Goal: Information Seeking & Learning: Compare options

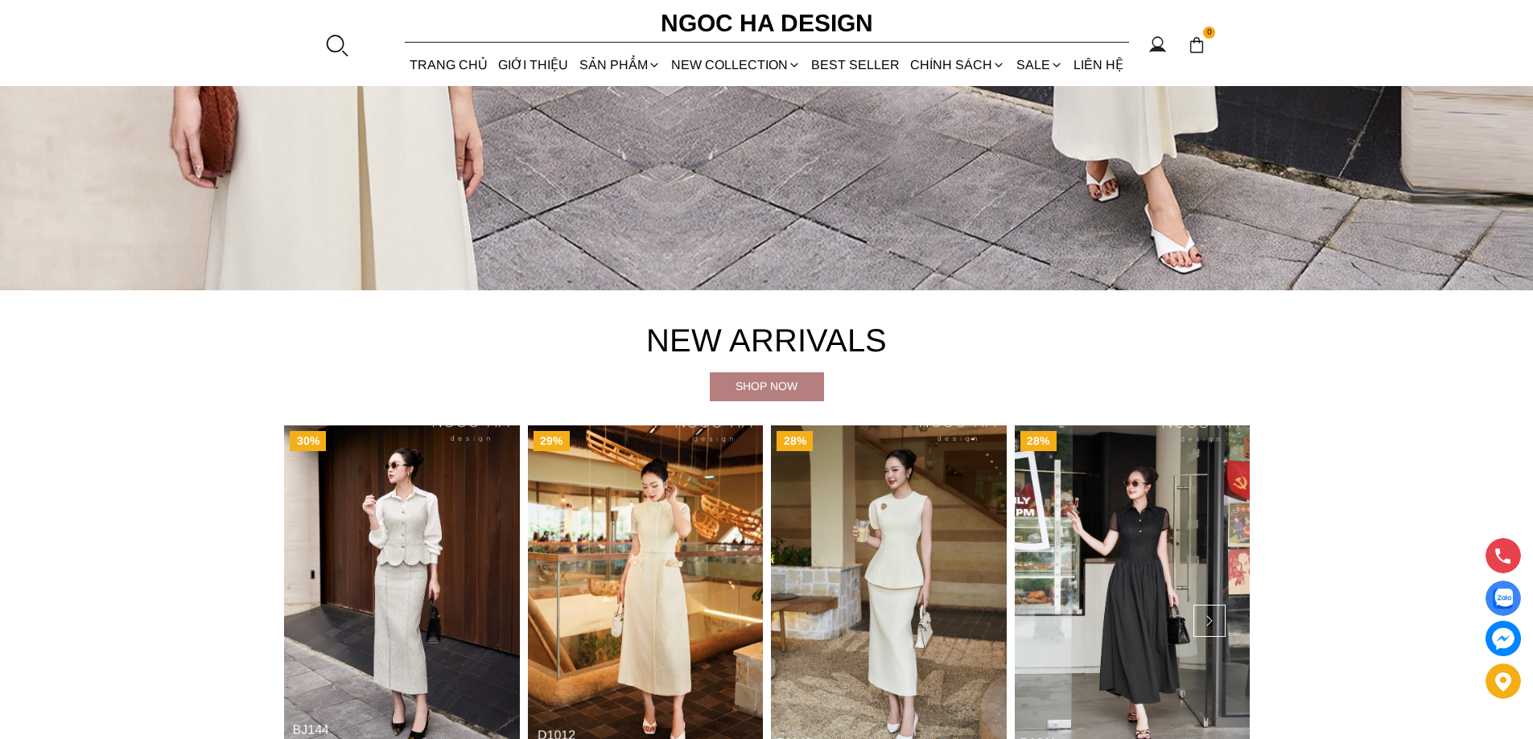
scroll to position [644, 0]
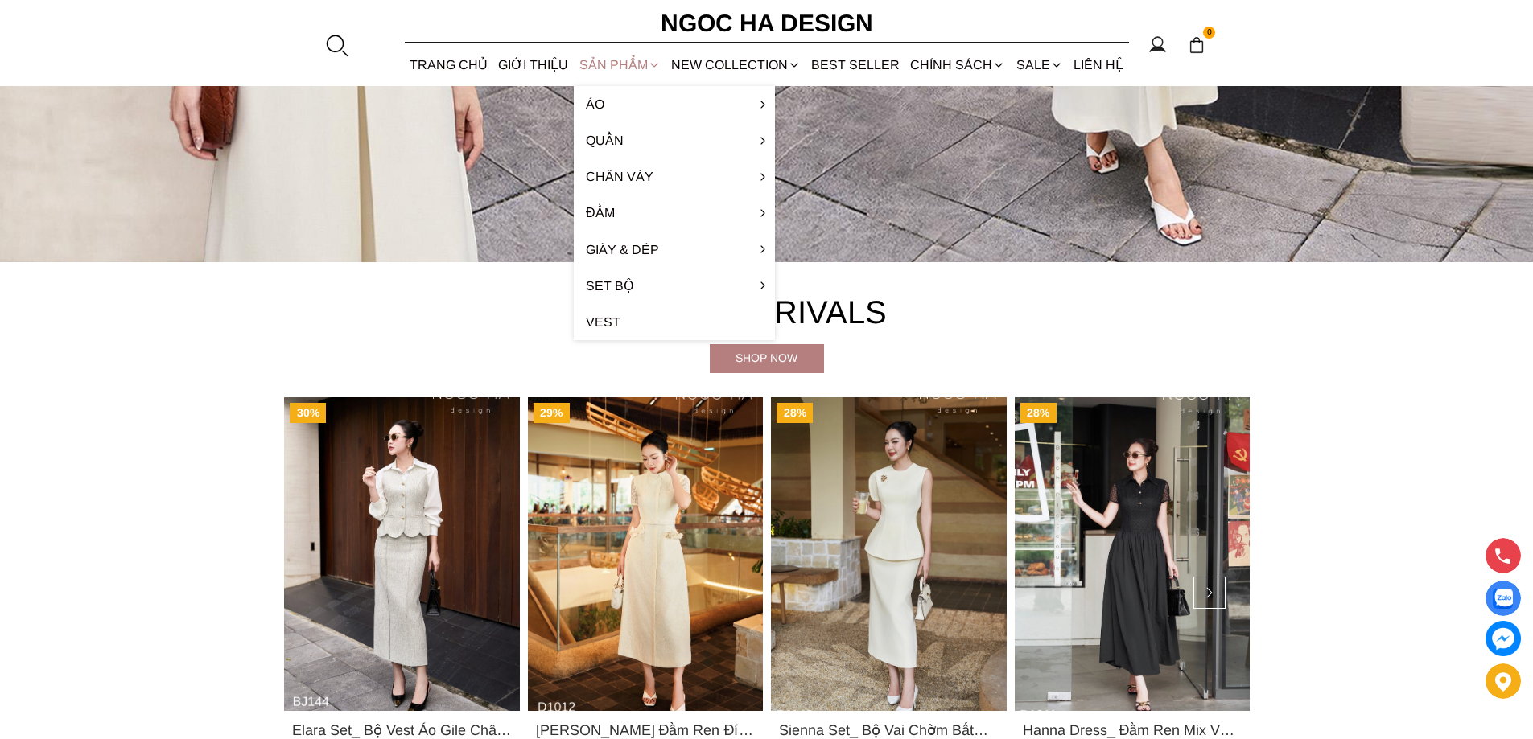
click at [602, 57] on div "SẢN PHẨM" at bounding box center [620, 64] width 92 height 43
click at [599, 281] on link "Set Bộ" at bounding box center [674, 286] width 201 height 36
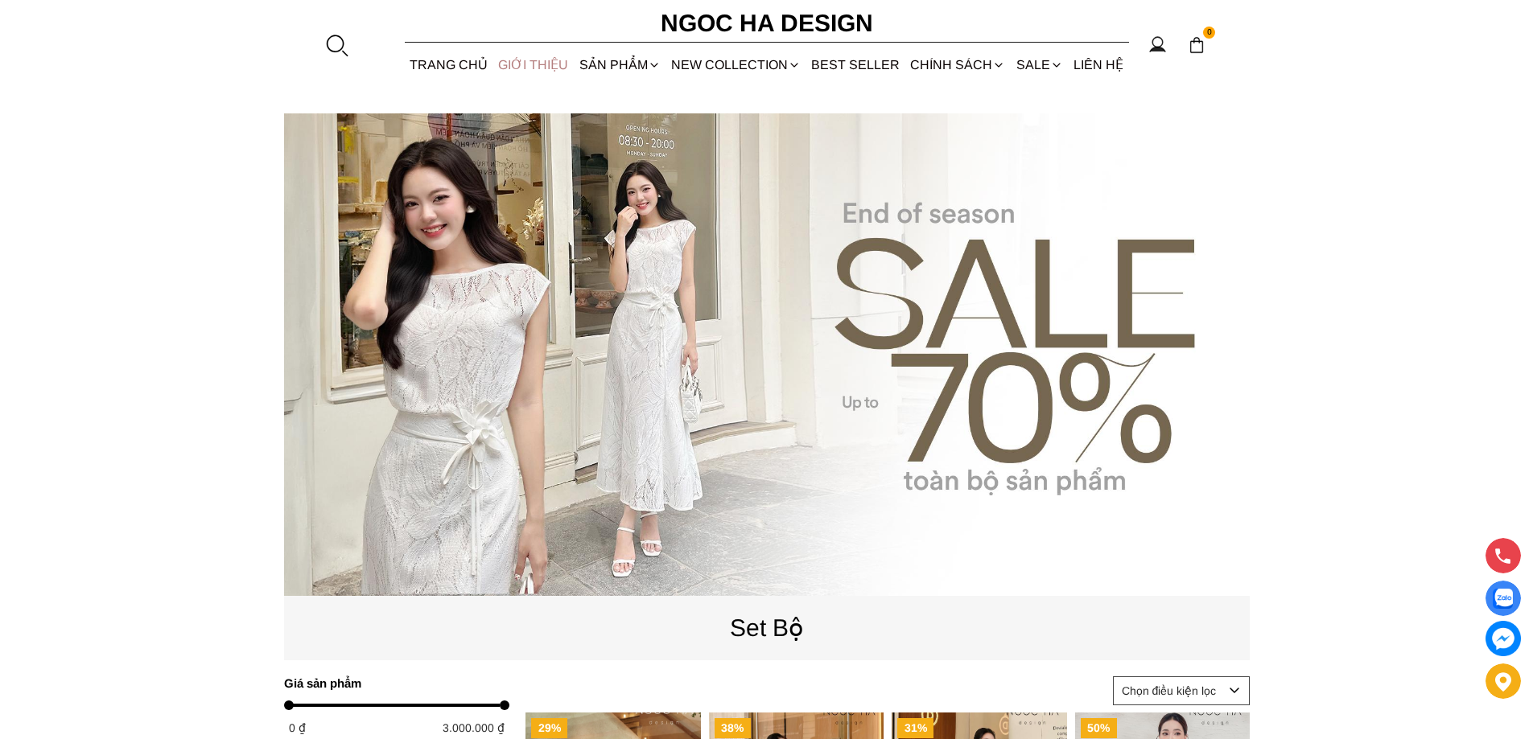
scroll to position [80, 0]
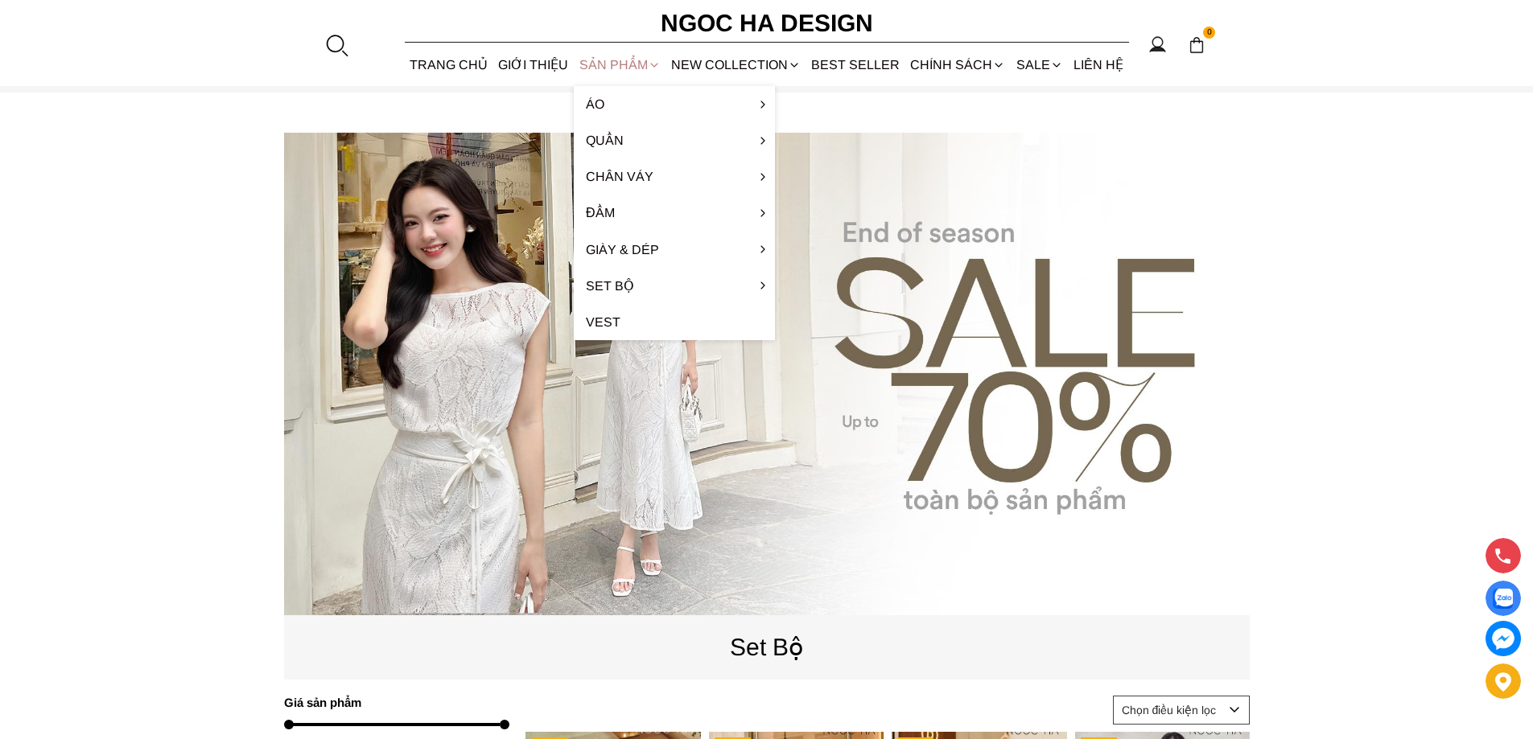
click at [604, 57] on div "SẢN PHẨM" at bounding box center [620, 64] width 92 height 43
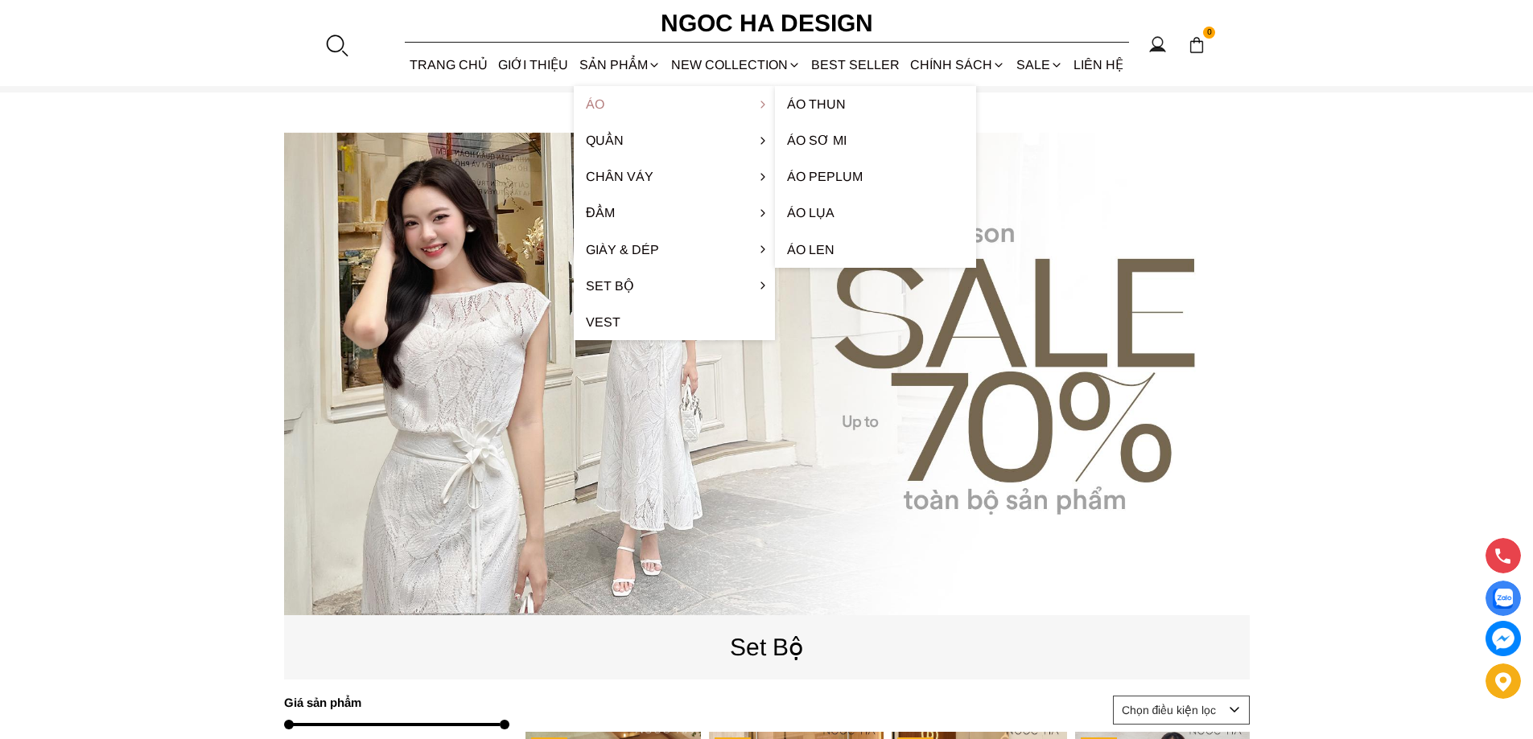
click at [605, 109] on link "Áo" at bounding box center [674, 104] width 201 height 36
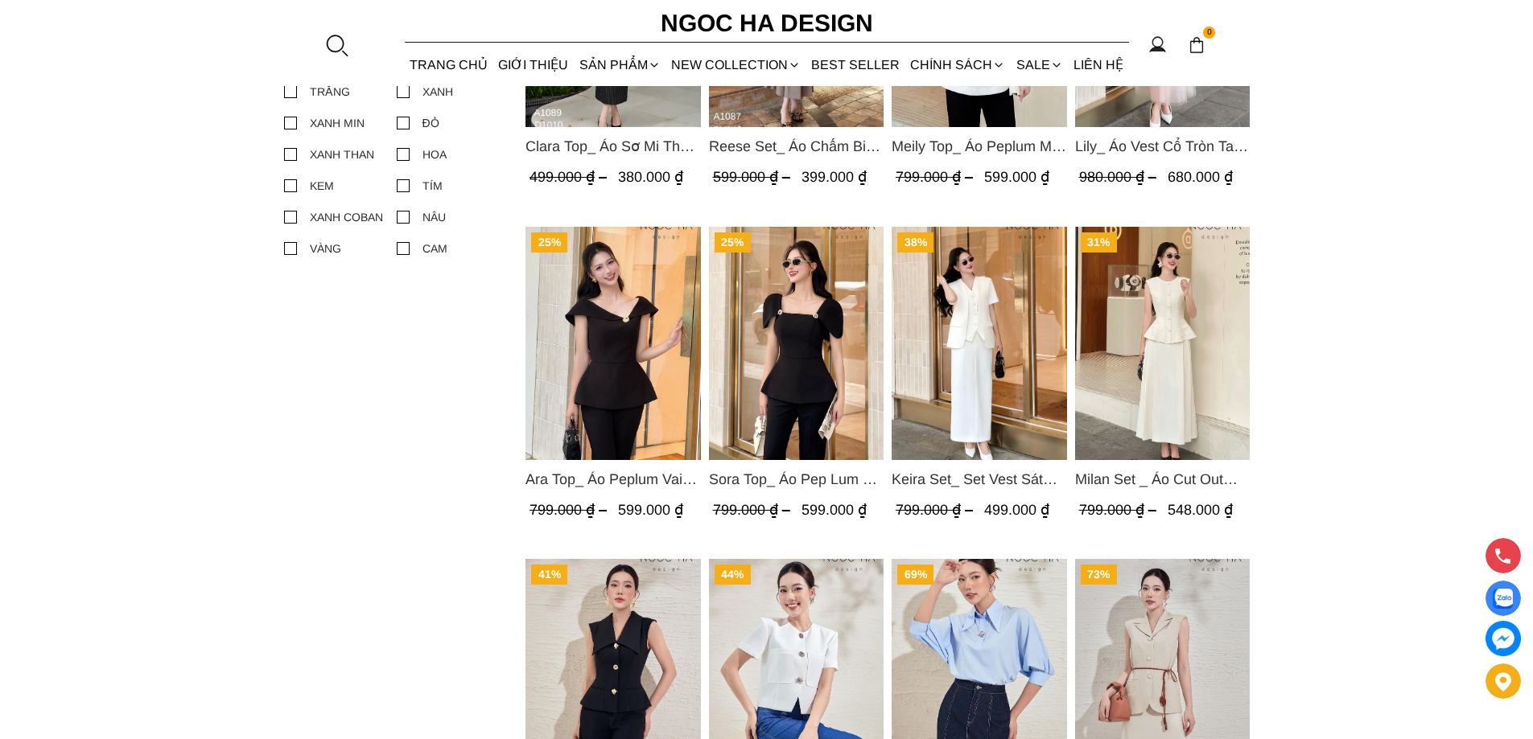
scroll to position [966, 0]
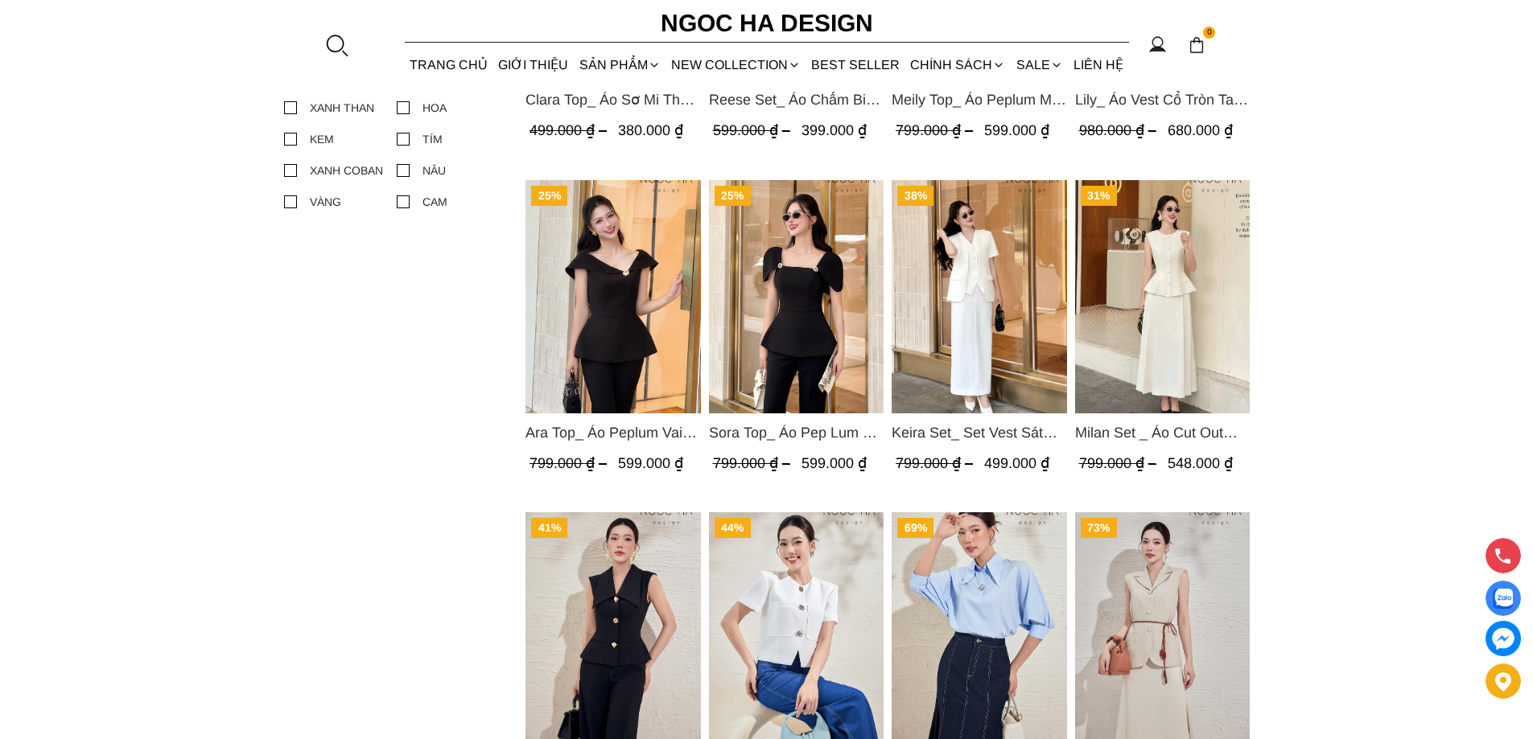
click at [1018, 319] on img "Product image - Keira Set_ Set Vest Sát Nách Kết Hợp Chân Váy Bút Chì Mix Áo Kh…" at bounding box center [979, 296] width 175 height 233
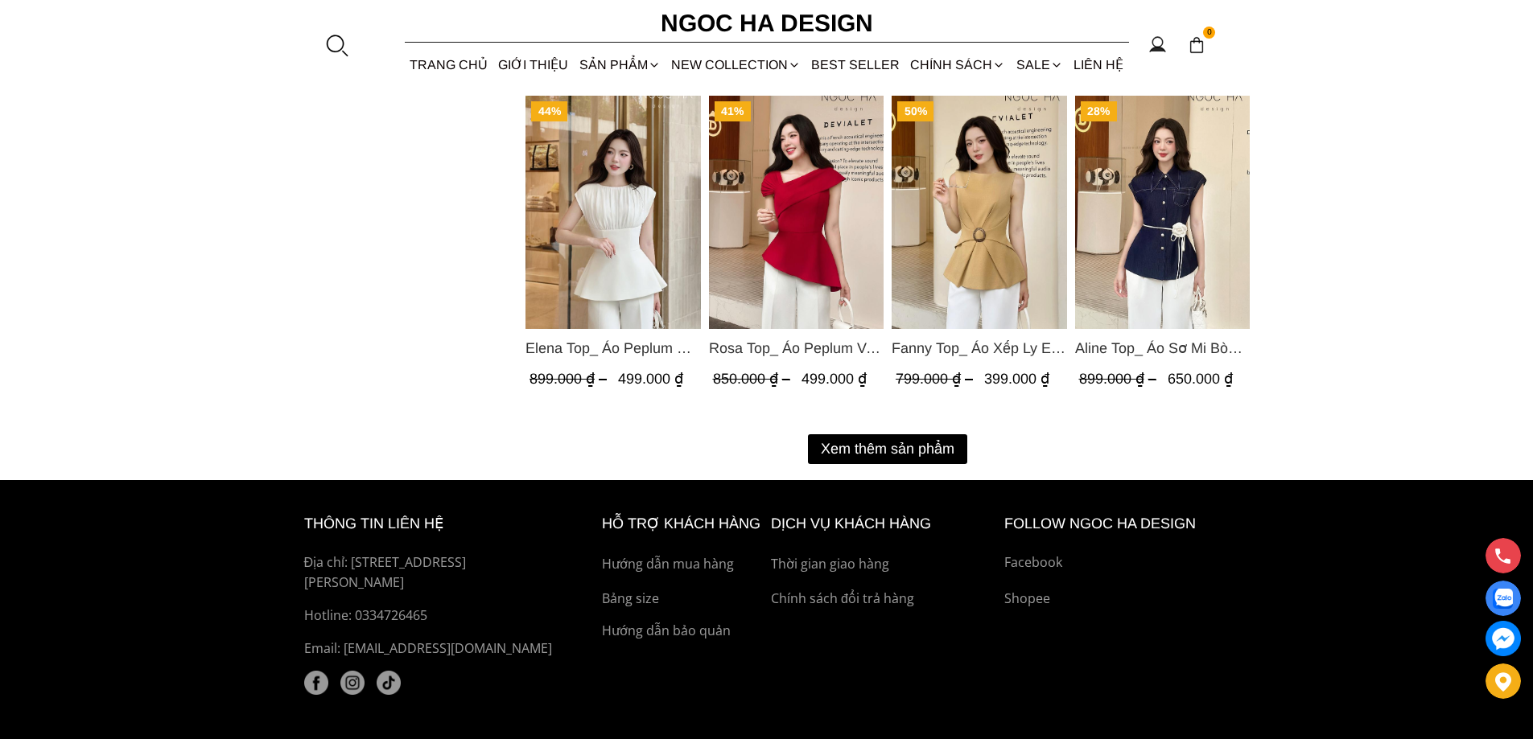
scroll to position [2092, 0]
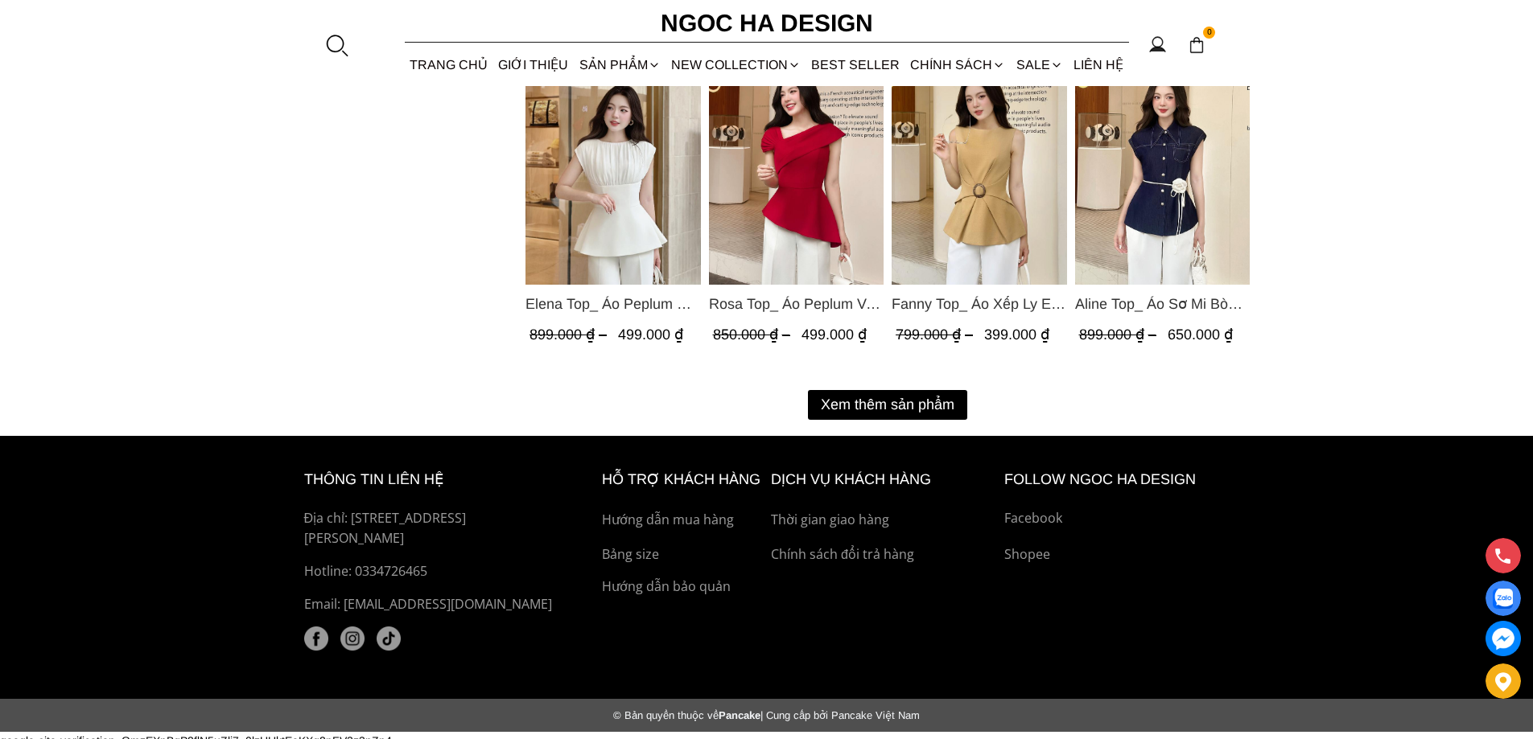
click at [886, 410] on button "Xem thêm sản phẩm" at bounding box center [887, 405] width 159 height 30
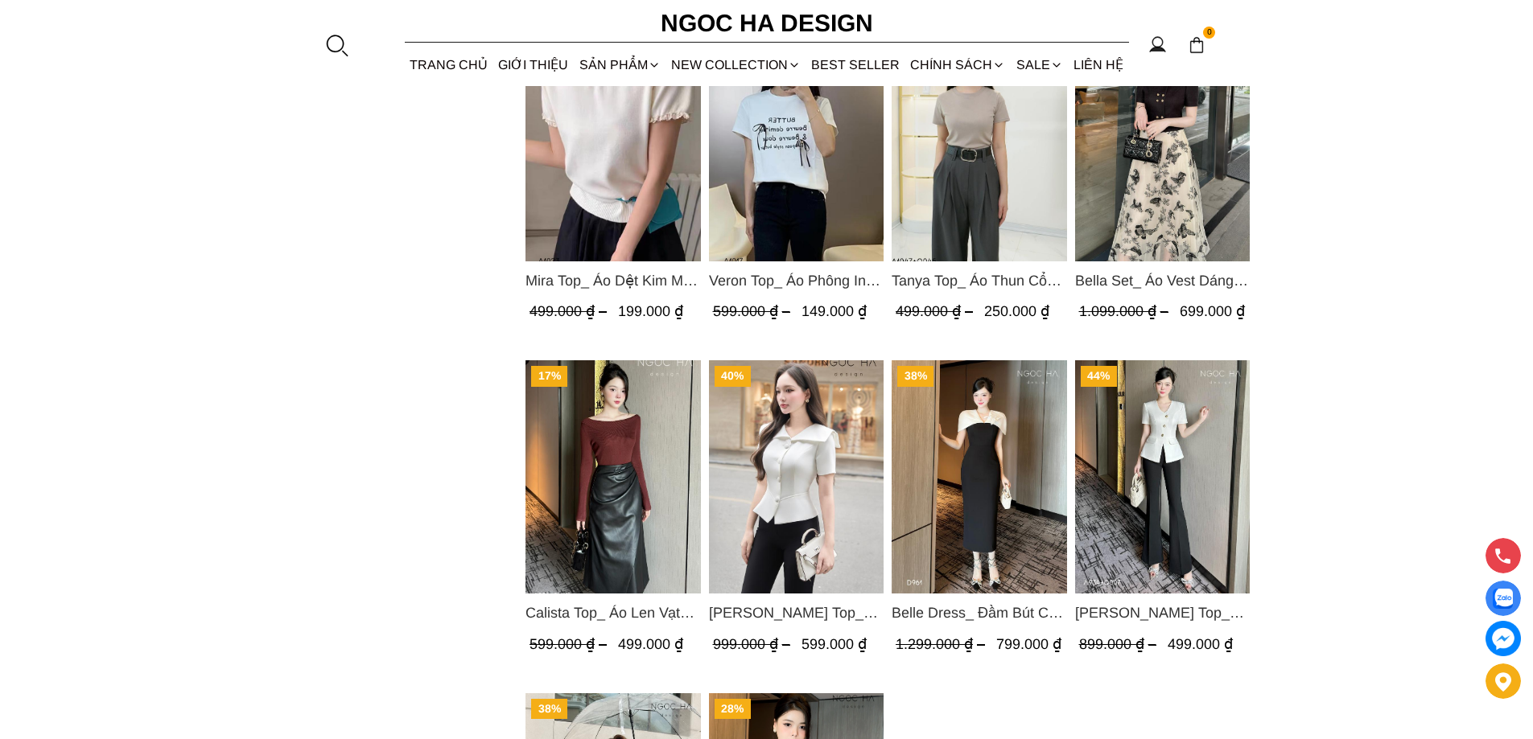
scroll to position [3219, 0]
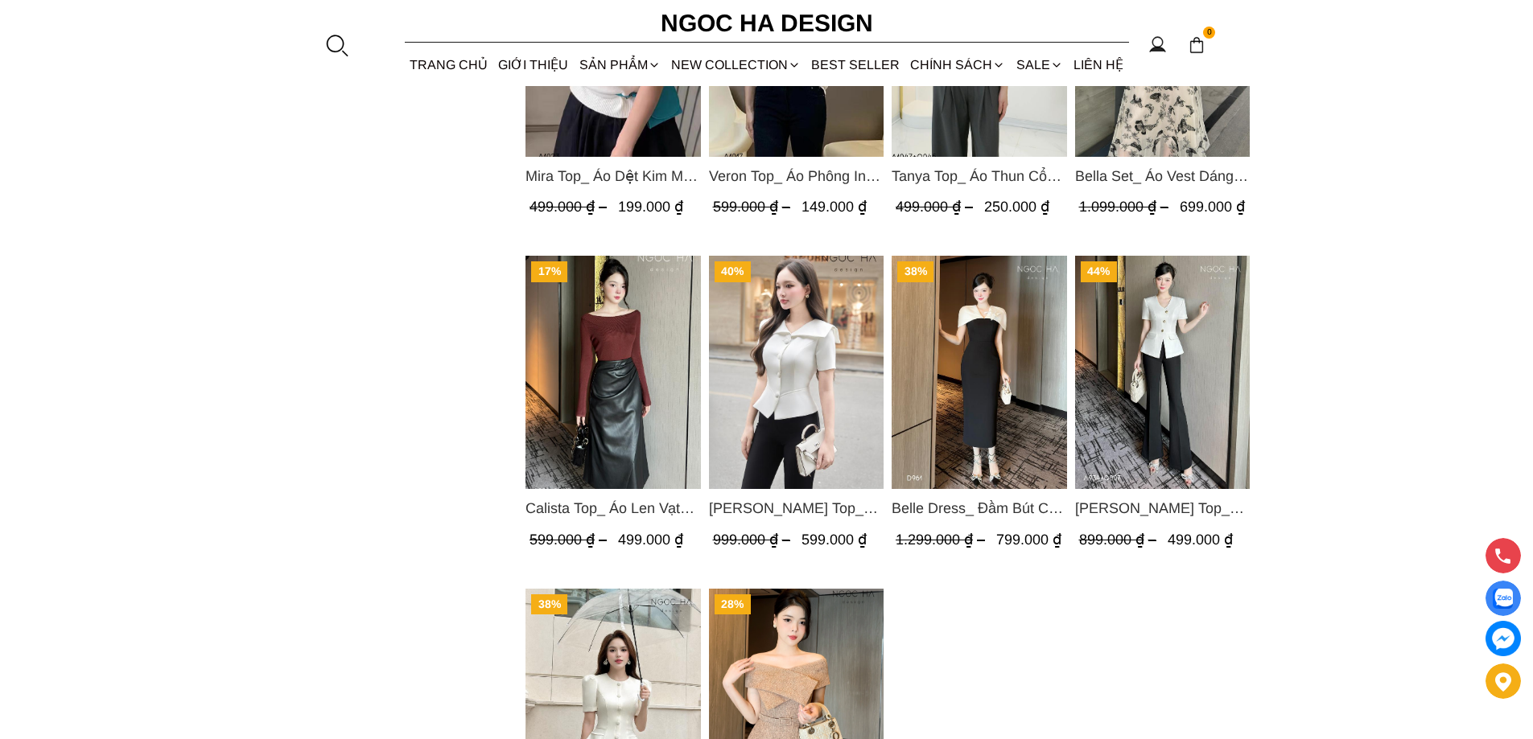
click at [811, 367] on img "Product image - Fiona Top_ Áo Vest Cách Điệu Cổ Ngang Vạt Chéo Tay Cộc Màu Trắn…" at bounding box center [795, 372] width 175 height 233
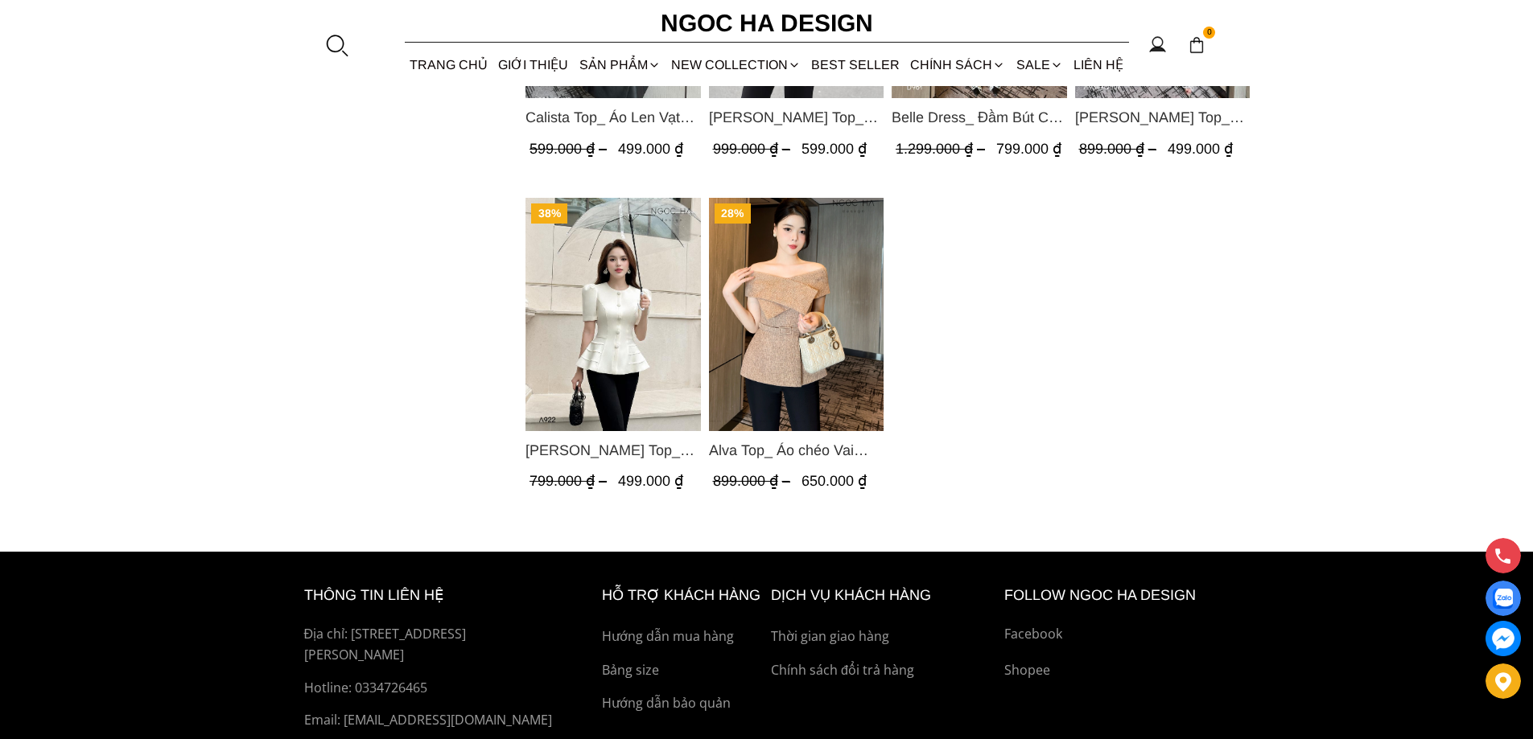
scroll to position [3621, 0]
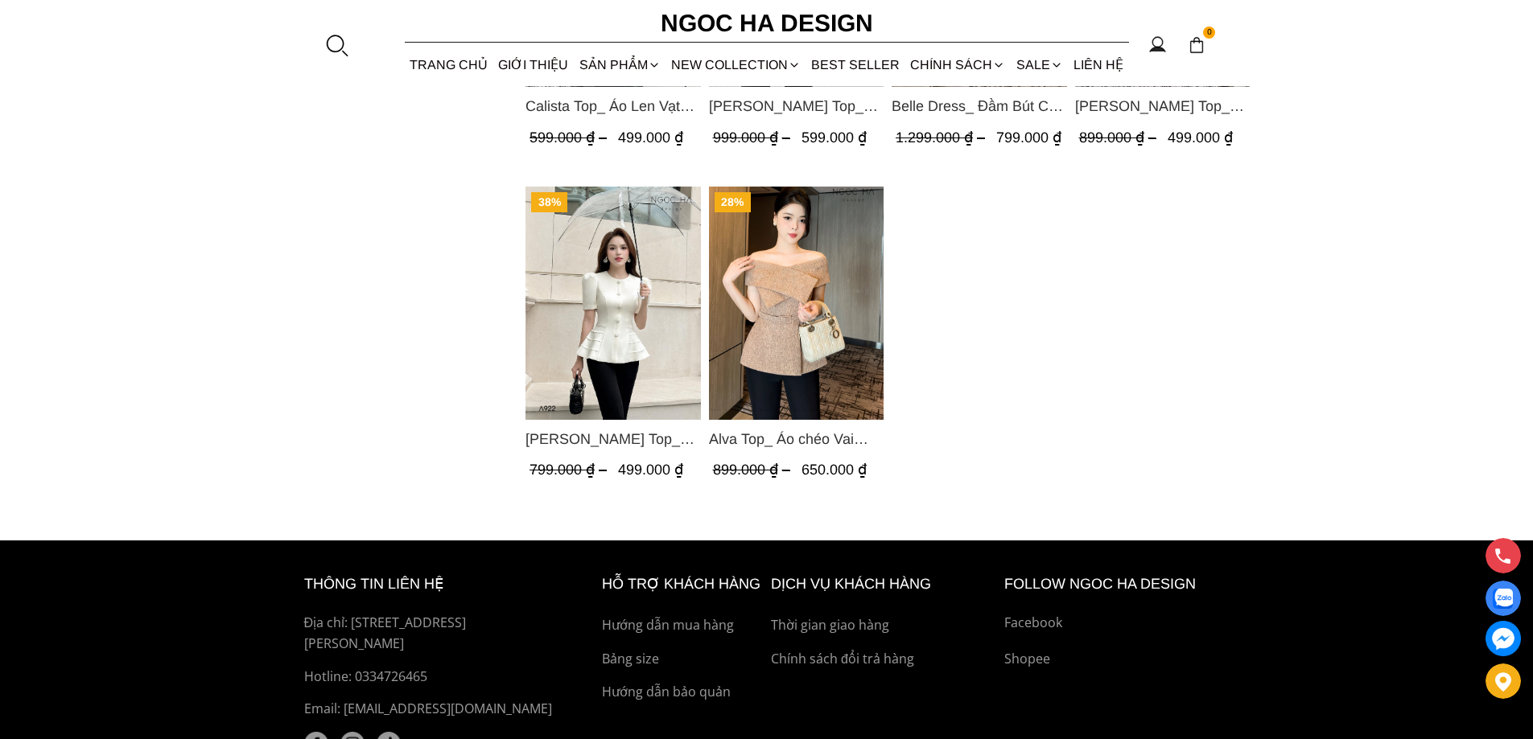
click at [831, 319] on img "Product image - Alva Top_ Áo chéo Vai Kèm Đai Màu Be A822" at bounding box center [795, 303] width 175 height 233
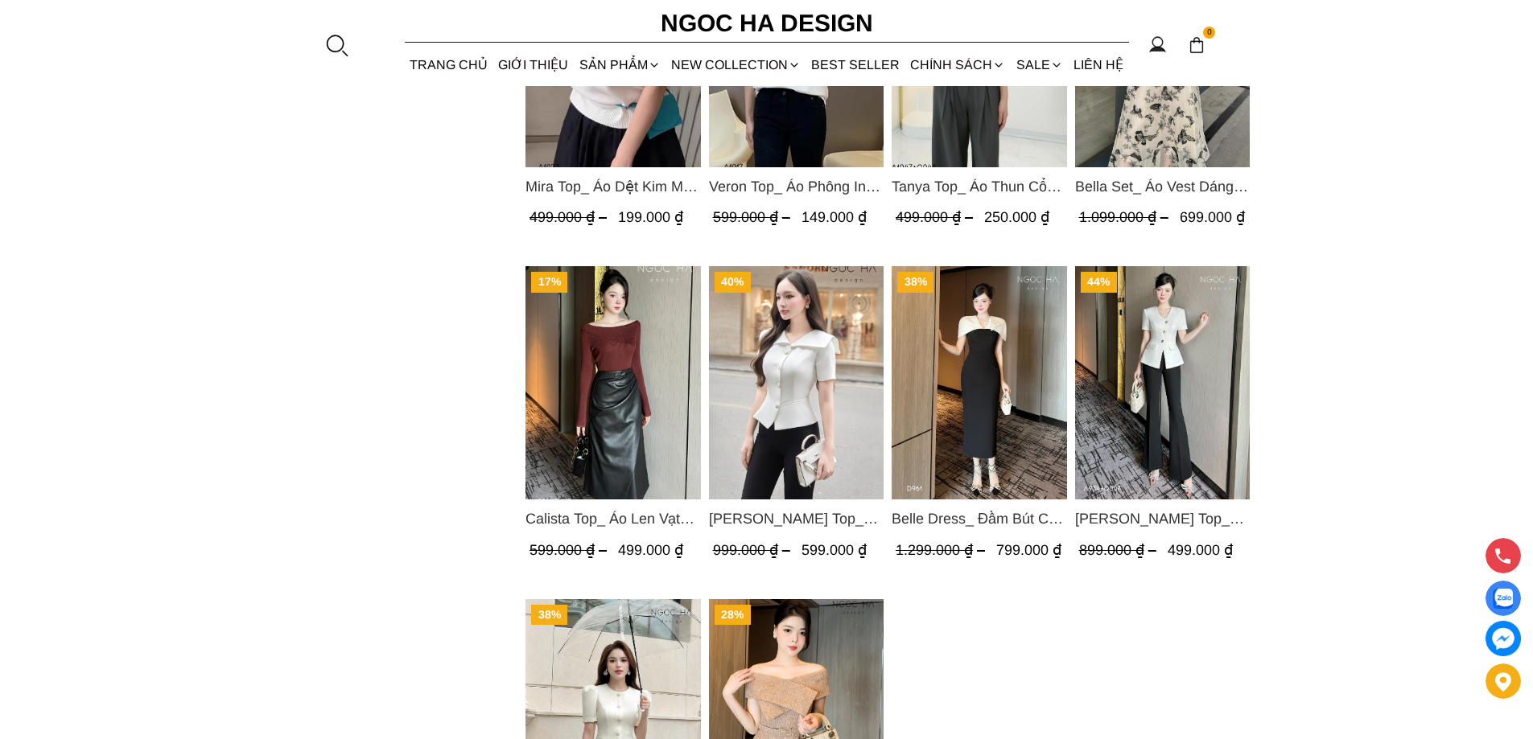
scroll to position [3219, 0]
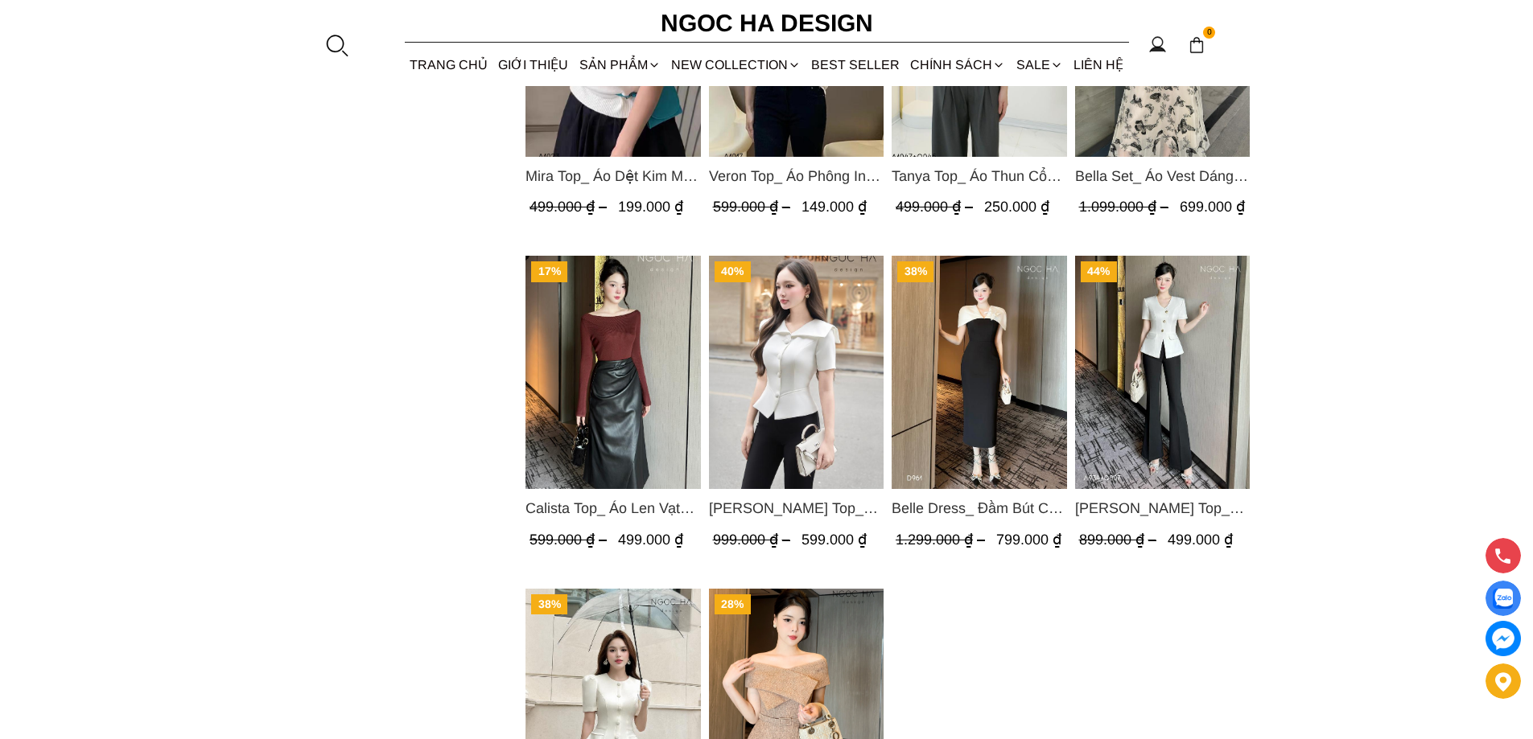
click at [801, 440] on img "Product image - Fiona Top_ Áo Vest Cách Điệu Cổ Ngang Vạt Chéo Tay Cộc Màu Trắn…" at bounding box center [795, 372] width 175 height 233
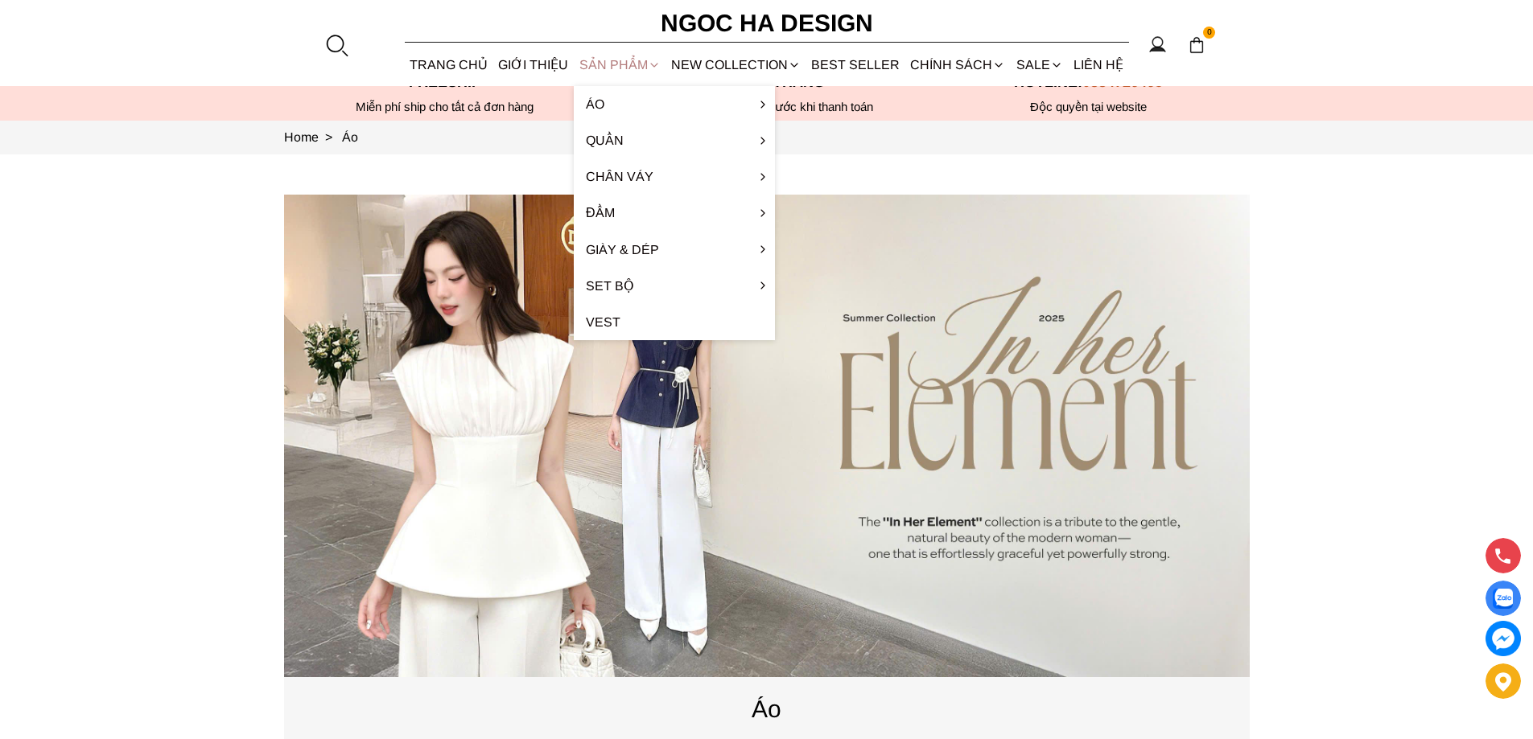
scroll to position [0, 0]
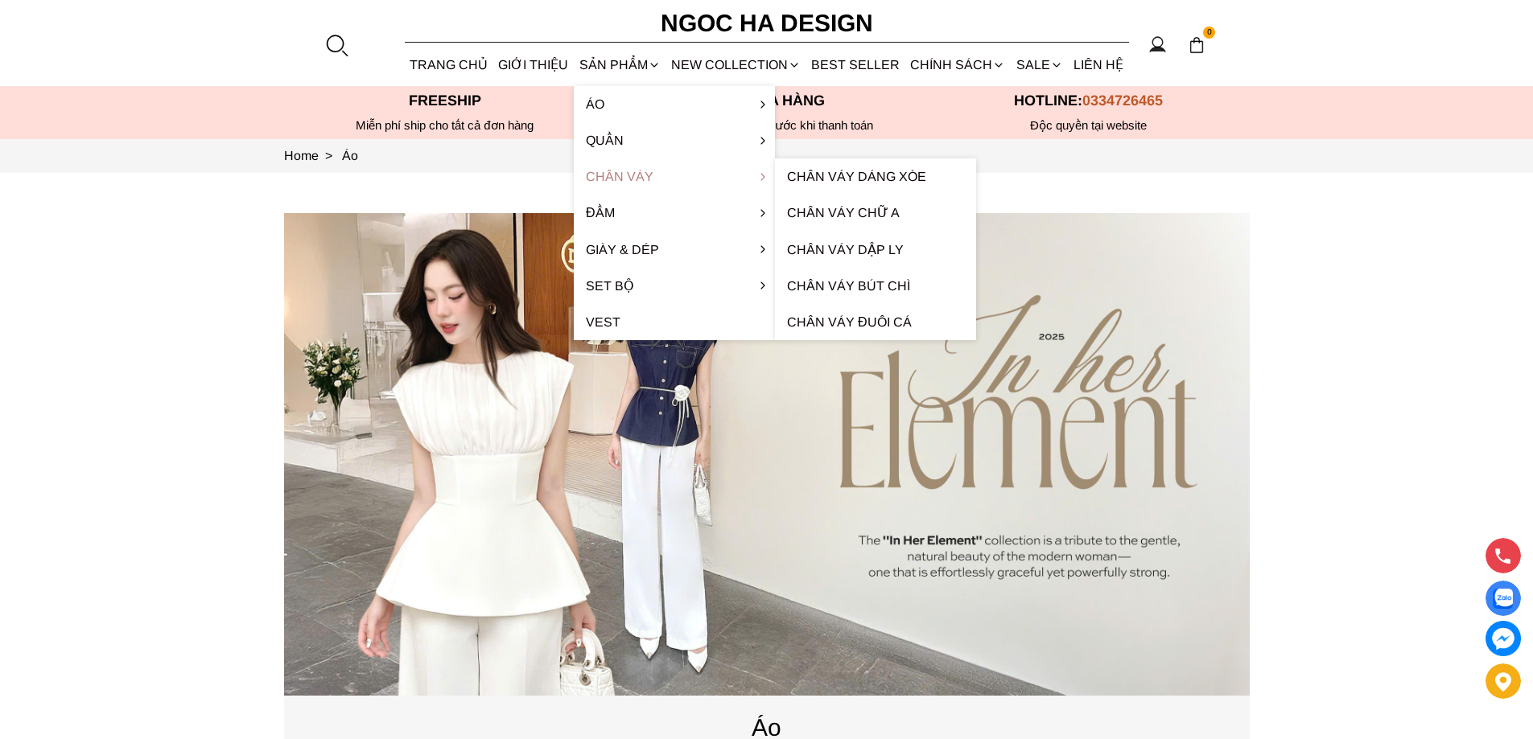
click at [628, 174] on link "Chân váy" at bounding box center [674, 177] width 201 height 36
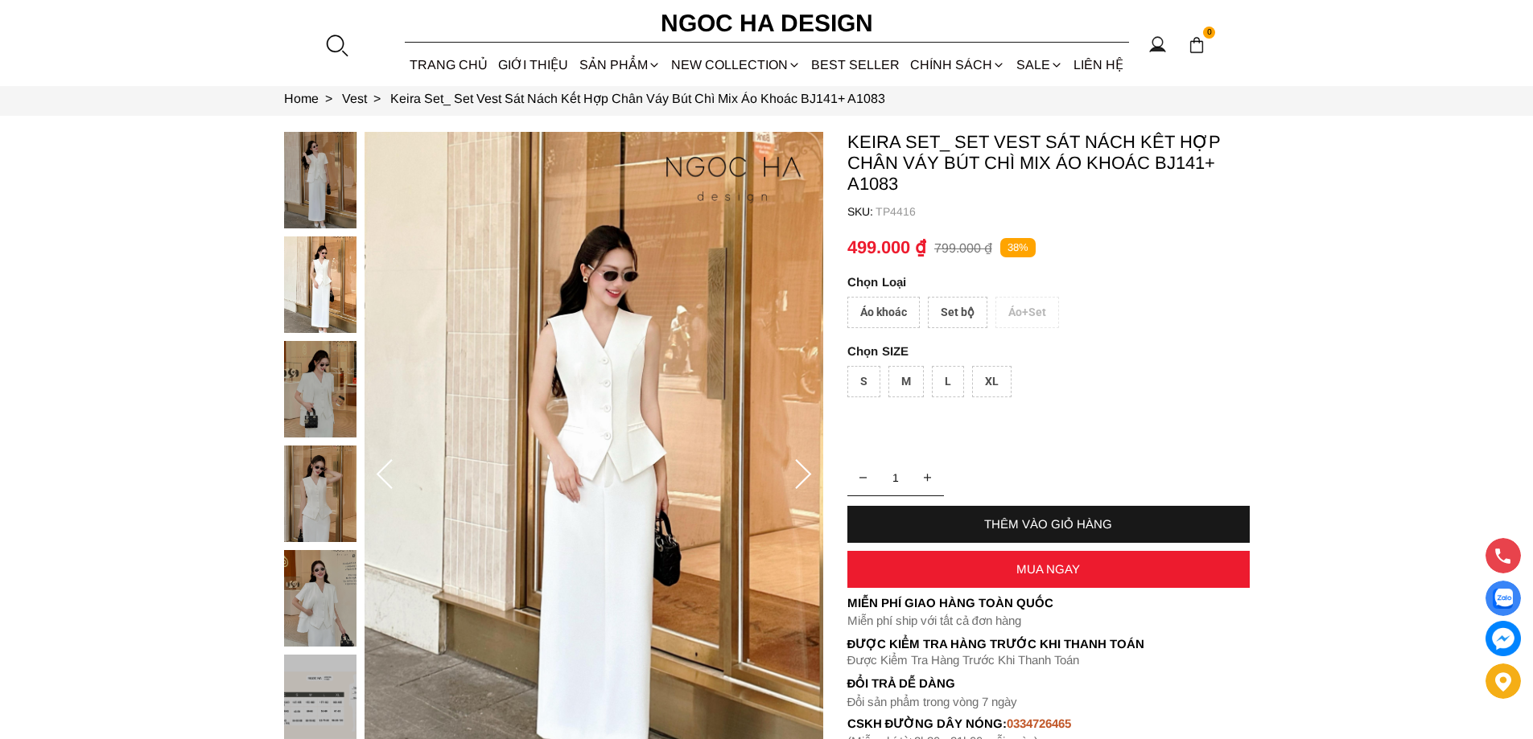
scroll to position [161, 0]
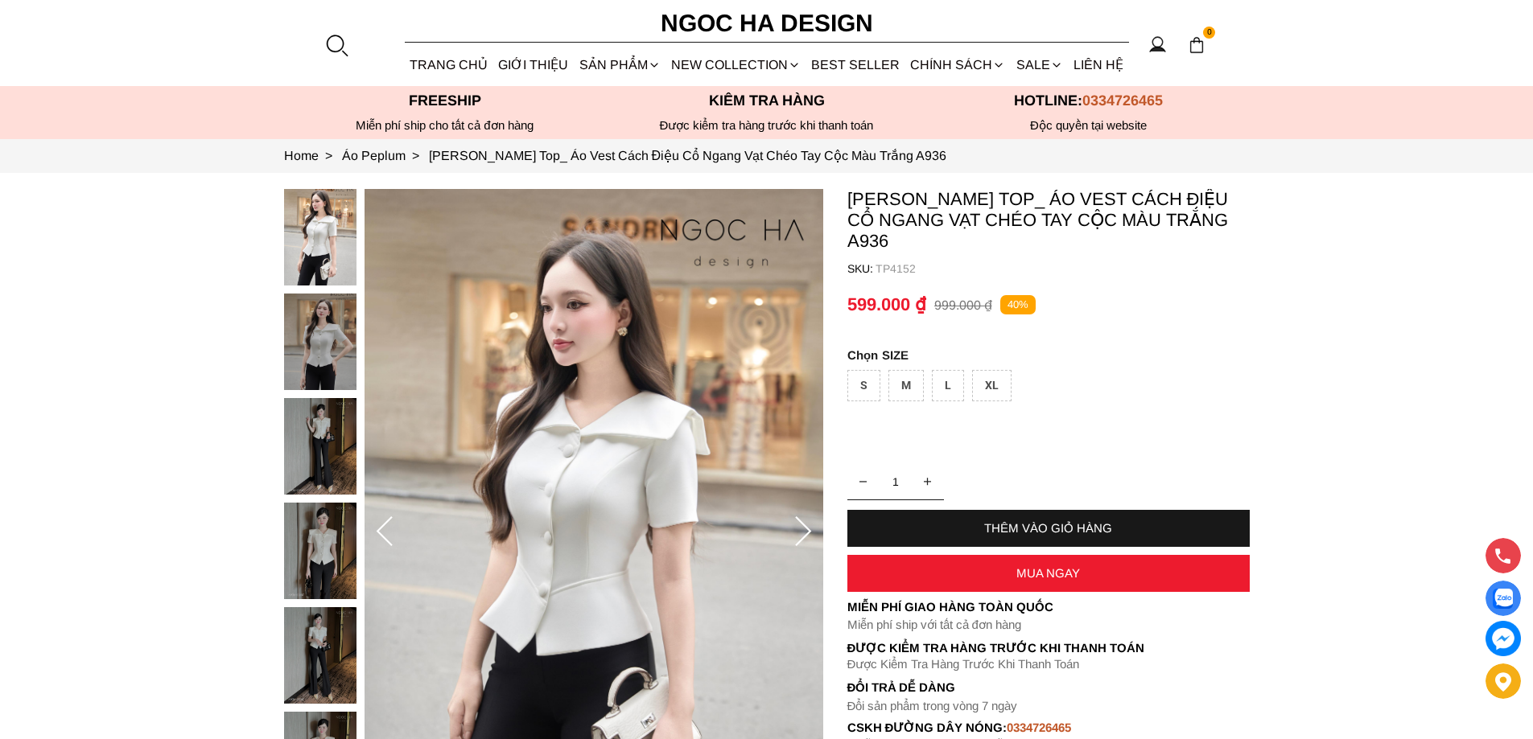
click at [796, 521] on icon at bounding box center [803, 533] width 32 height 32
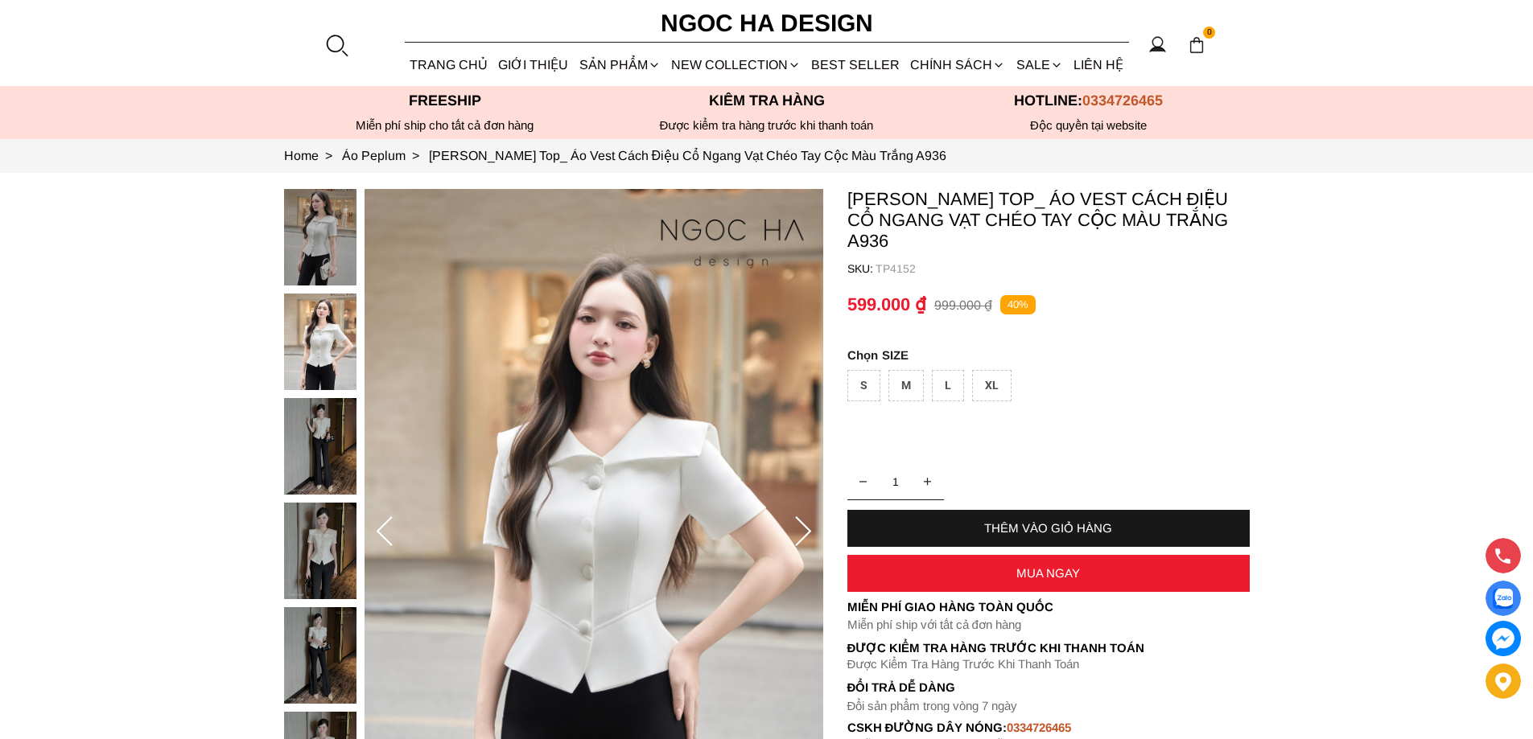
click at [796, 521] on icon at bounding box center [803, 533] width 32 height 32
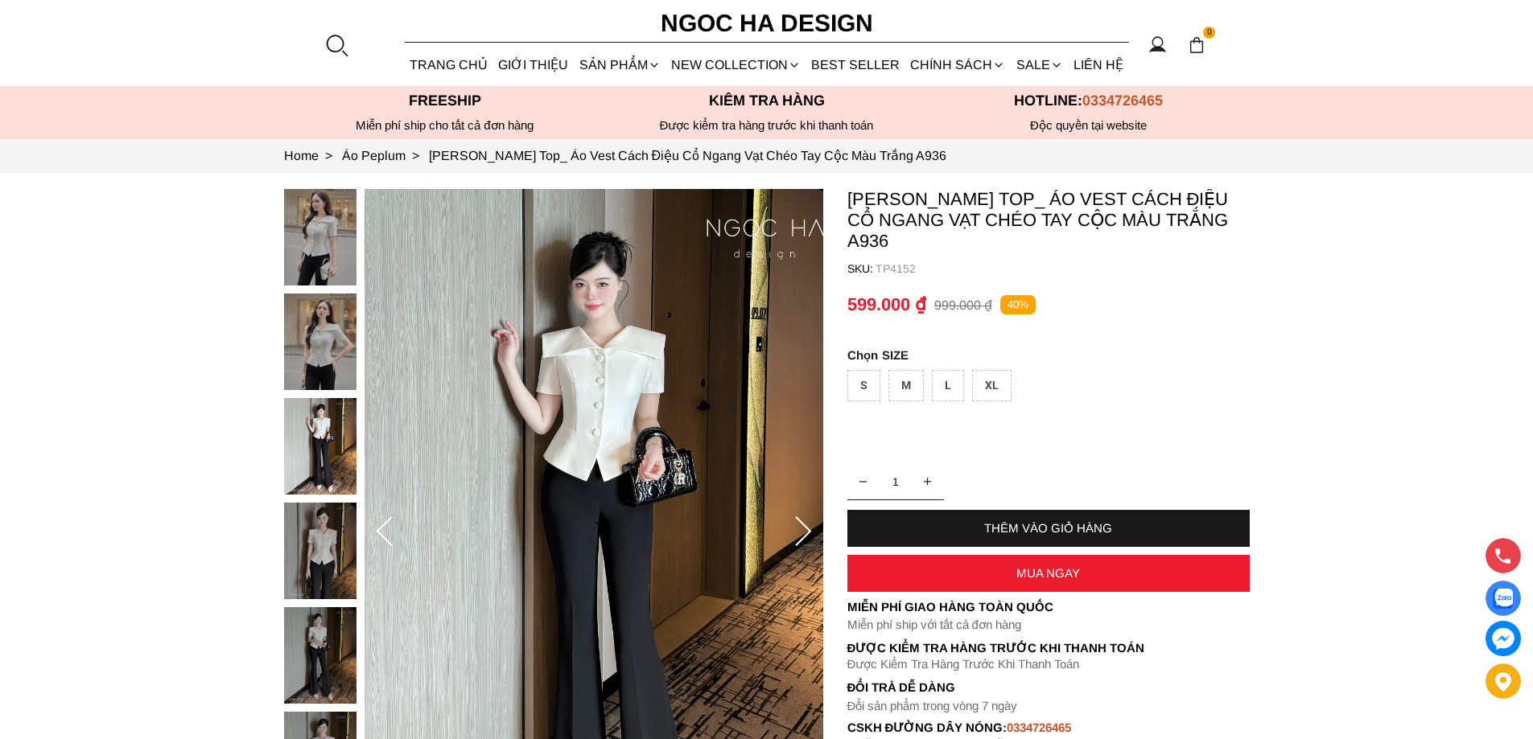
click at [796, 521] on icon at bounding box center [803, 533] width 32 height 32
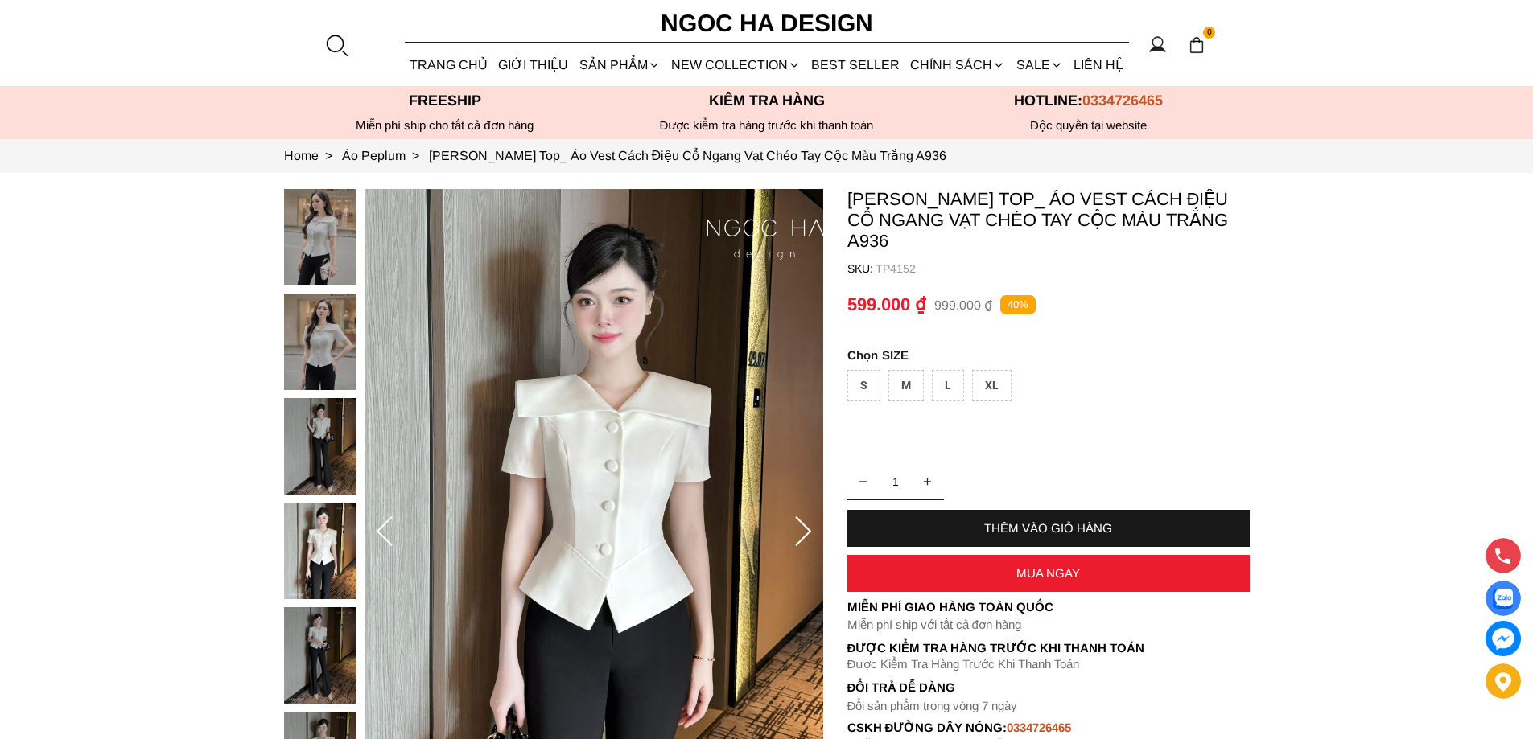
click at [796, 521] on icon at bounding box center [803, 533] width 32 height 32
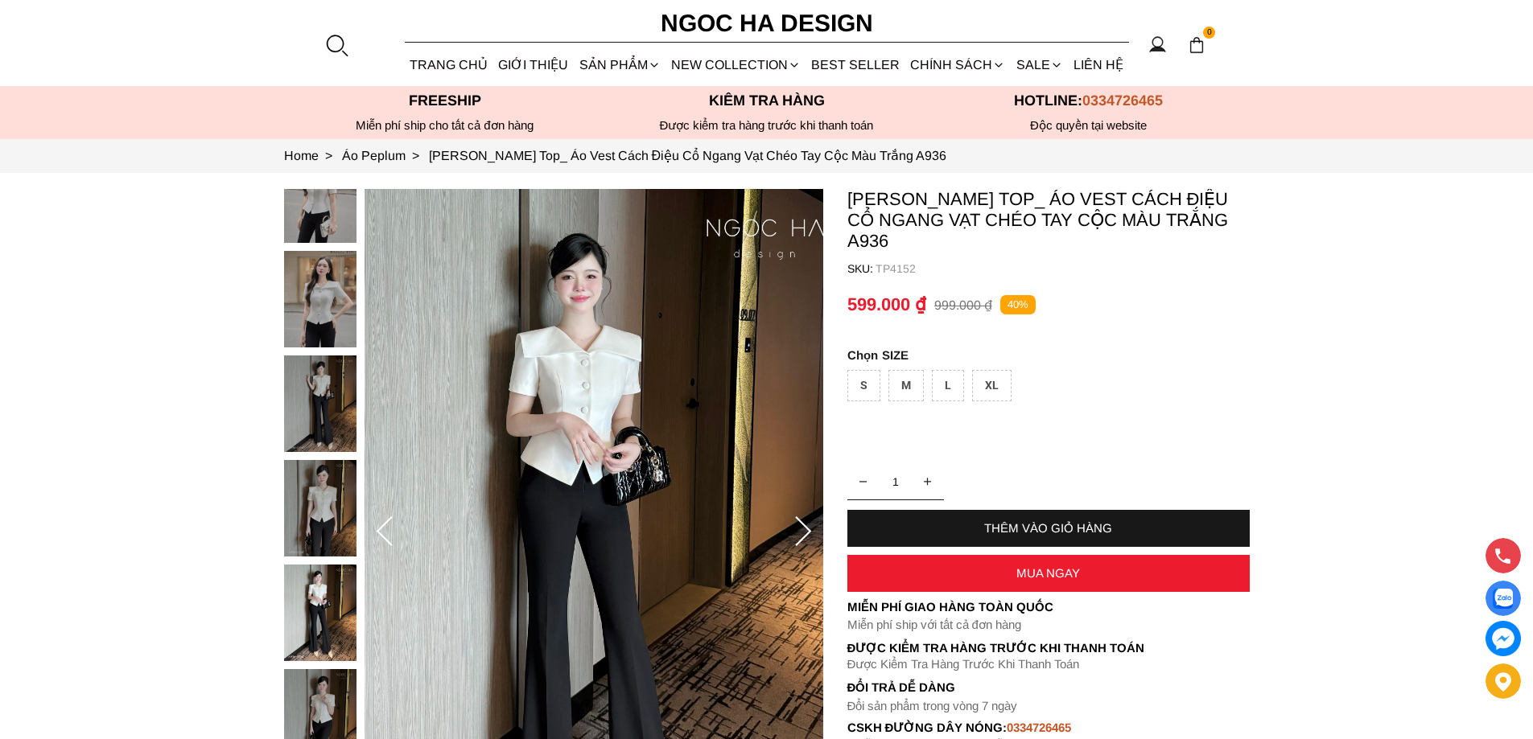
click at [796, 521] on icon at bounding box center [803, 533] width 32 height 32
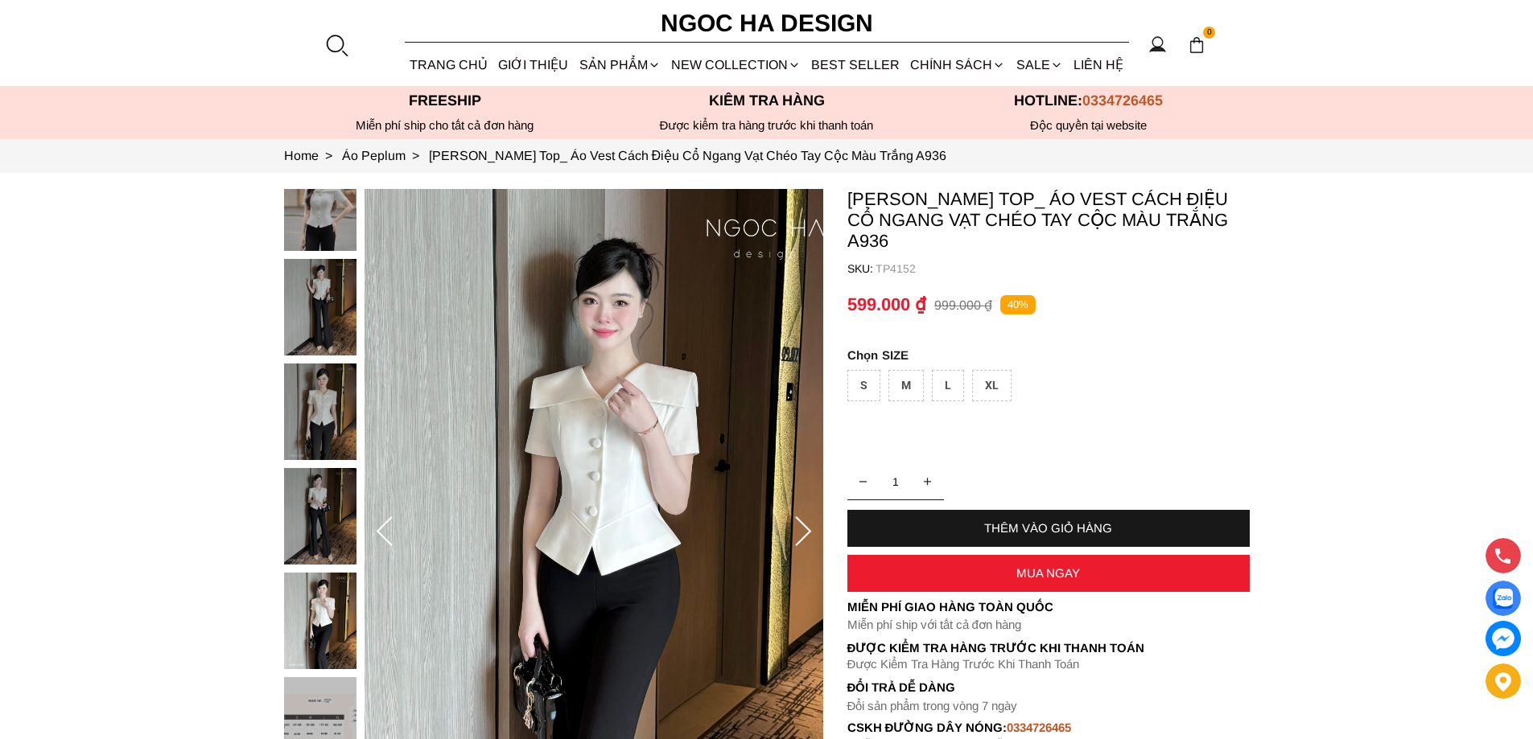
click at [796, 521] on icon at bounding box center [803, 533] width 32 height 32
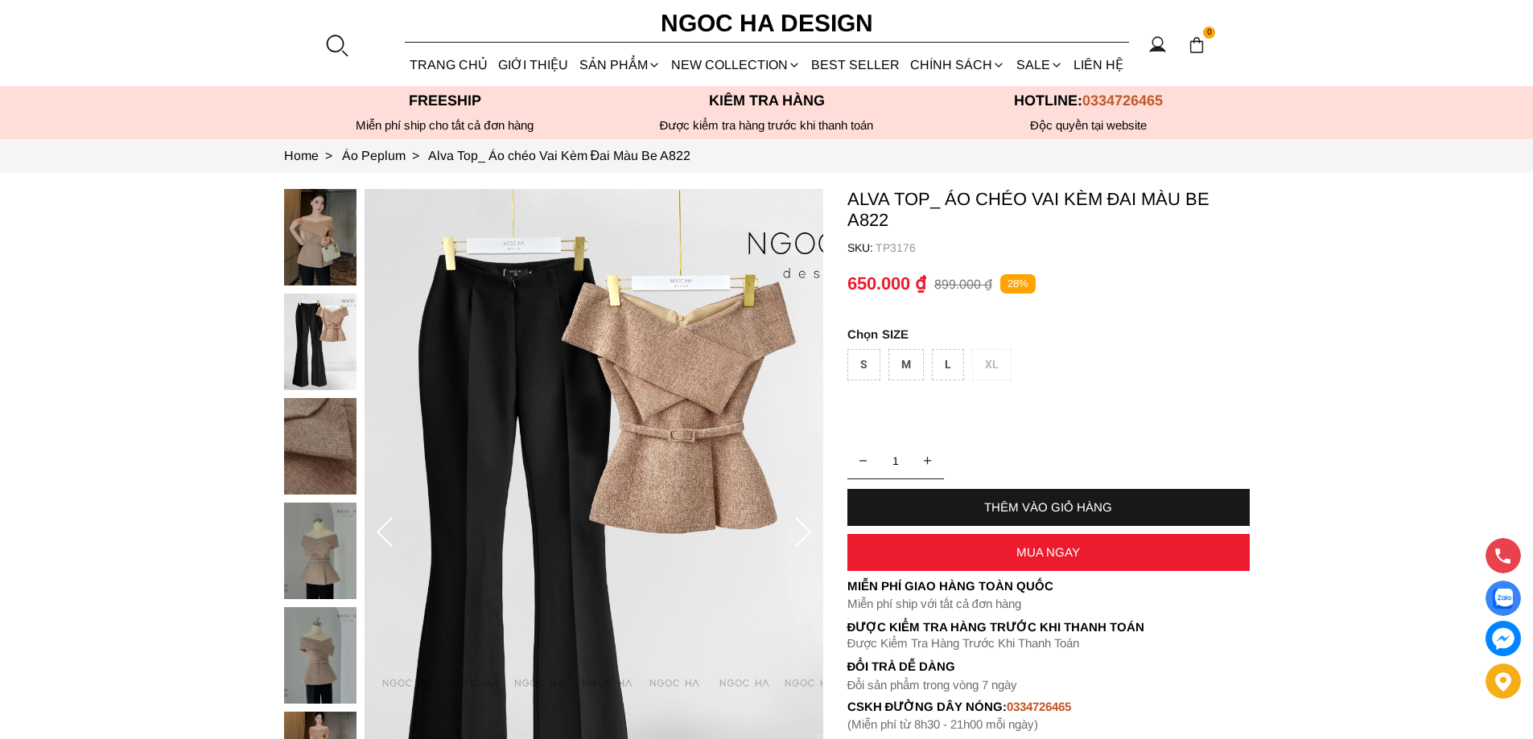
click at [807, 526] on icon at bounding box center [803, 533] width 32 height 32
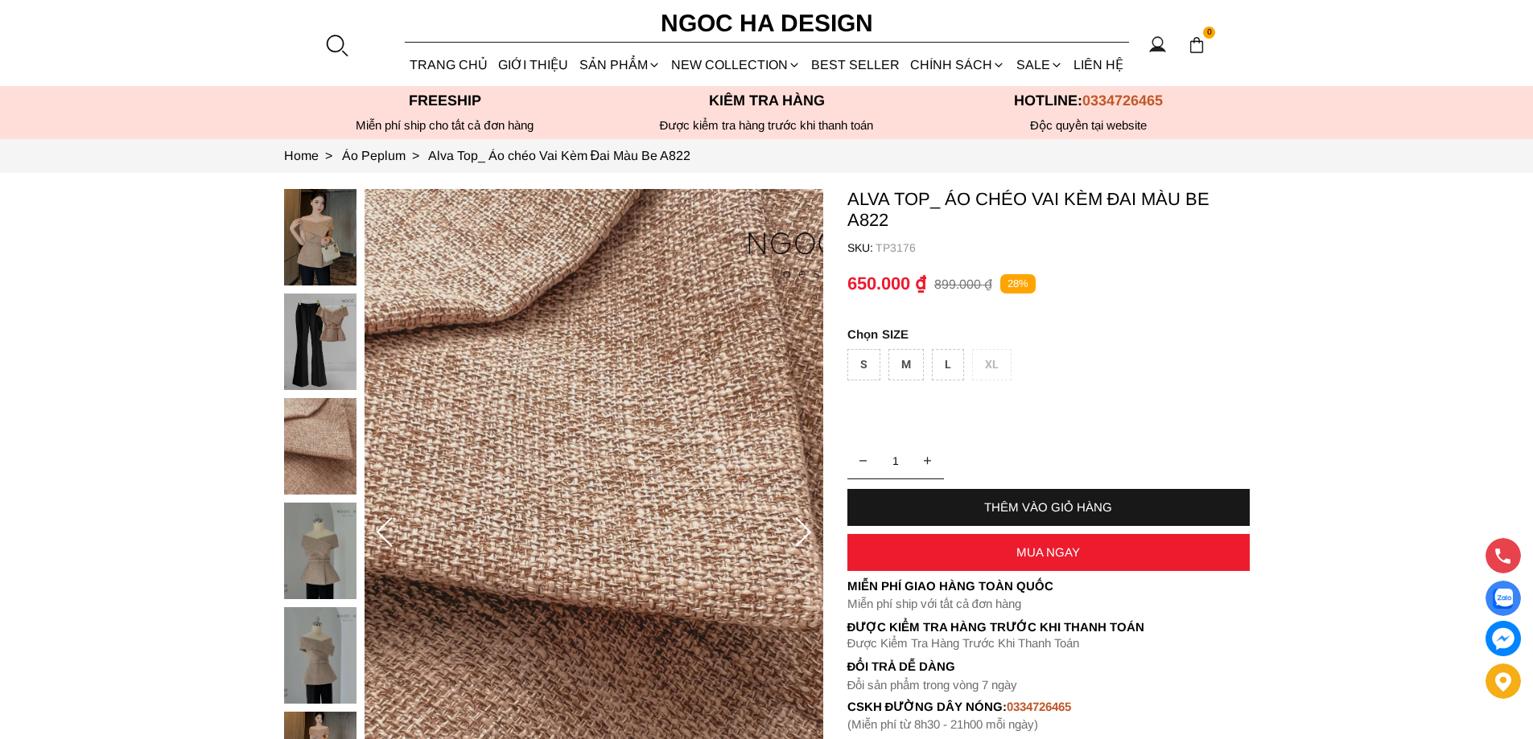
click at [807, 526] on icon at bounding box center [803, 533] width 32 height 32
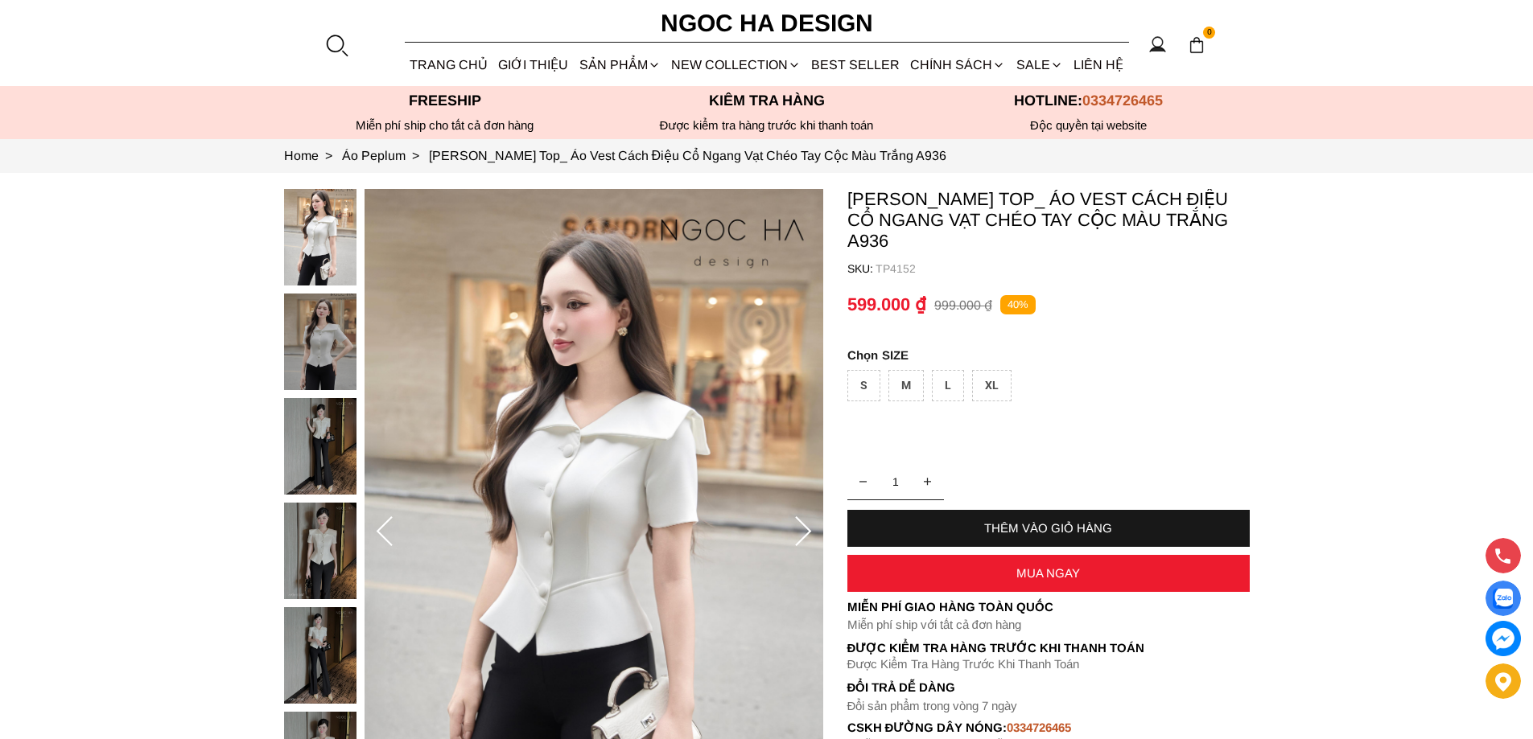
click at [806, 535] on icon at bounding box center [803, 532] width 16 height 30
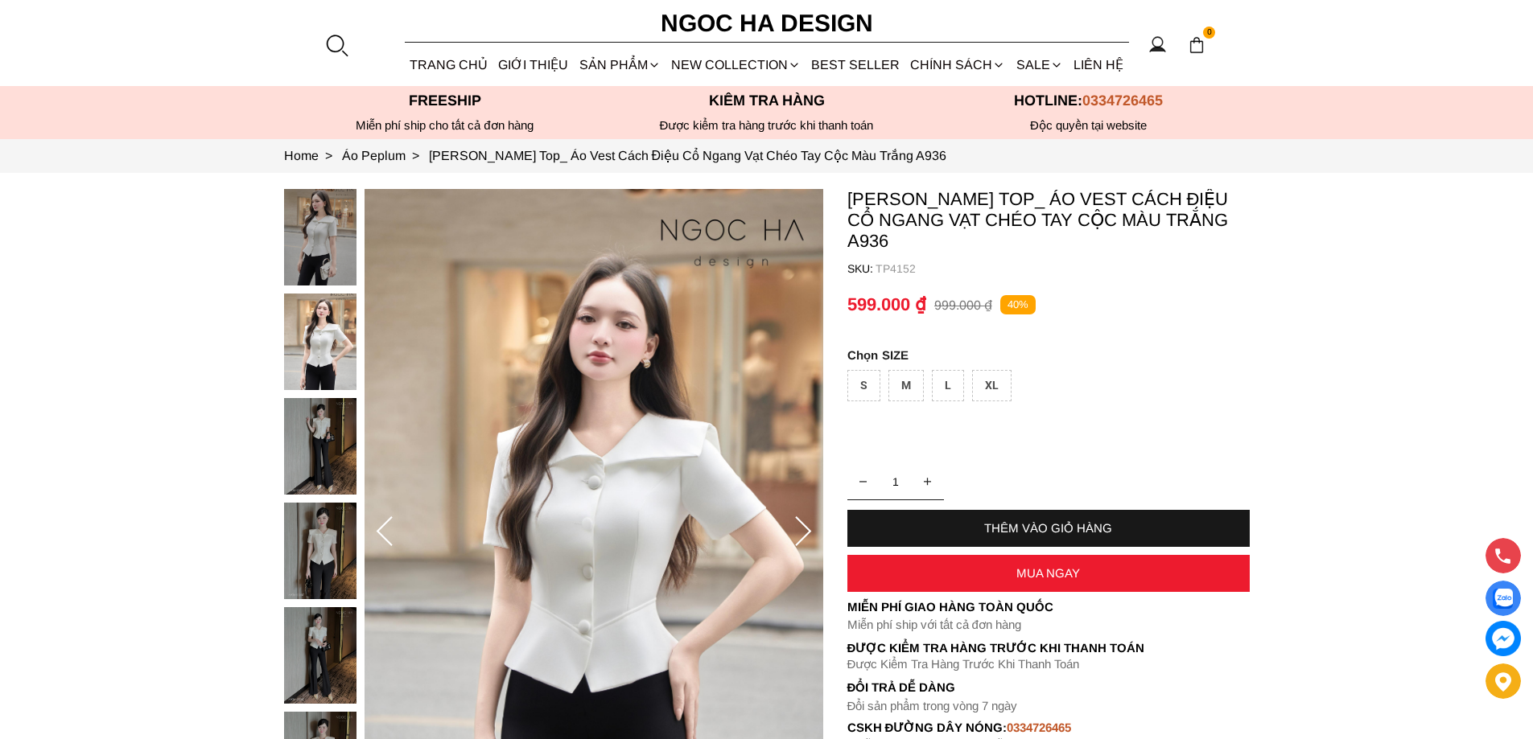
click at [806, 535] on icon at bounding box center [803, 532] width 16 height 30
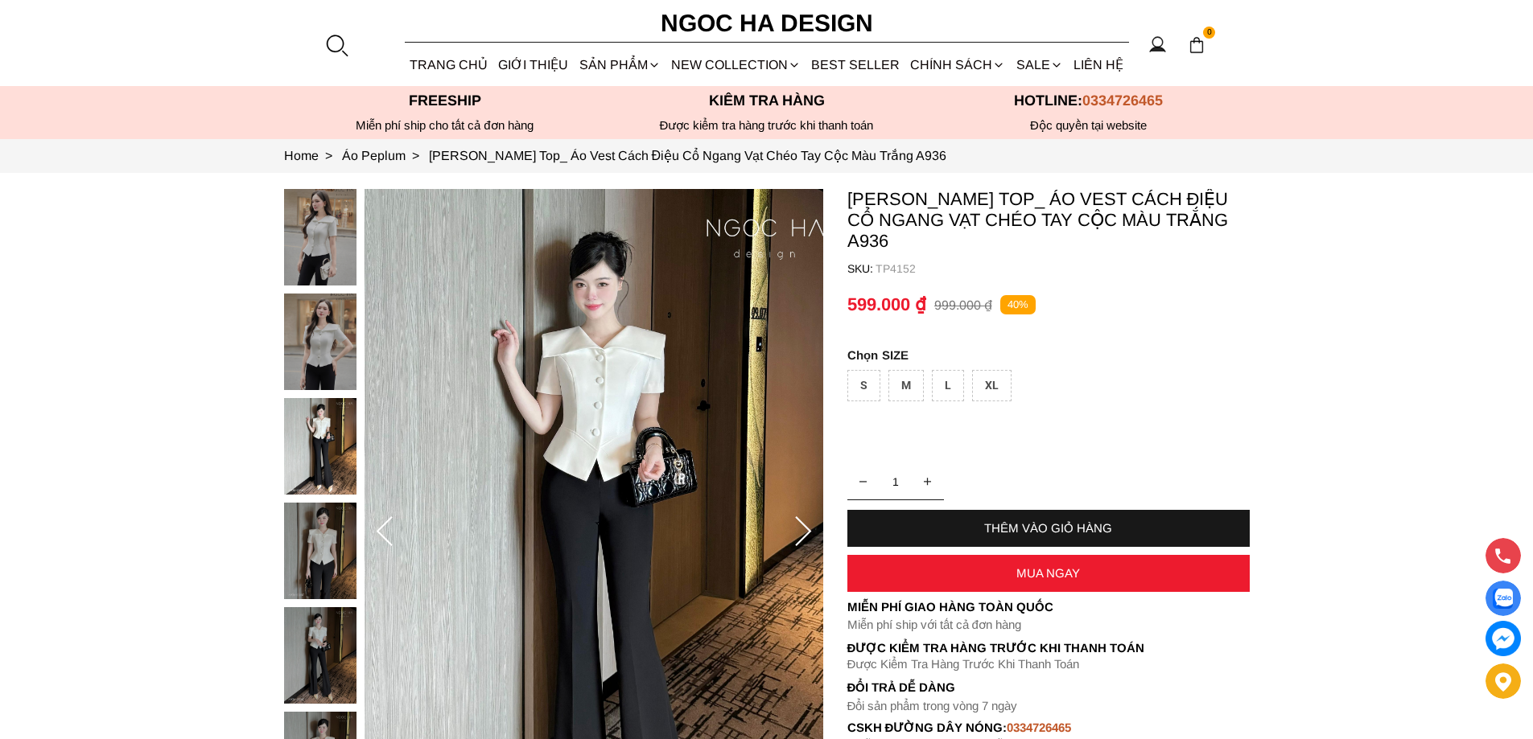
click at [806, 535] on icon at bounding box center [803, 532] width 16 height 30
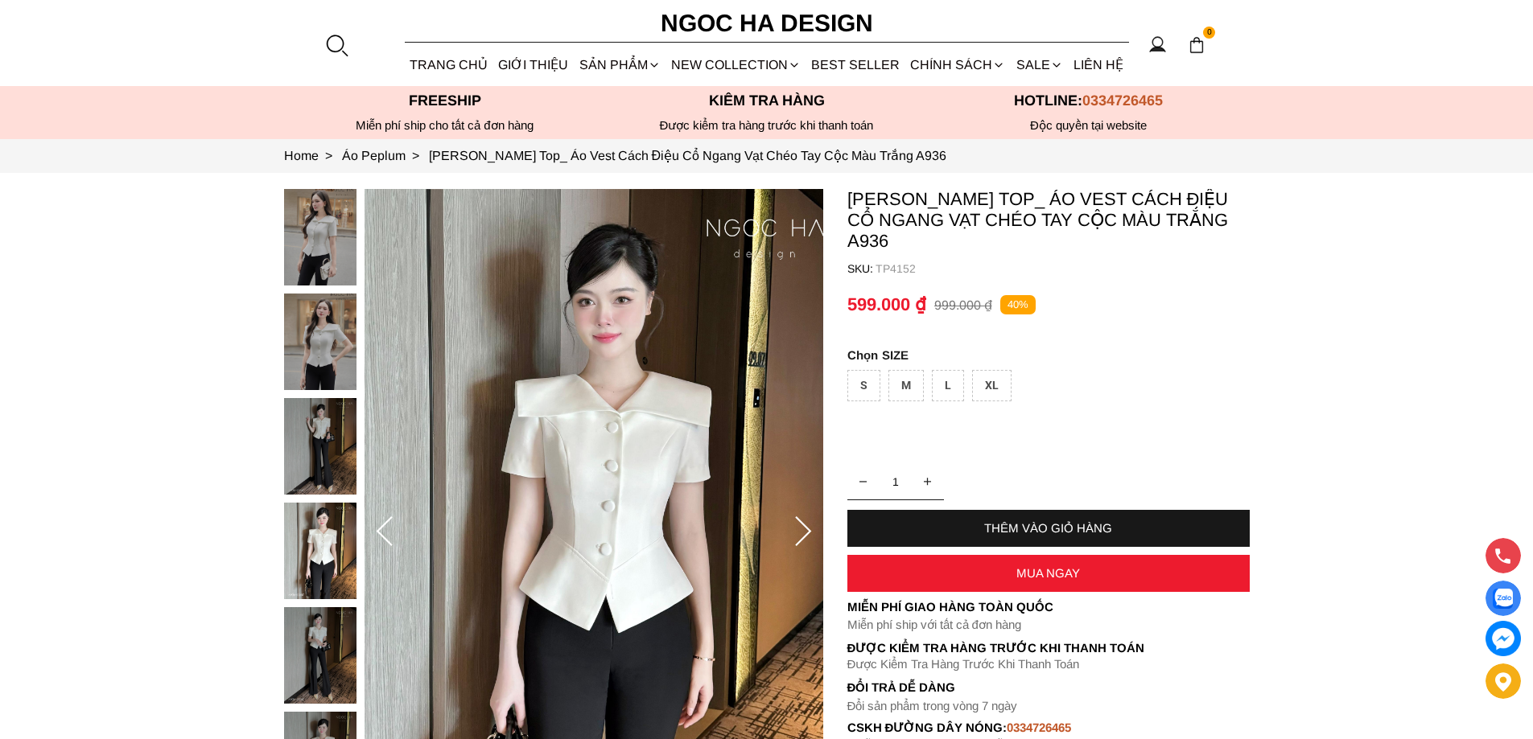
click at [806, 533] on icon at bounding box center [803, 533] width 32 height 32
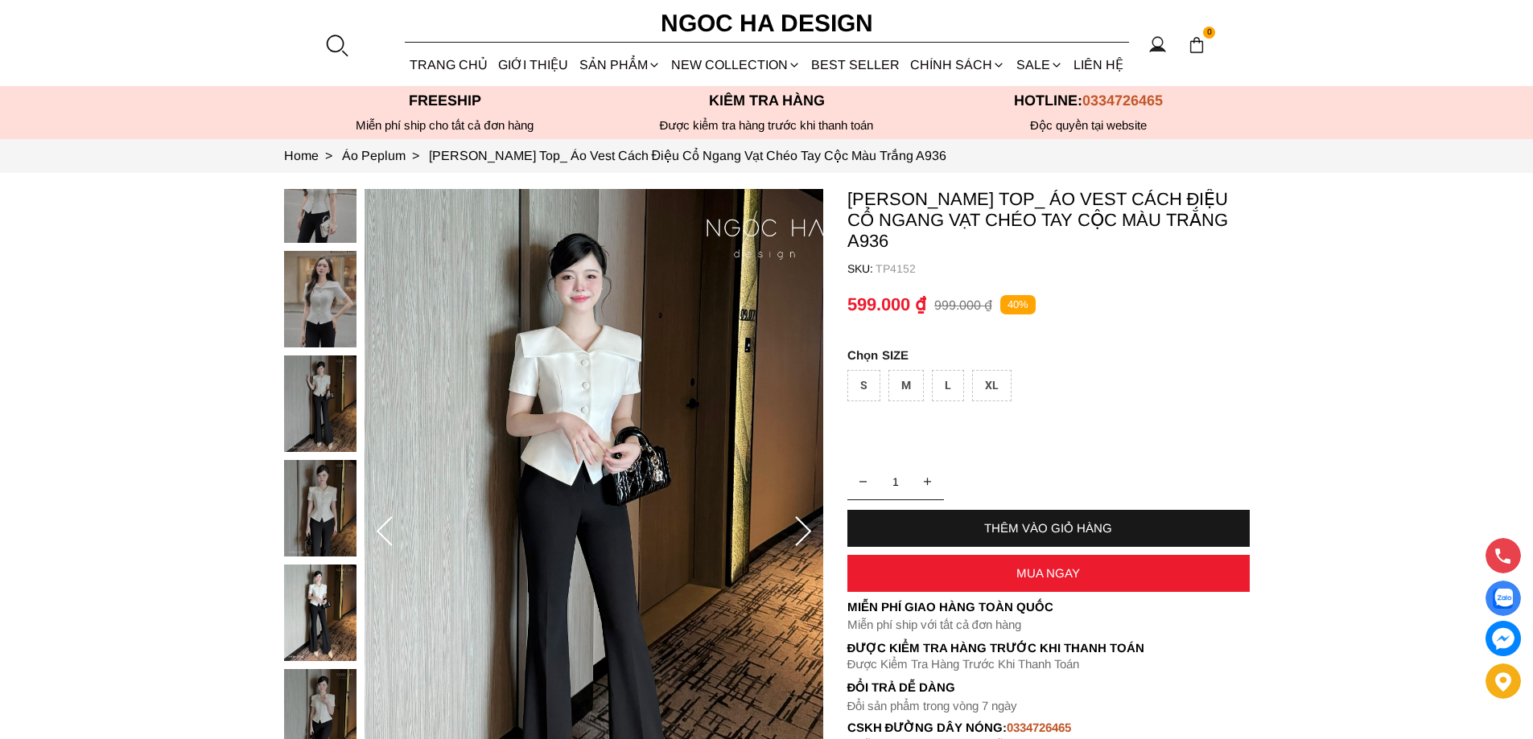
click at [806, 533] on icon at bounding box center [803, 533] width 32 height 32
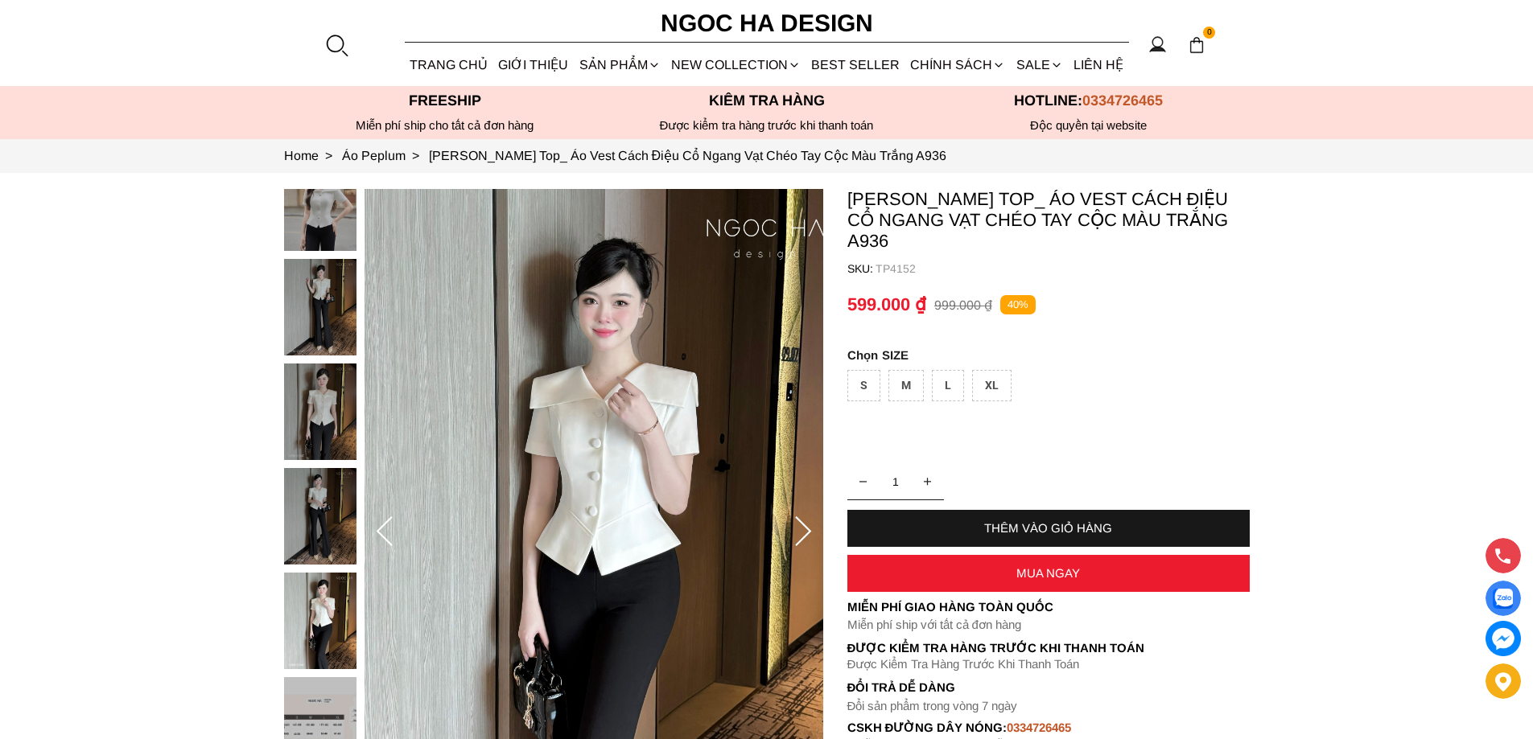
click at [806, 533] on icon at bounding box center [803, 533] width 32 height 32
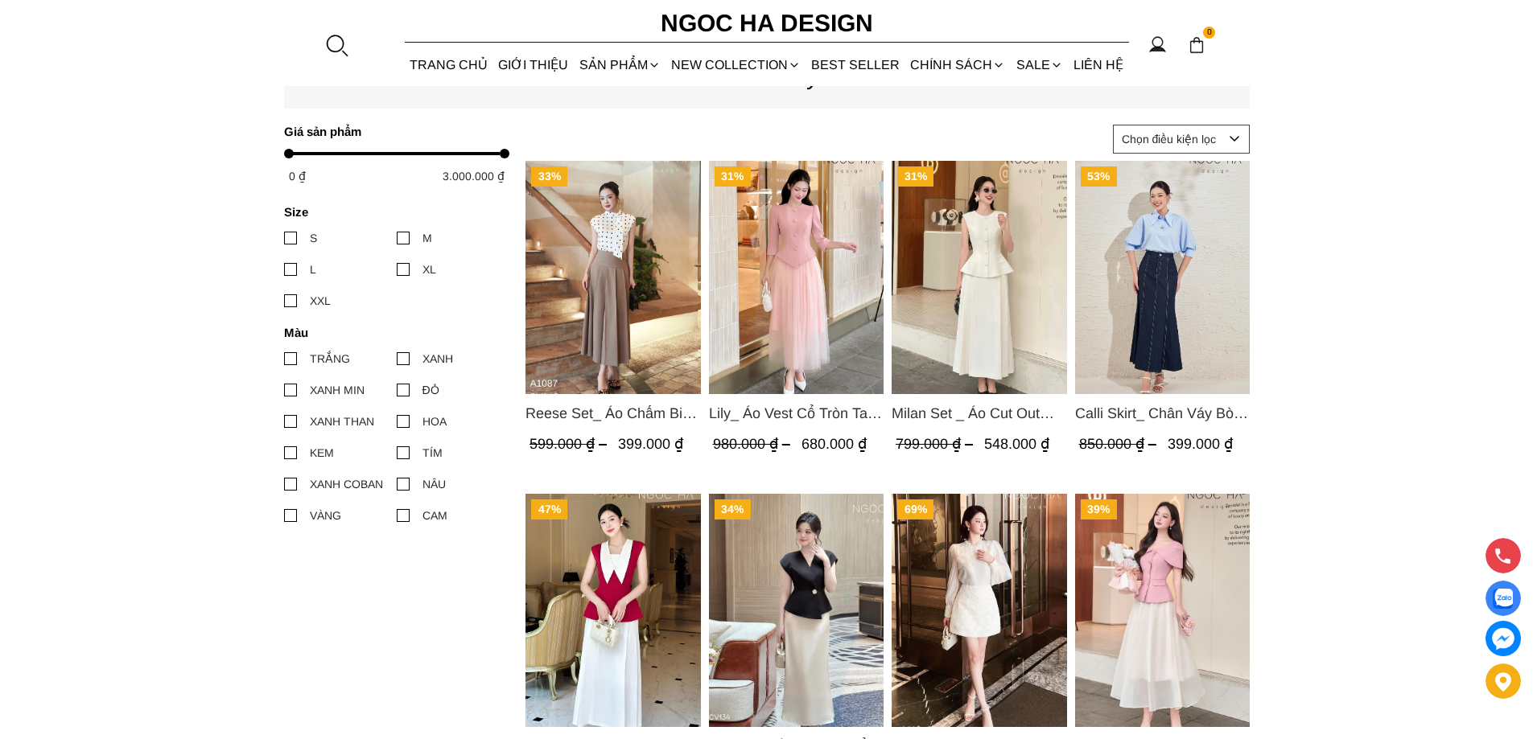
scroll to position [724, 0]
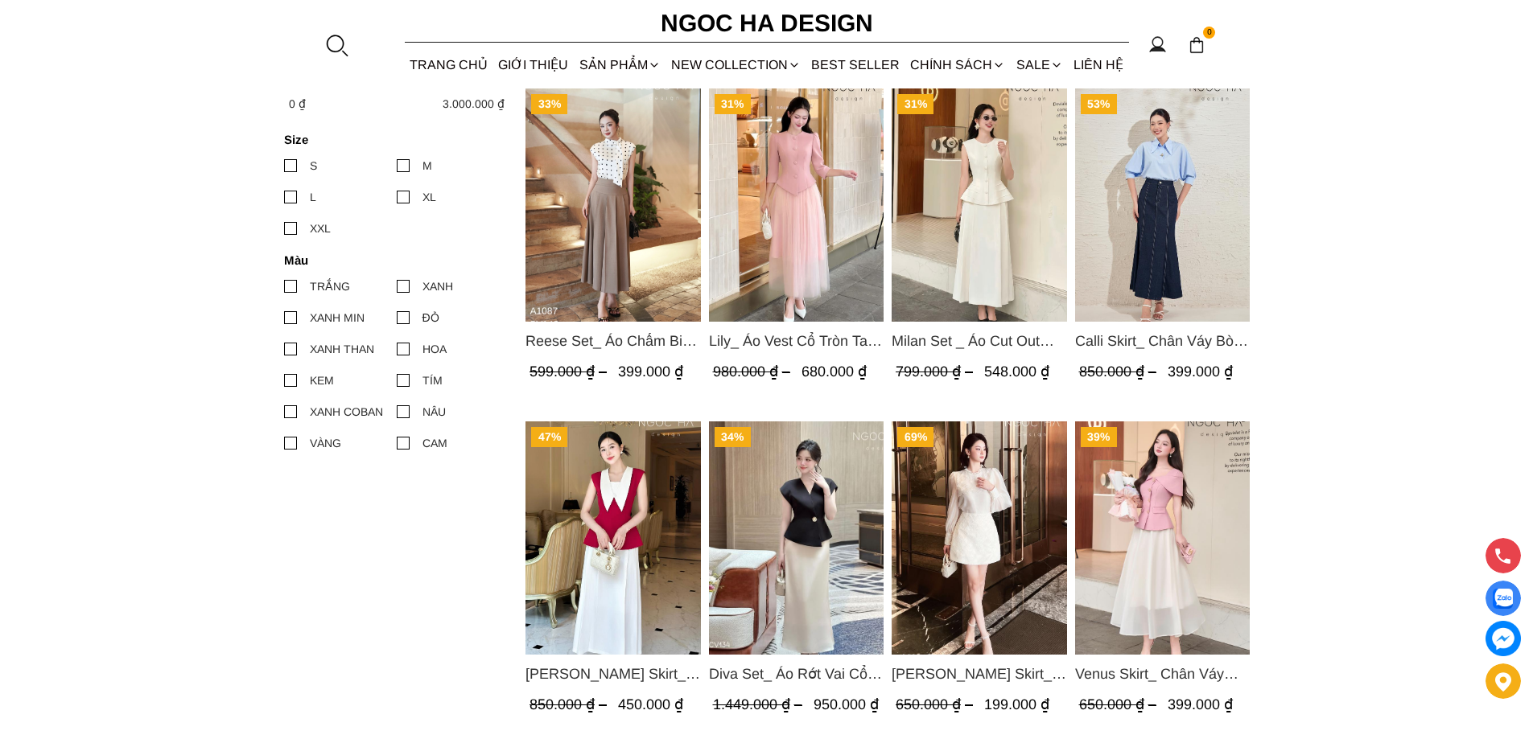
click at [962, 229] on img "Product image - Milan Set _ Áo Cut Out Tùng Không Tay Kết Hợp Chân Váy Xếp Ly A…" at bounding box center [979, 205] width 175 height 233
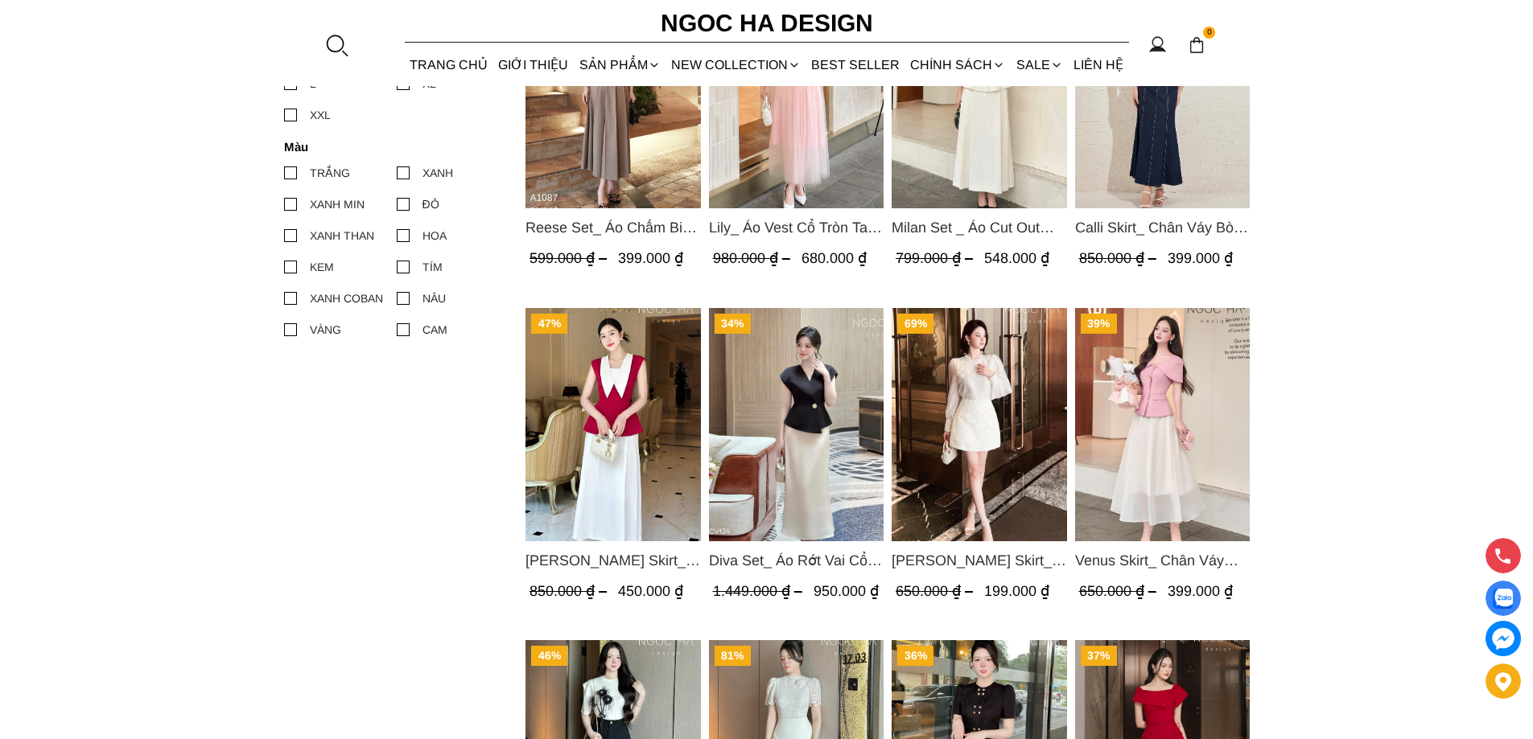
scroll to position [885, 0]
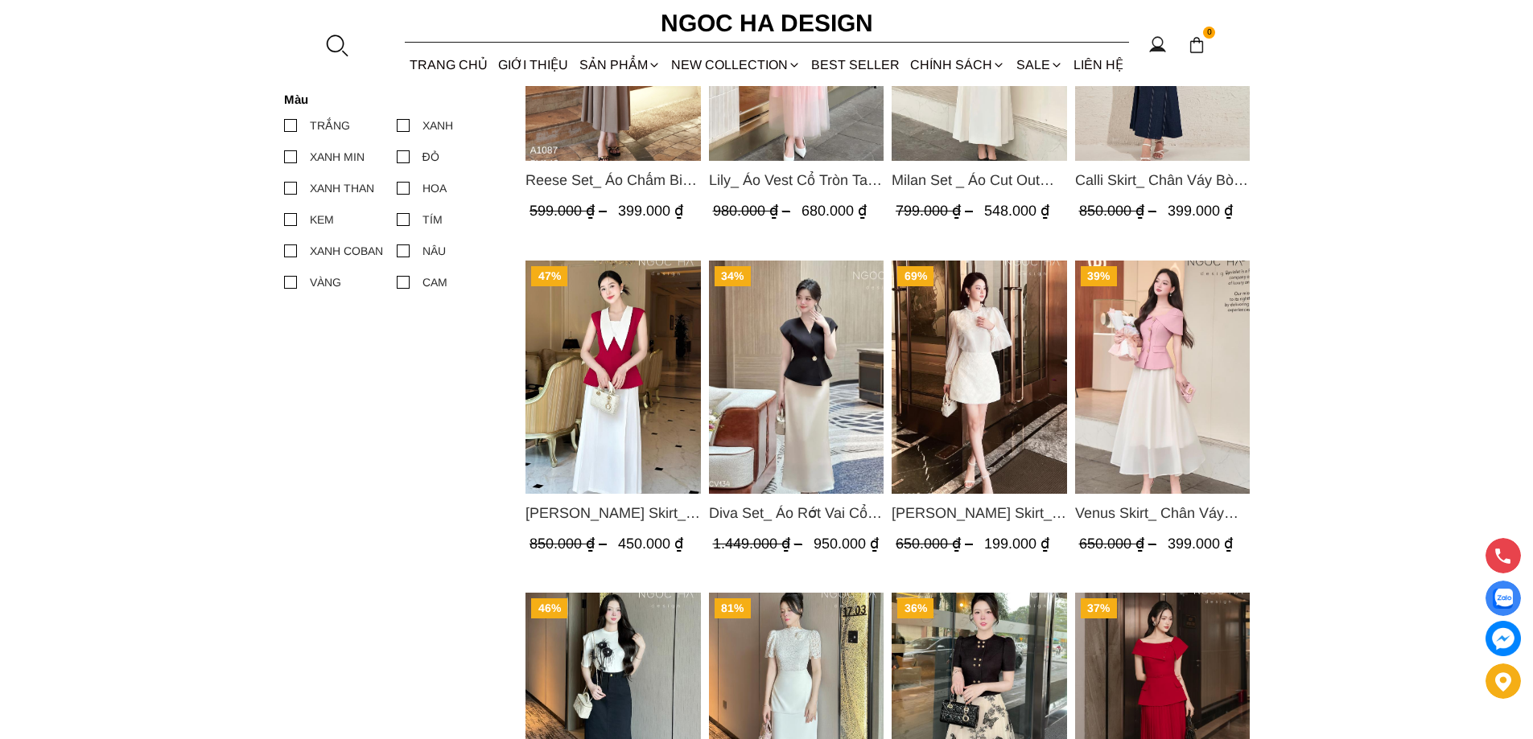
click at [1192, 379] on img "Product image - Venus Skirt_ Chân Váy Xòe Màu Kem CV131" at bounding box center [1161, 377] width 175 height 233
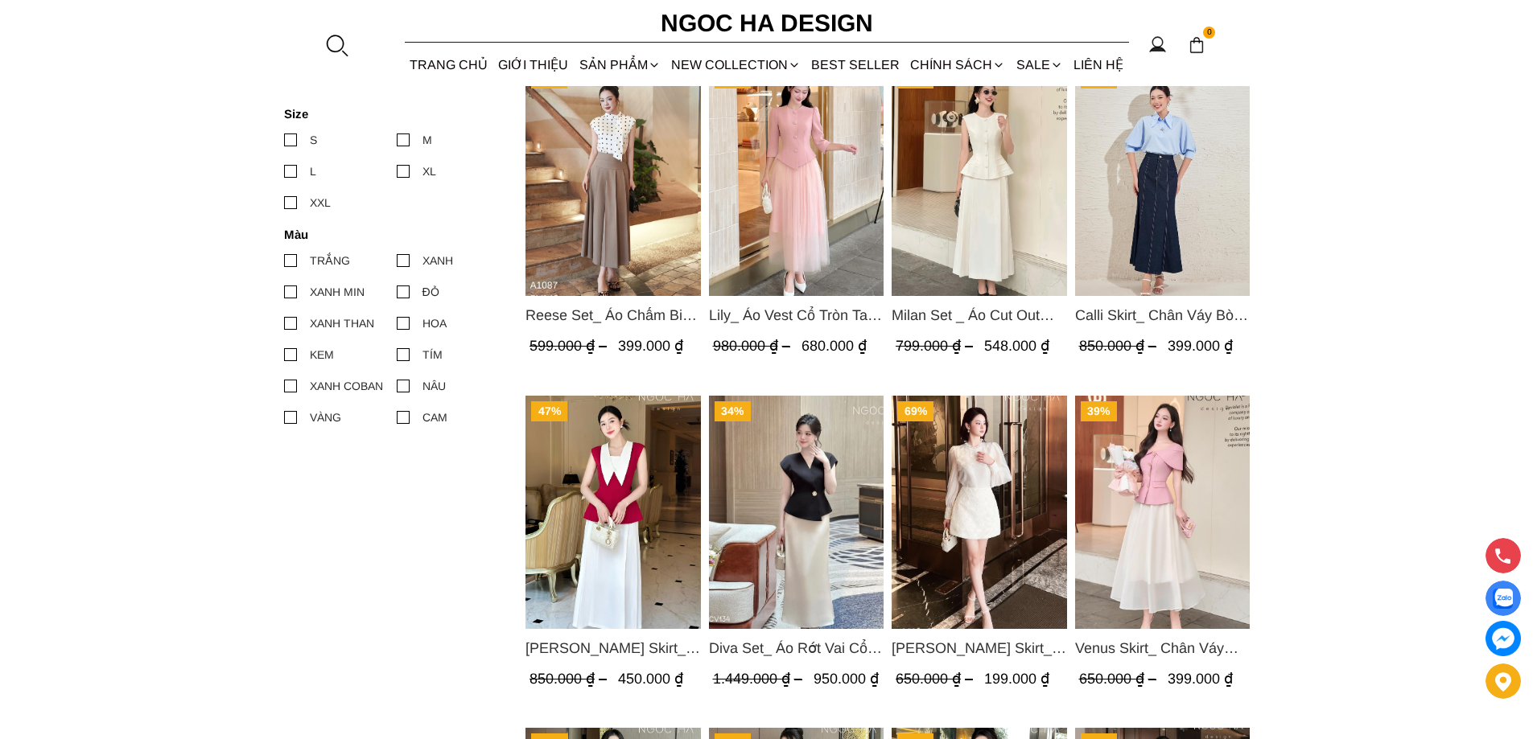
scroll to position [724, 0]
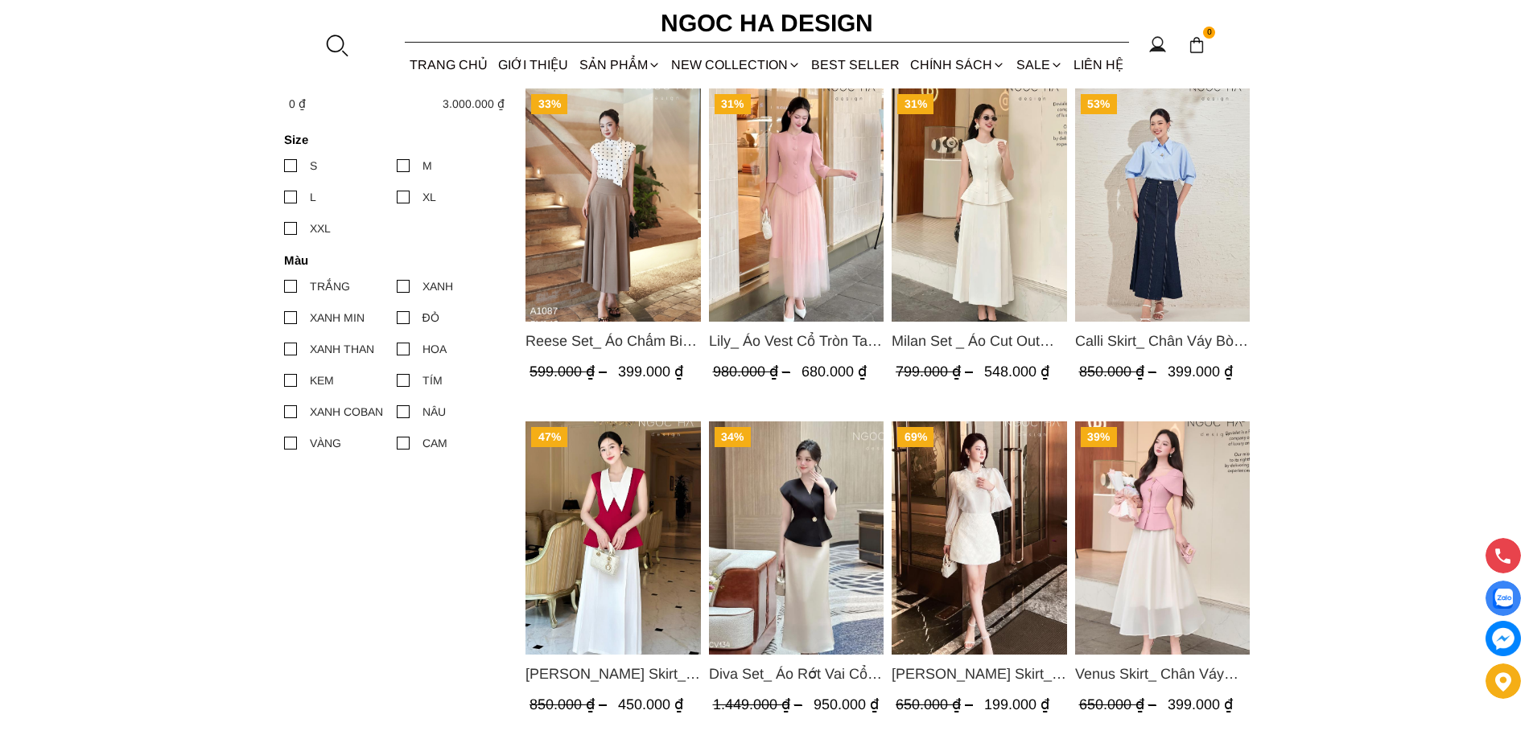
click at [972, 512] on img "Product image - Lisa Skirt_ Chân Váy A Ren Hoa CV125" at bounding box center [979, 538] width 175 height 233
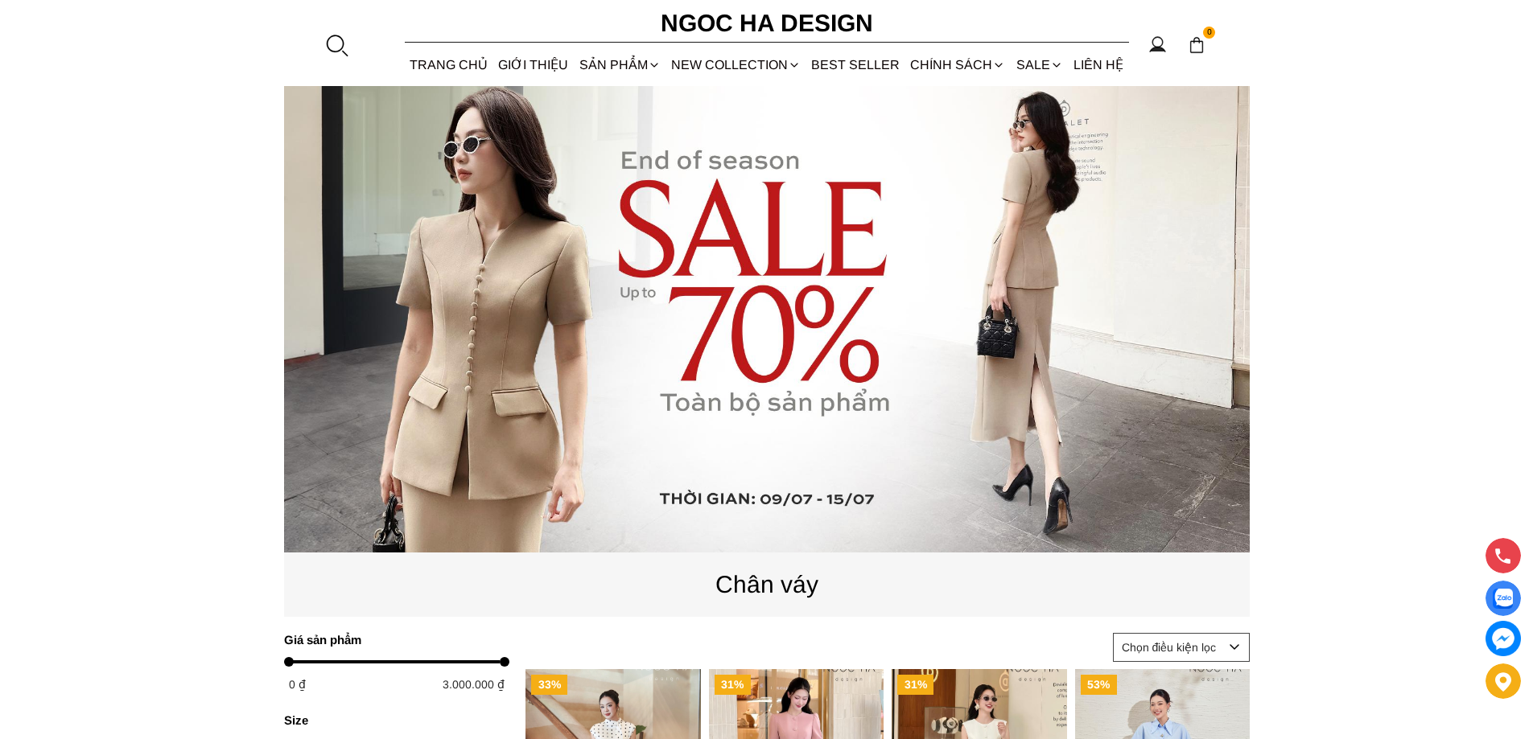
scroll to position [80, 0]
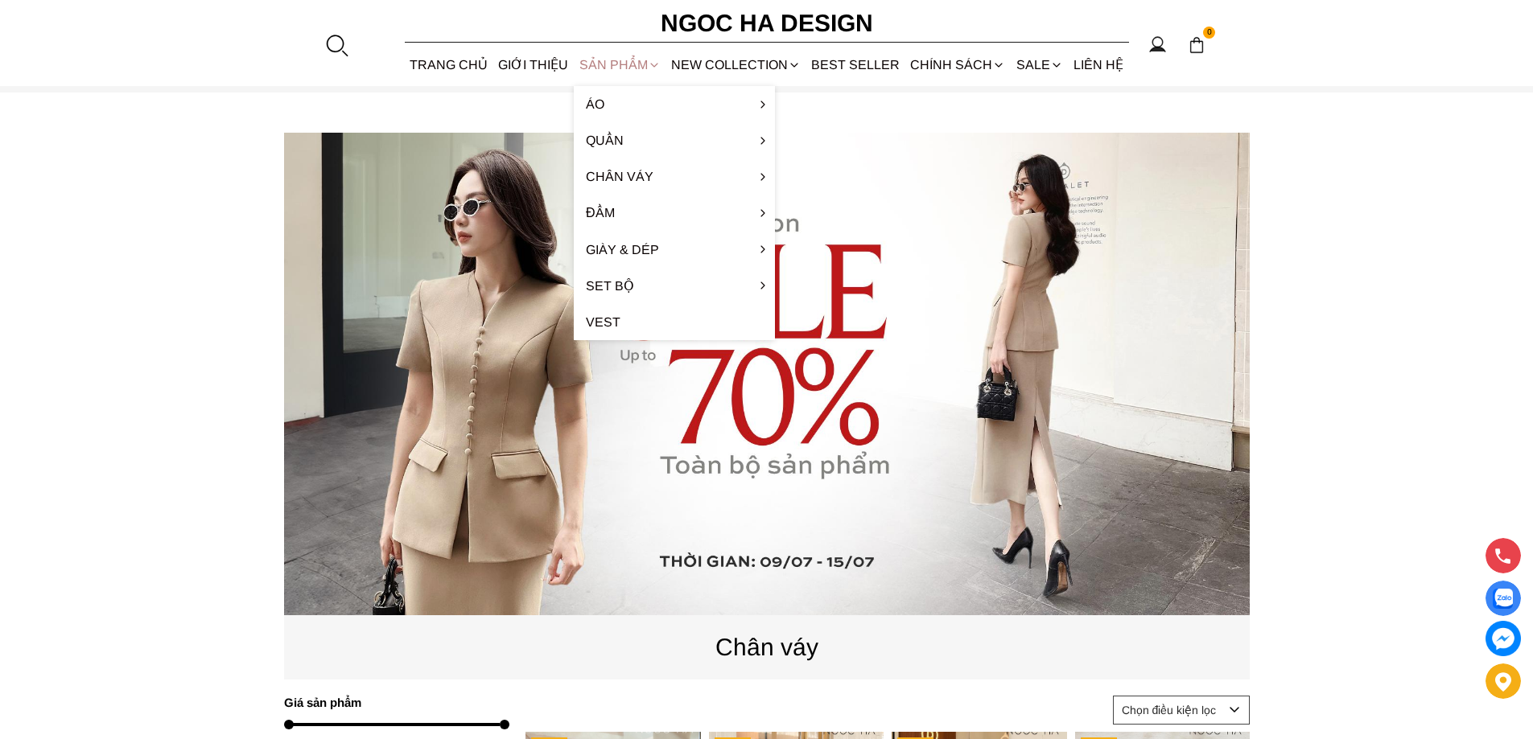
click at [597, 63] on div "SẢN PHẨM" at bounding box center [620, 64] width 92 height 43
click at [605, 144] on link "Quần" at bounding box center [674, 140] width 201 height 36
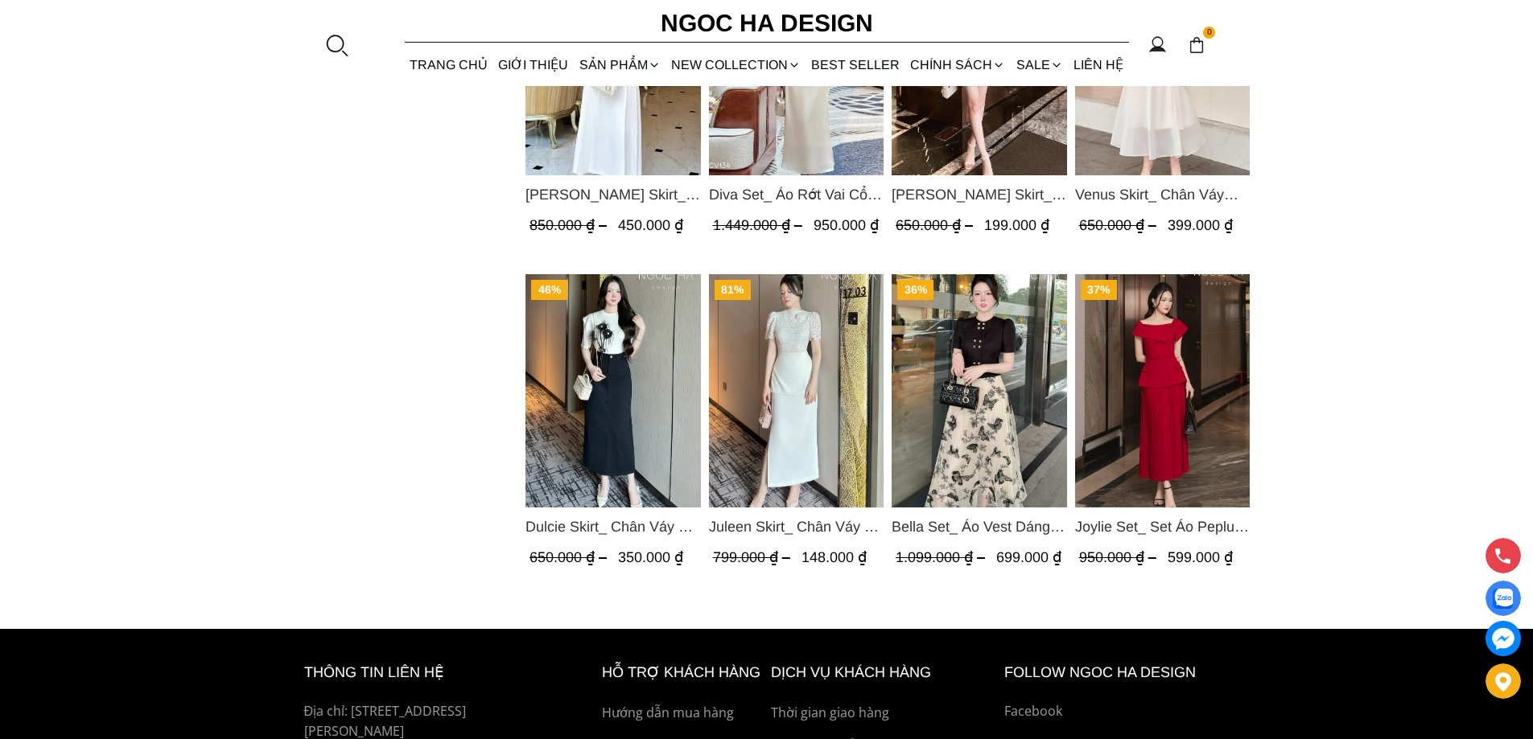
scroll to position [1207, 0]
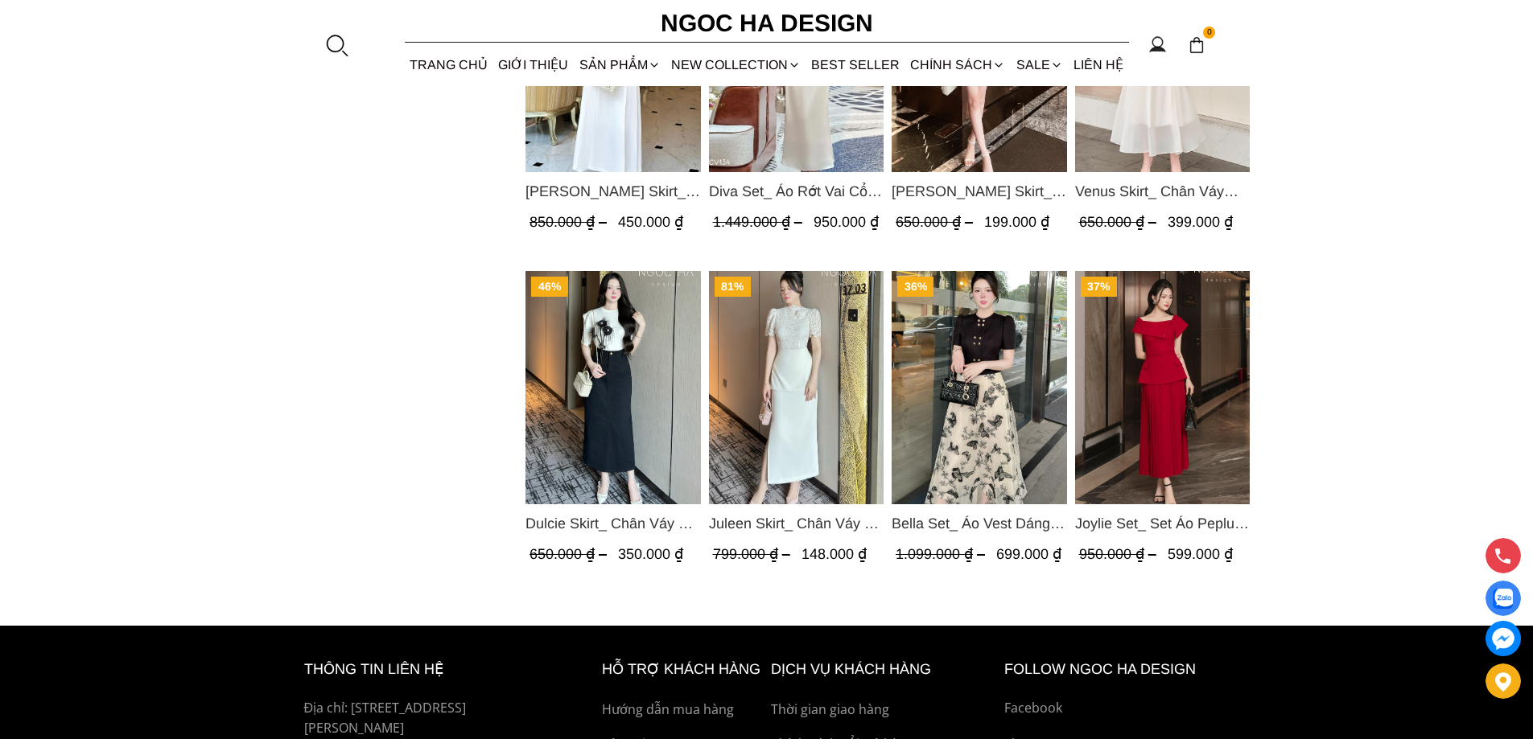
click at [1197, 442] on img "Product image - Joylie Set_ Set Áo Peplum Vai Lệch, Chân Váy Dập Ly Màu Đỏ A956…" at bounding box center [1161, 387] width 175 height 233
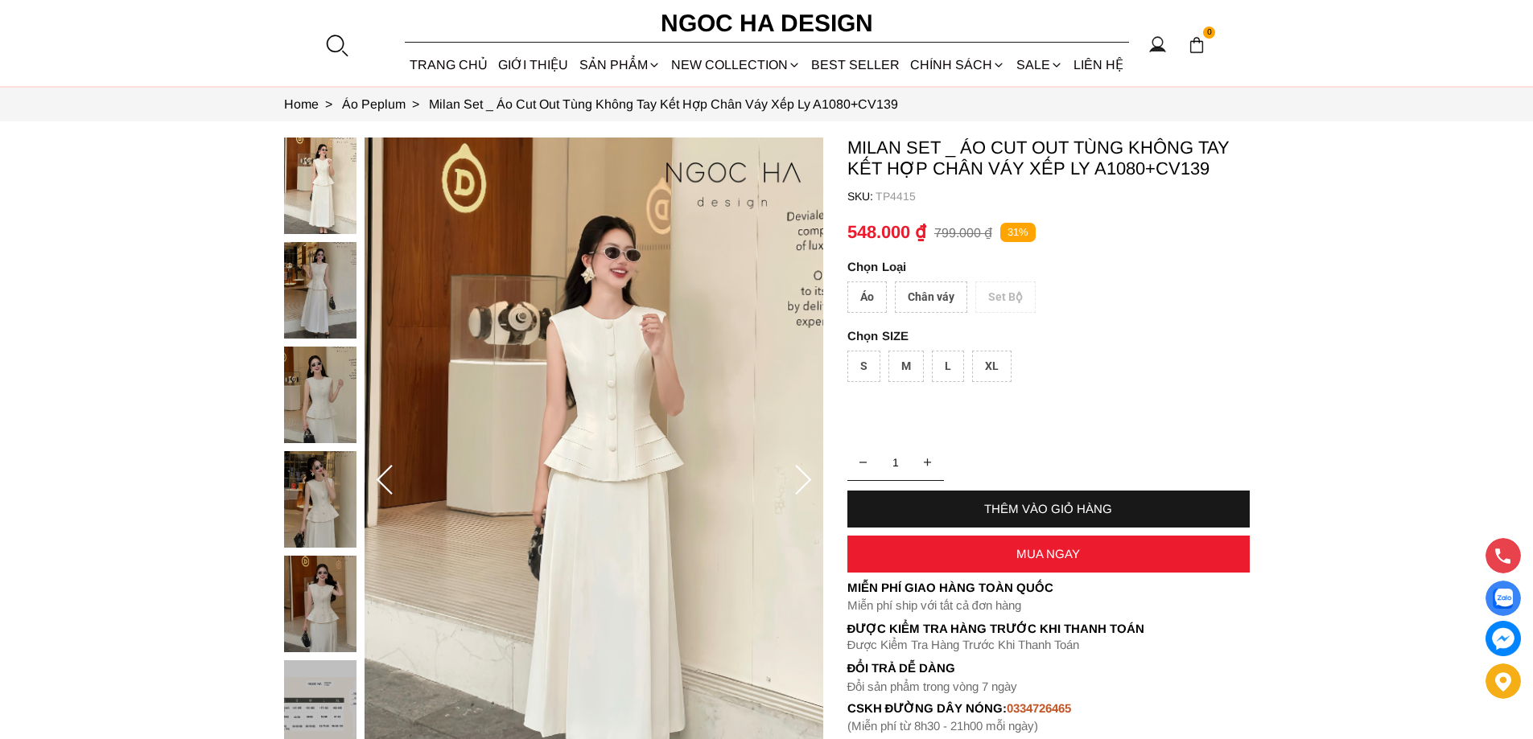
scroll to position [80, 0]
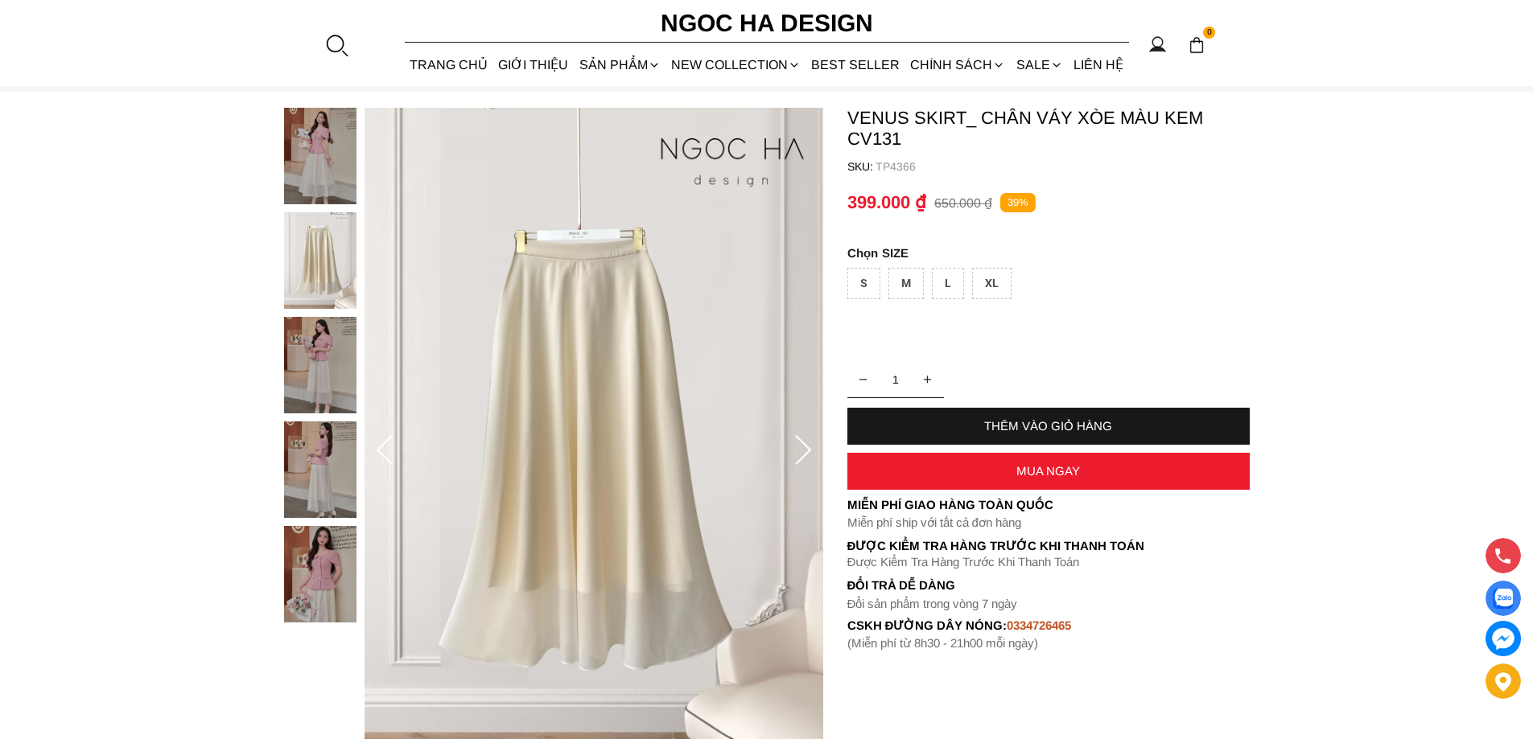
scroll to position [80, 0]
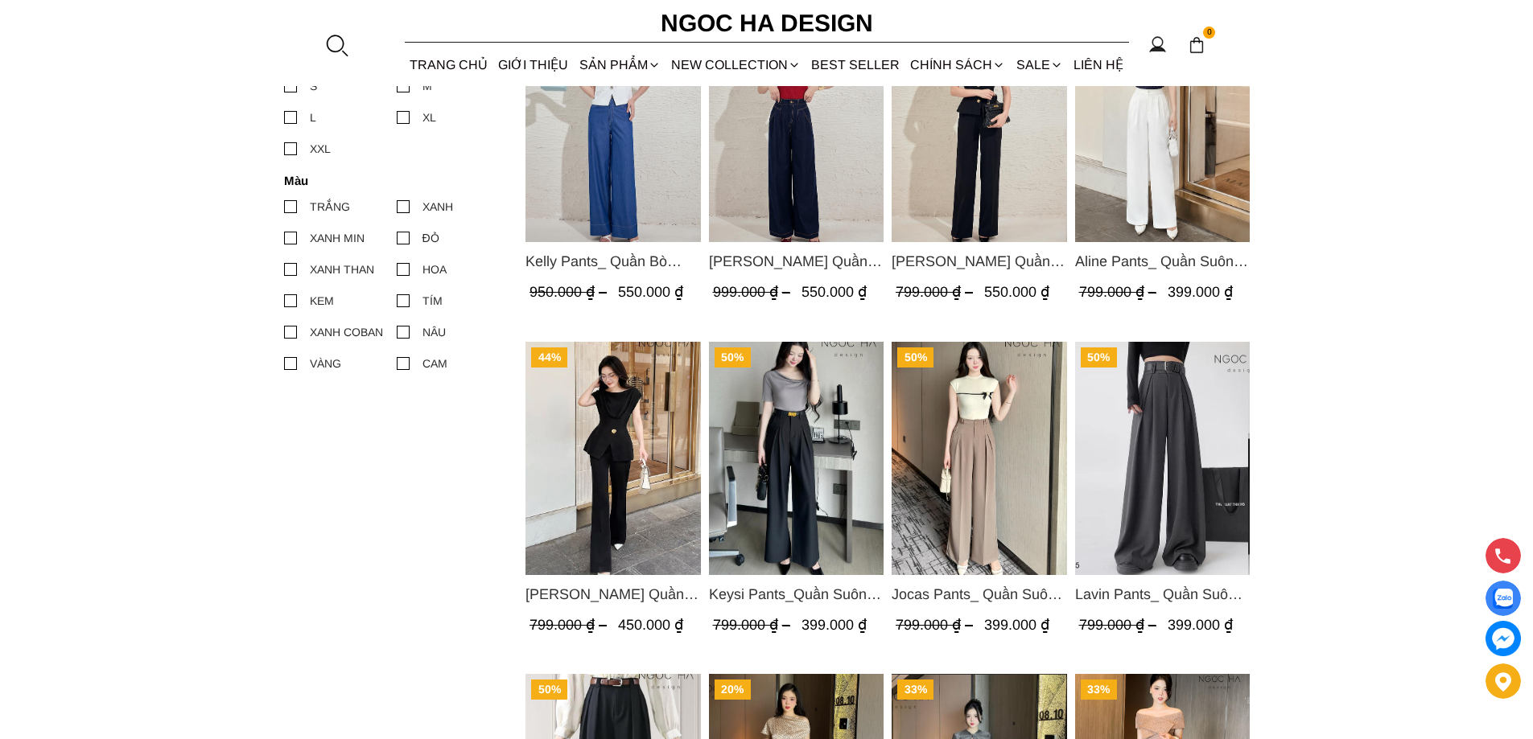
scroll to position [805, 0]
click at [969, 494] on img "Product image - Jocas Pants_ Quần Suông Chiết Ly Kèm Đai Q051" at bounding box center [979, 457] width 175 height 233
click at [668, 521] on img "Product image - Jenny Pants_ Quần Loe Dài Có Cạp Màu Đen Q061" at bounding box center [612, 457] width 175 height 233
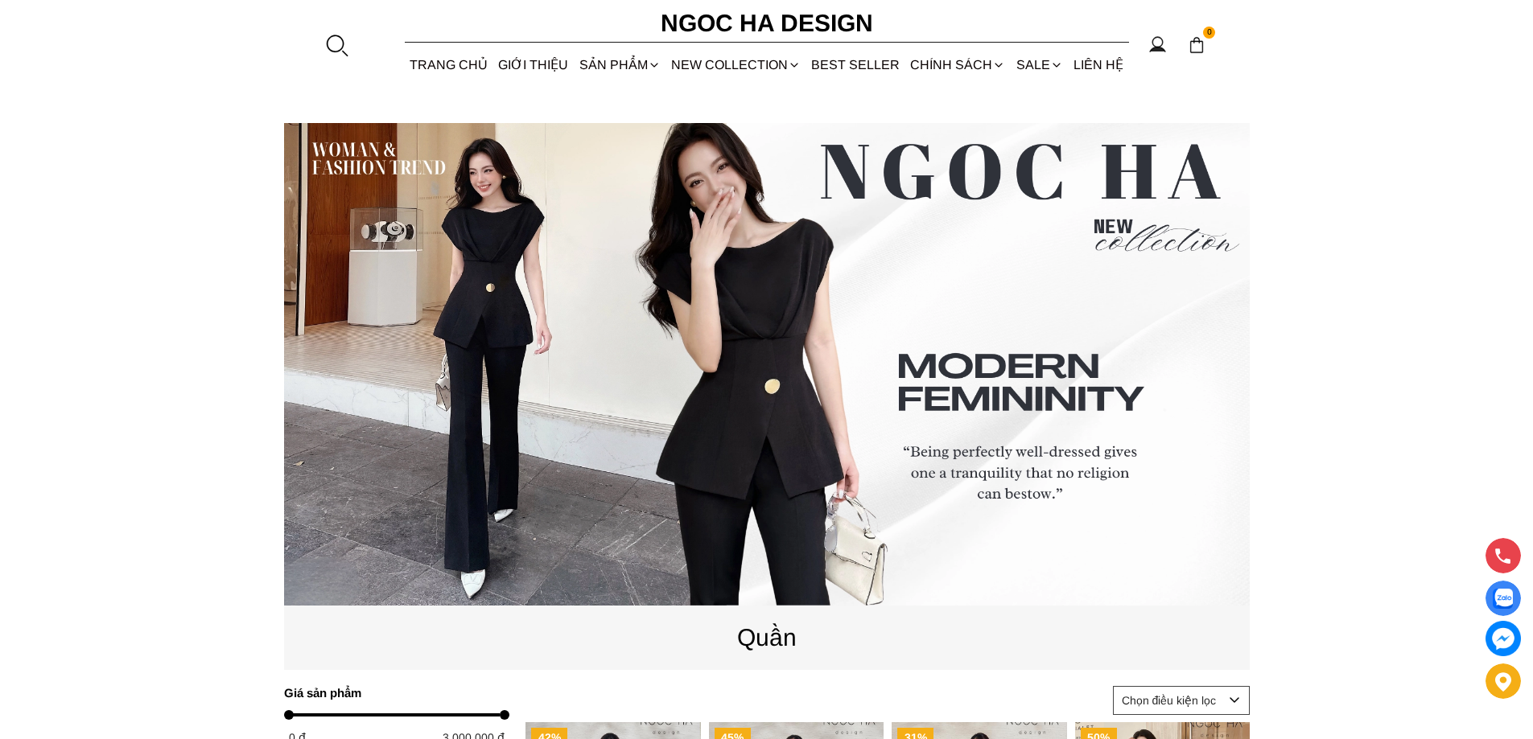
scroll to position [0, 0]
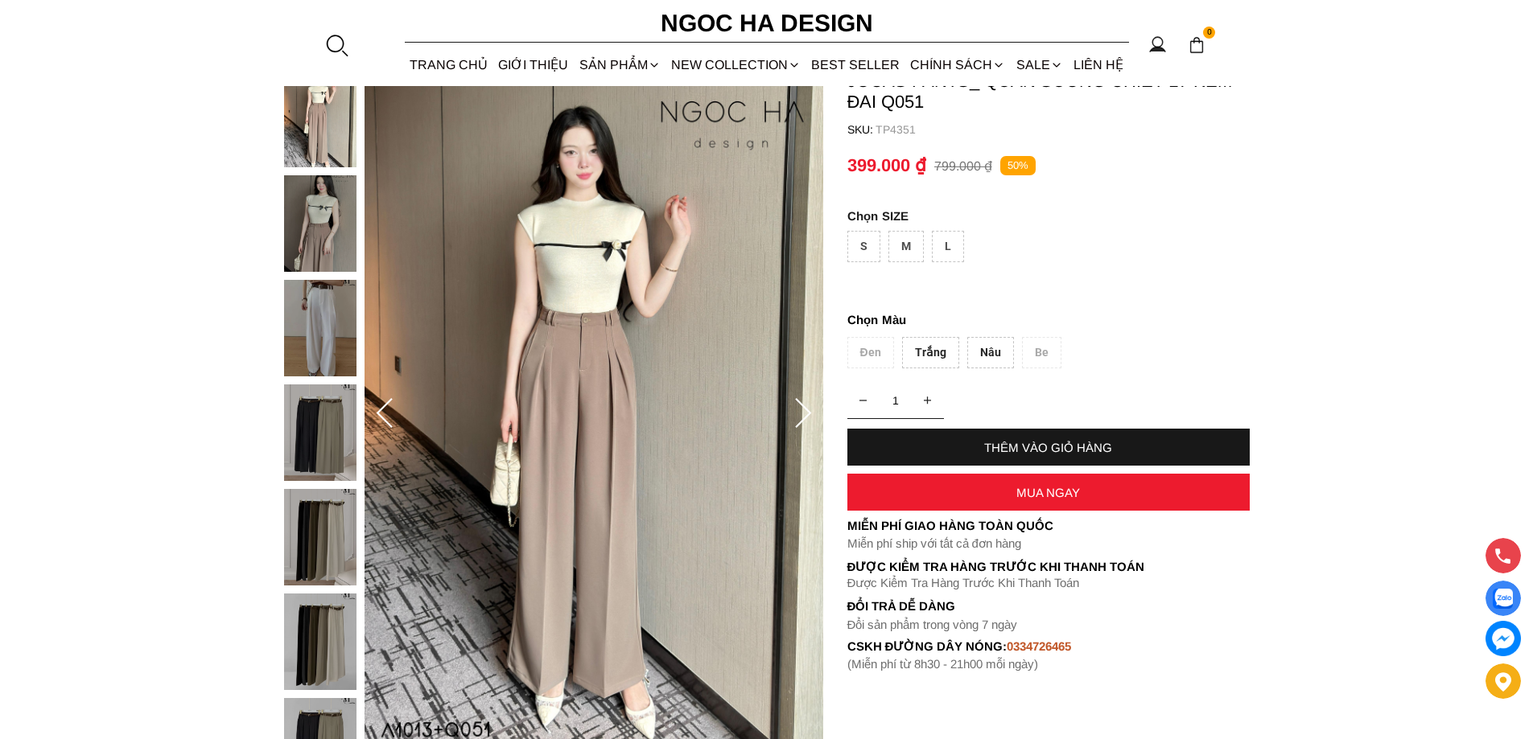
scroll to position [161, 0]
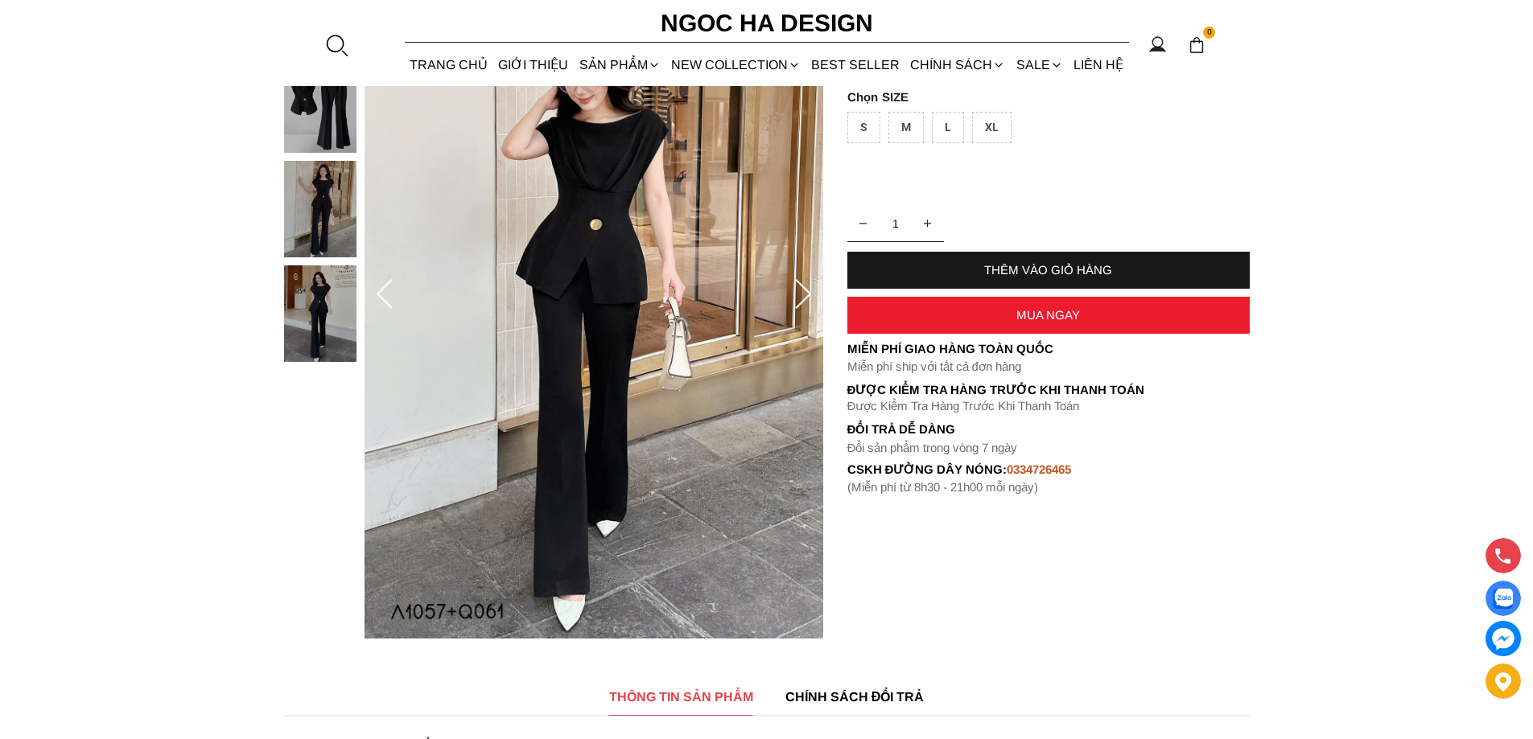
scroll to position [161, 0]
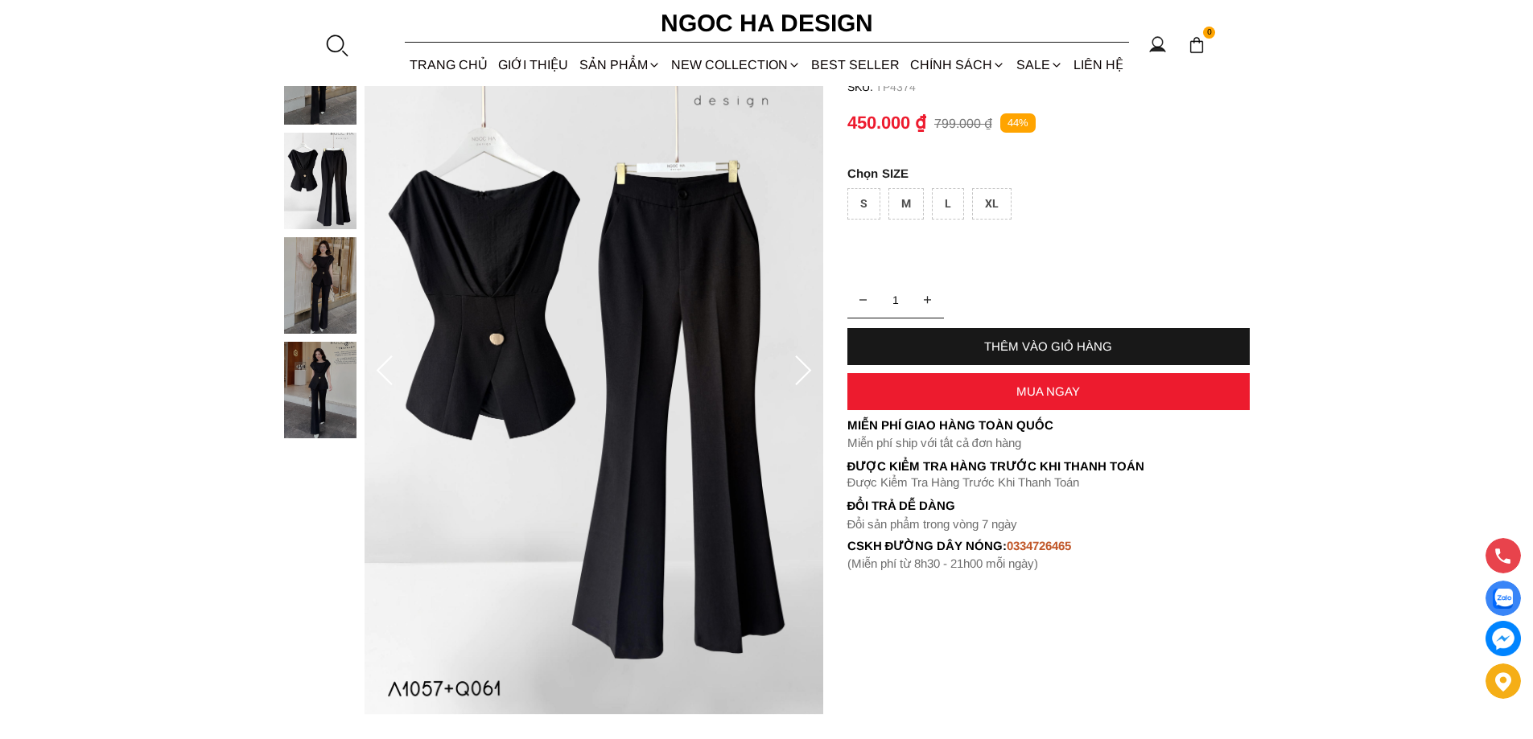
click at [802, 374] on icon at bounding box center [803, 372] width 32 height 32
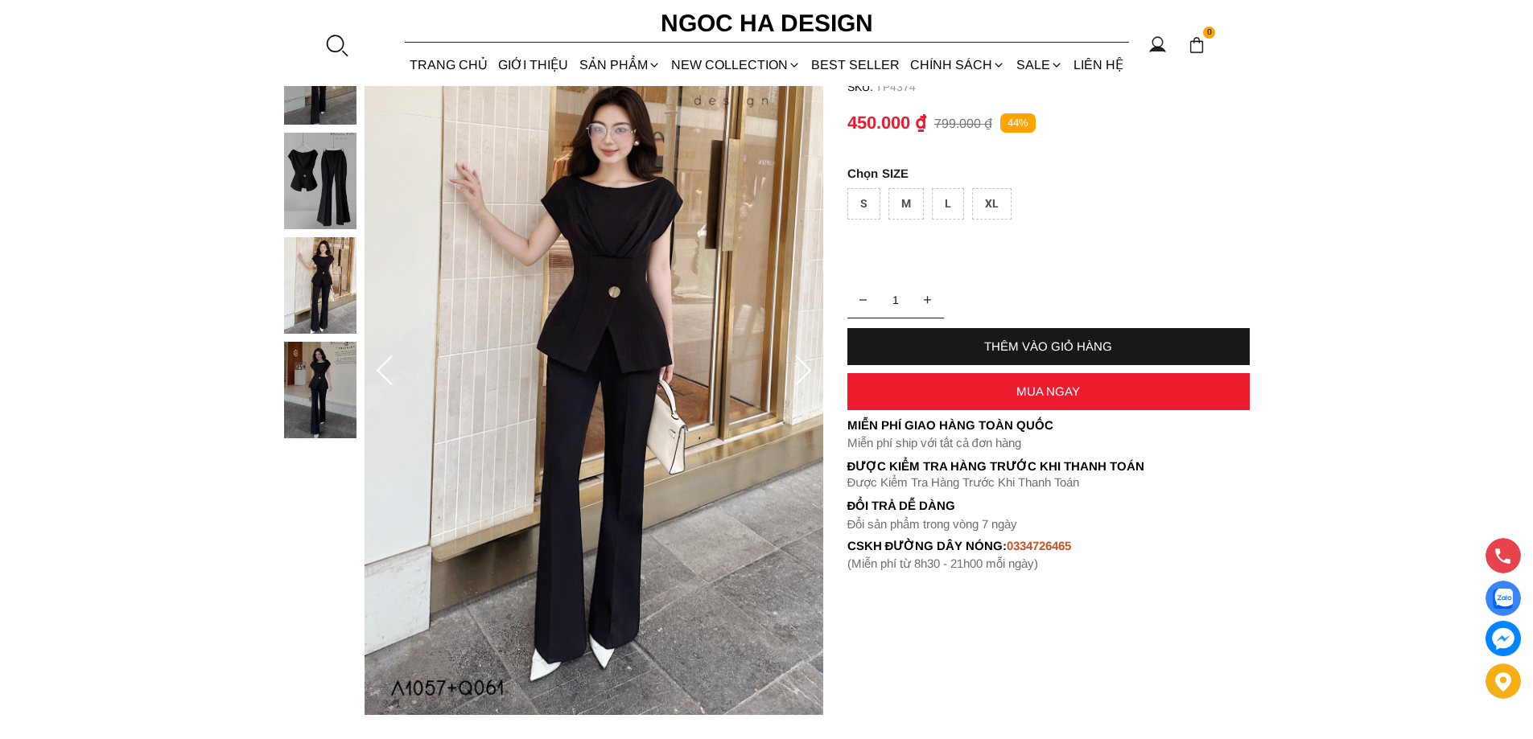
click at [391, 373] on icon at bounding box center [385, 372] width 32 height 32
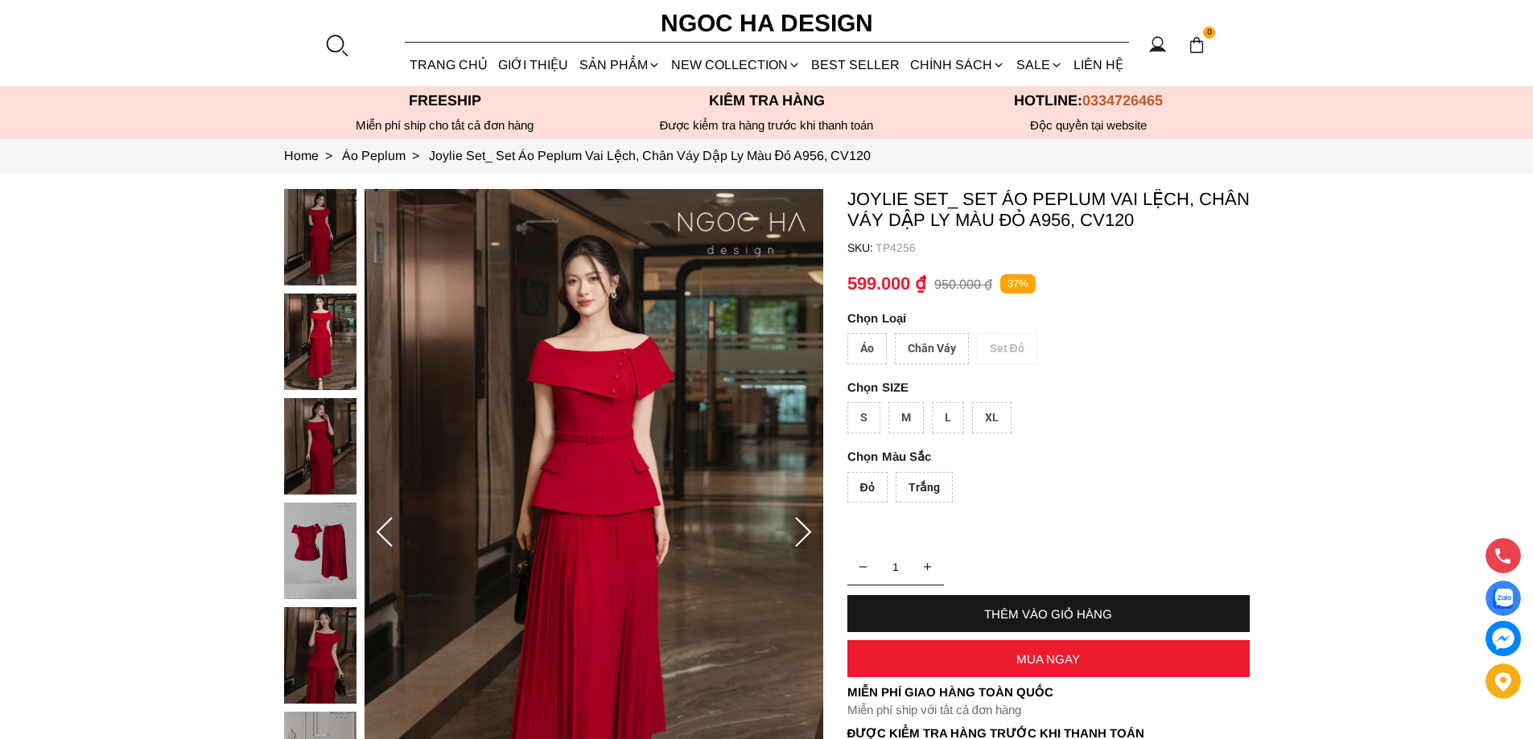
scroll to position [80, 0]
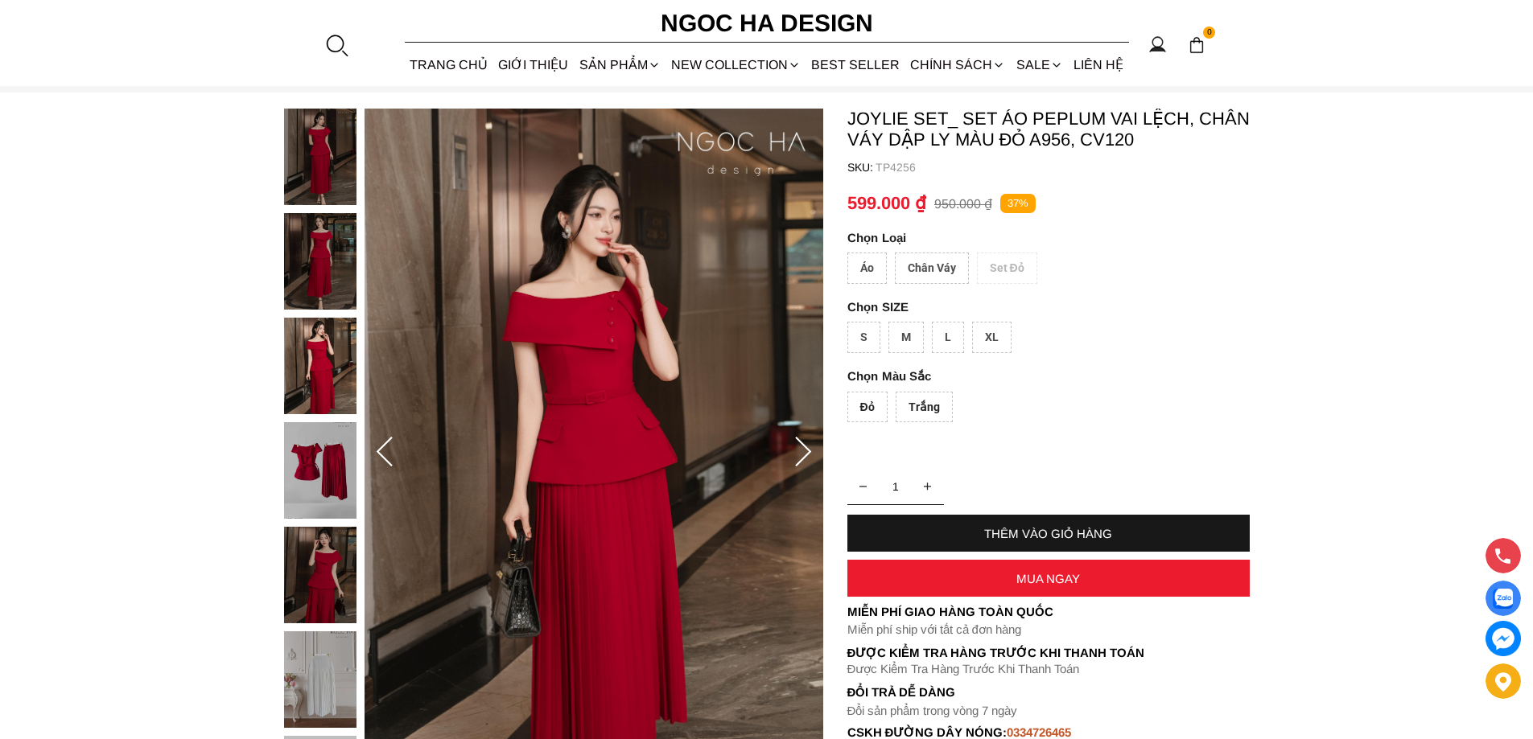
click at [917, 402] on div "Trắng" at bounding box center [924, 407] width 57 height 31
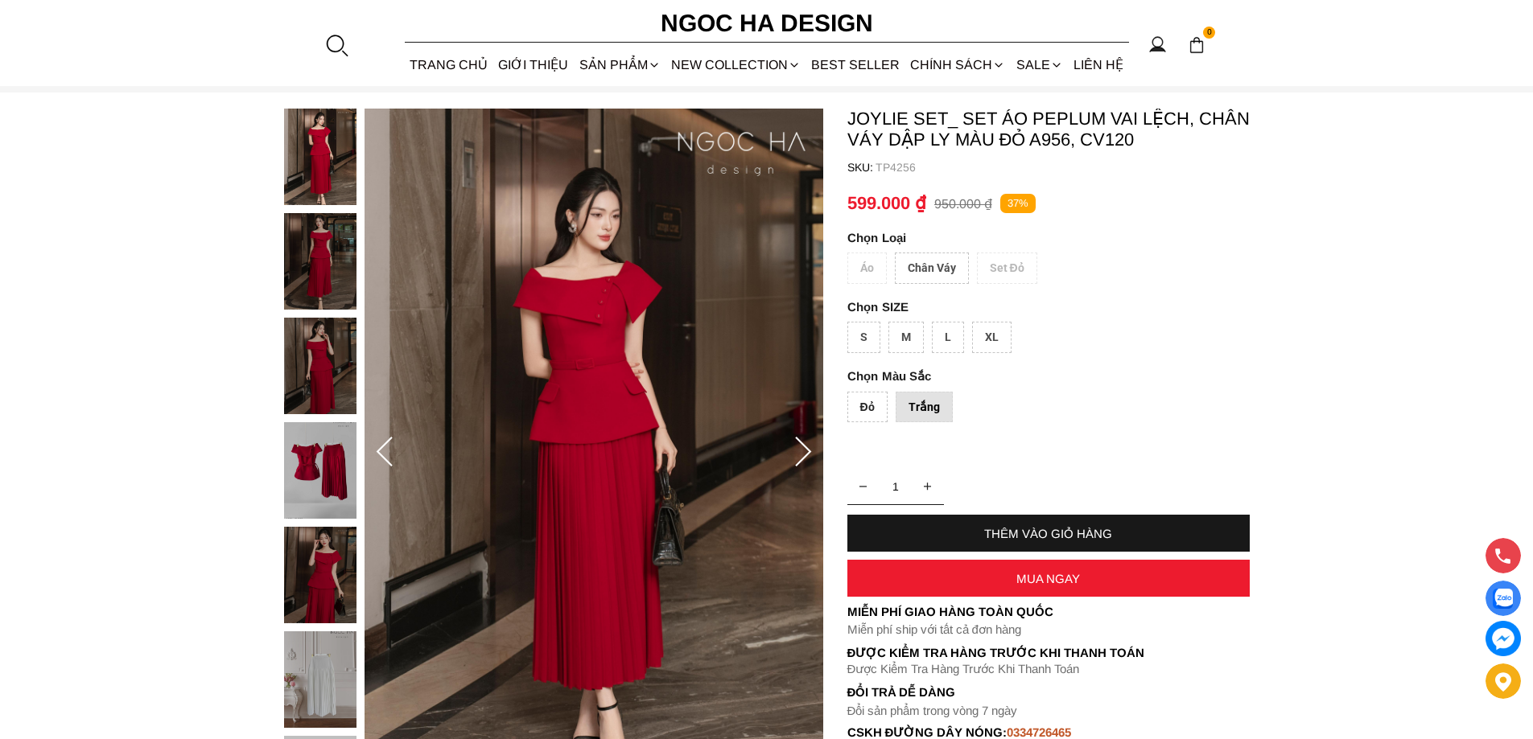
click at [303, 648] on img at bounding box center [320, 680] width 72 height 97
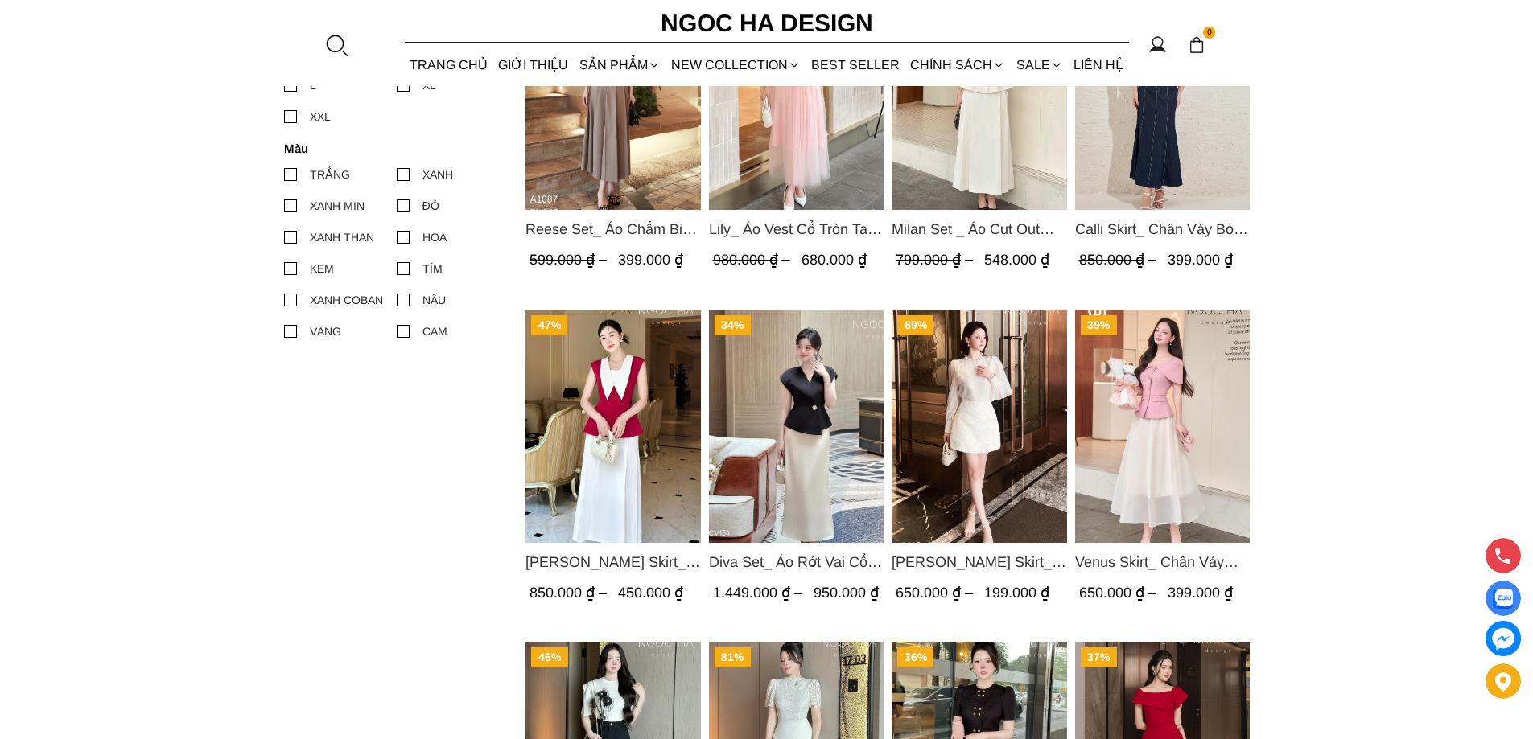
scroll to position [805, 0]
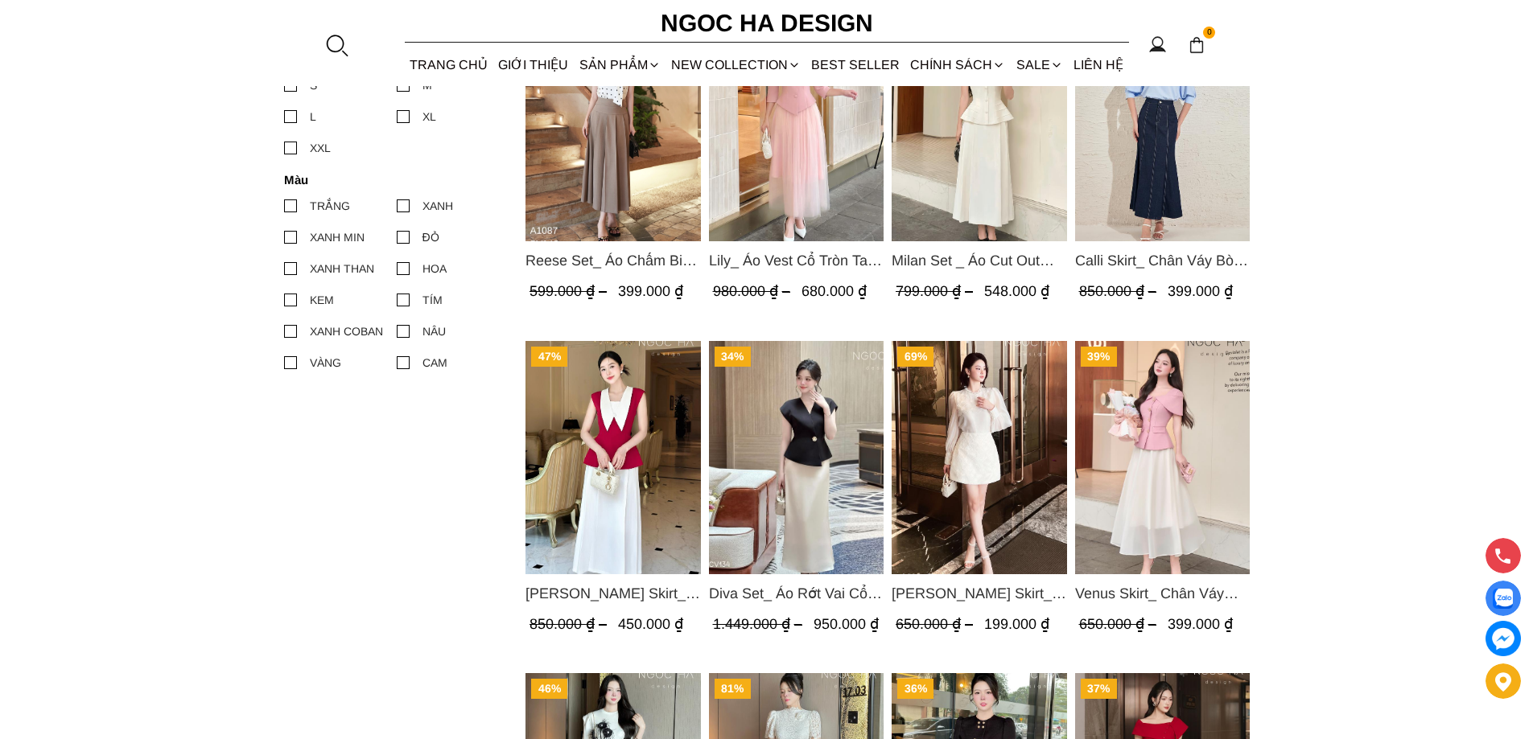
click at [1133, 452] on img "Product image - Venus Skirt_ Chân Váy Xòe Màu Kem CV131" at bounding box center [1161, 457] width 175 height 233
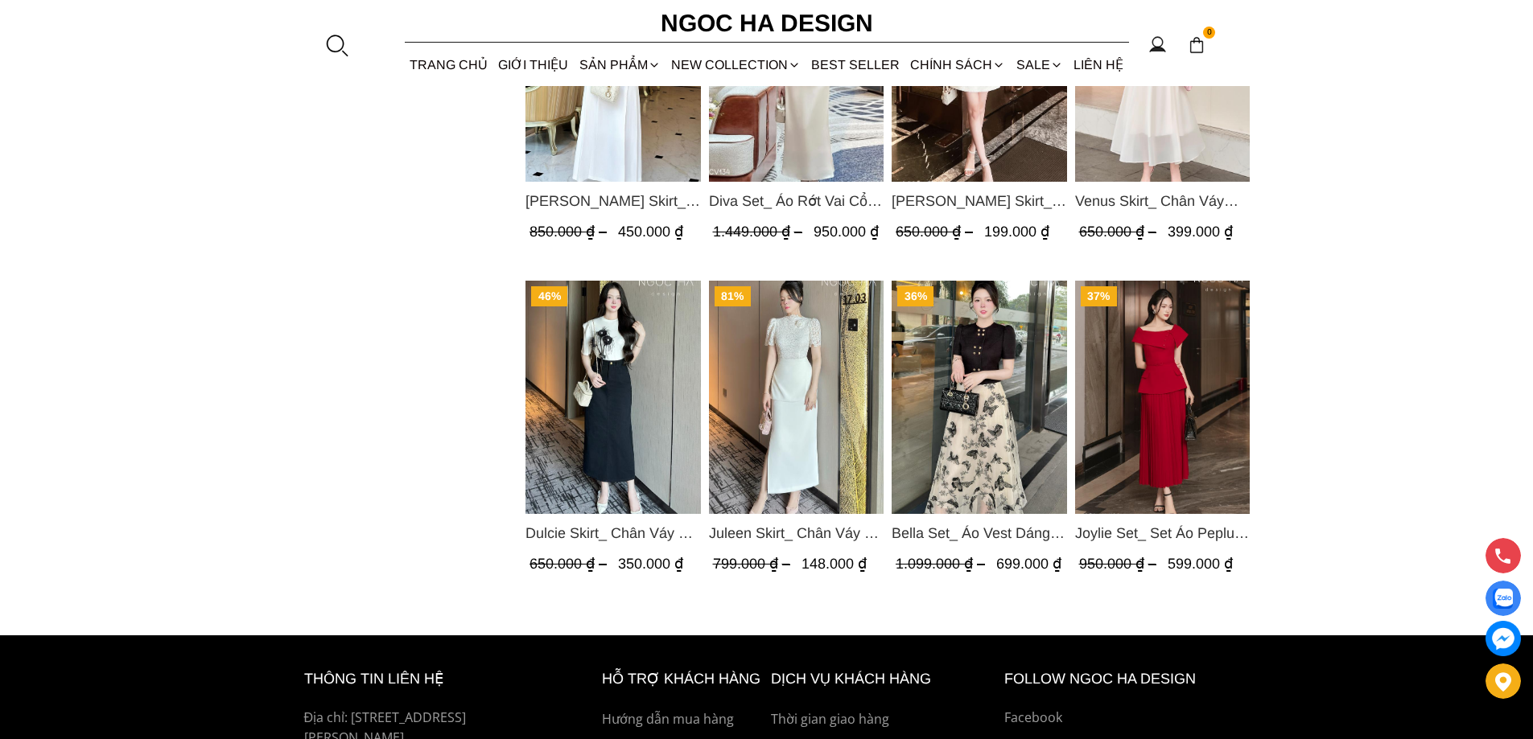
scroll to position [1207, 0]
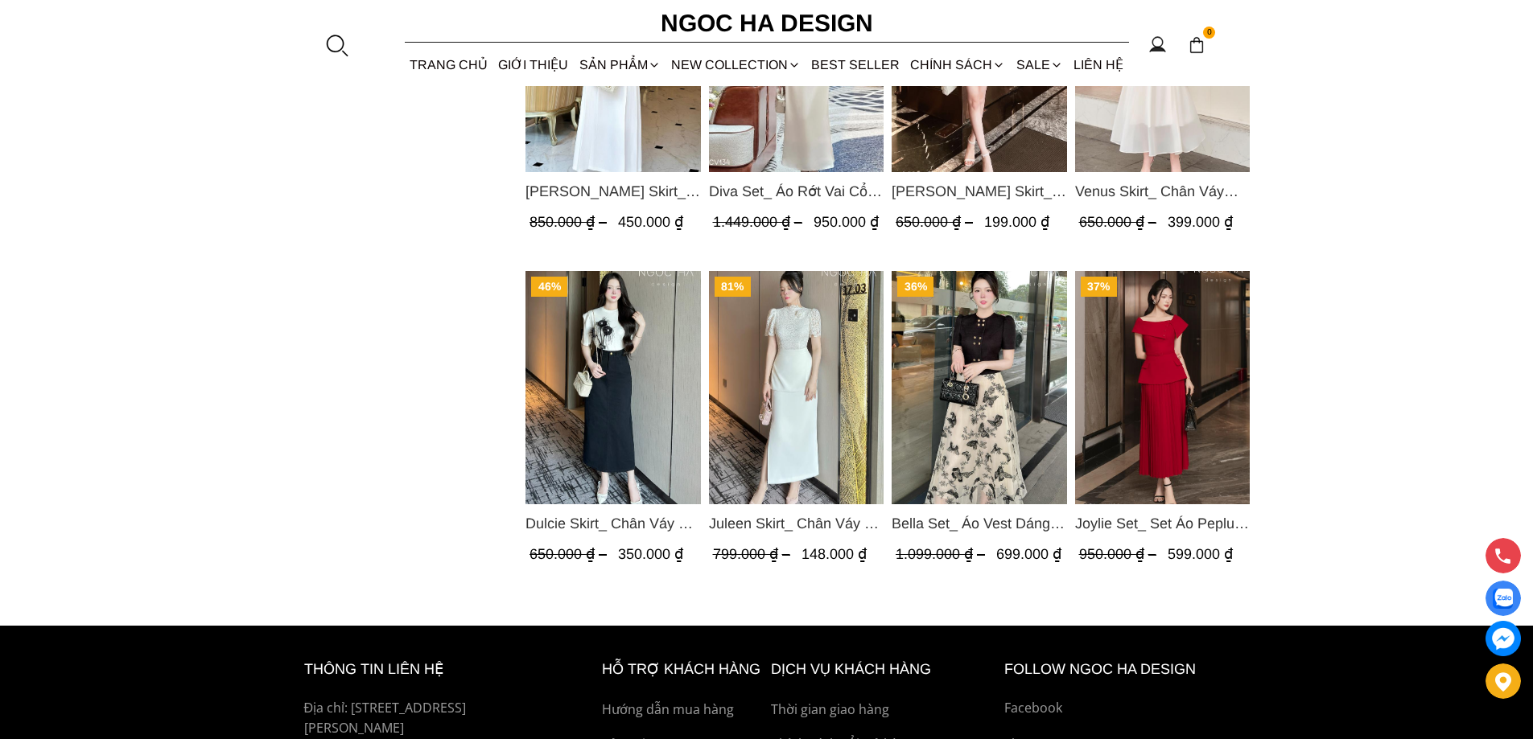
click at [1147, 392] on img "Product image - Joylie Set_ Set Áo Peplum Vai Lệch, Chân Váy Dập Ly Màu Đỏ A956…" at bounding box center [1161, 387] width 175 height 233
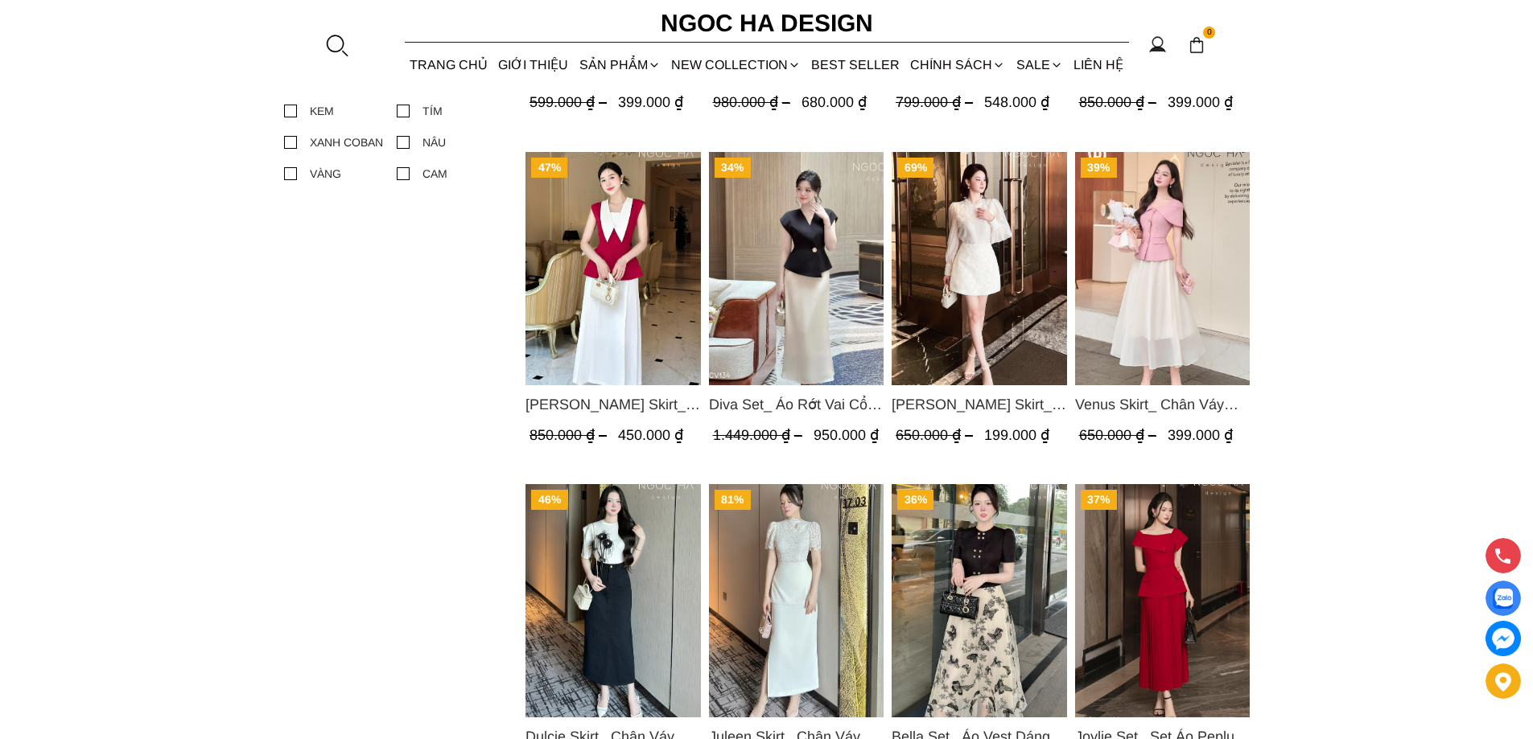
scroll to position [966, 0]
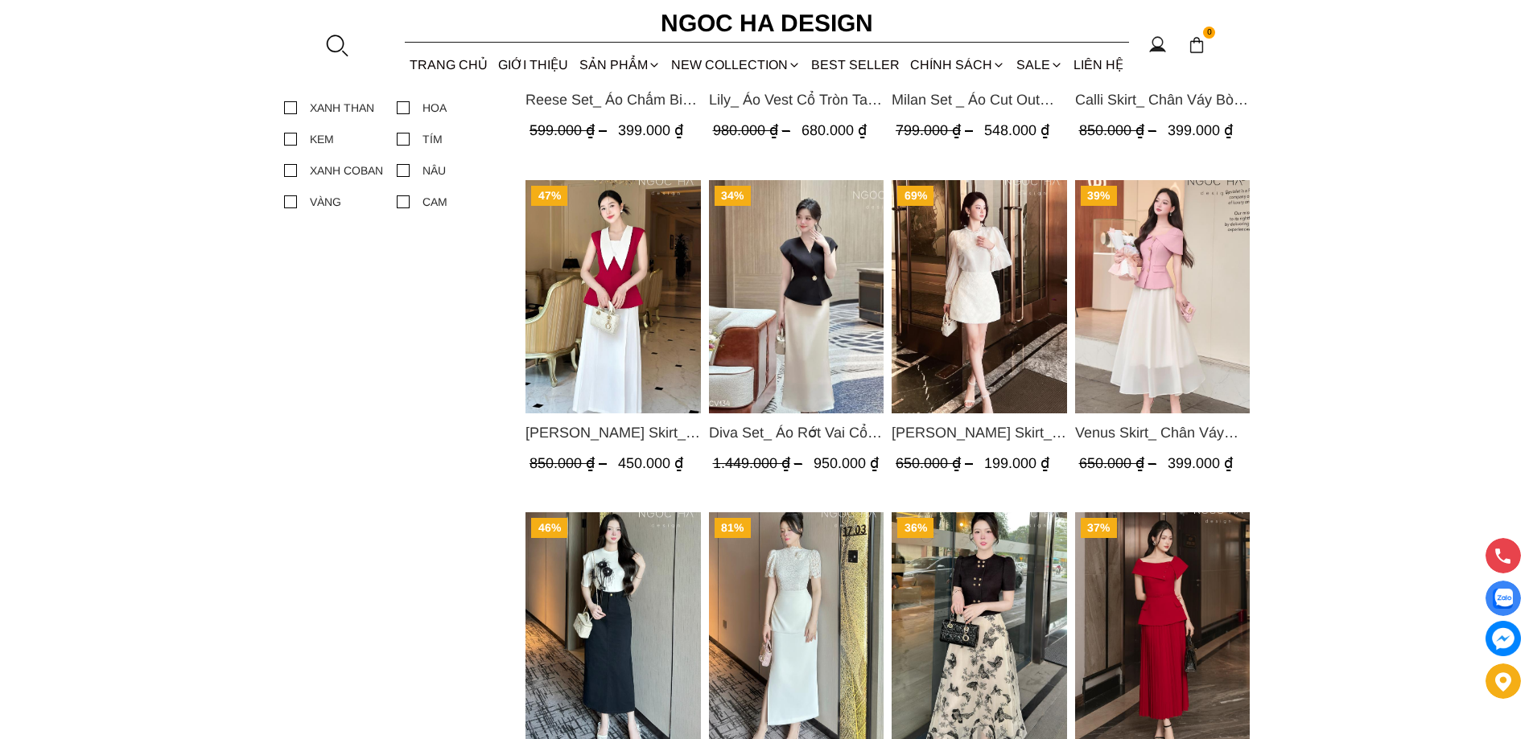
click at [1162, 308] on img "Product image - Venus Skirt_ Chân Váy Xòe Màu Kem CV131" at bounding box center [1161, 296] width 175 height 233
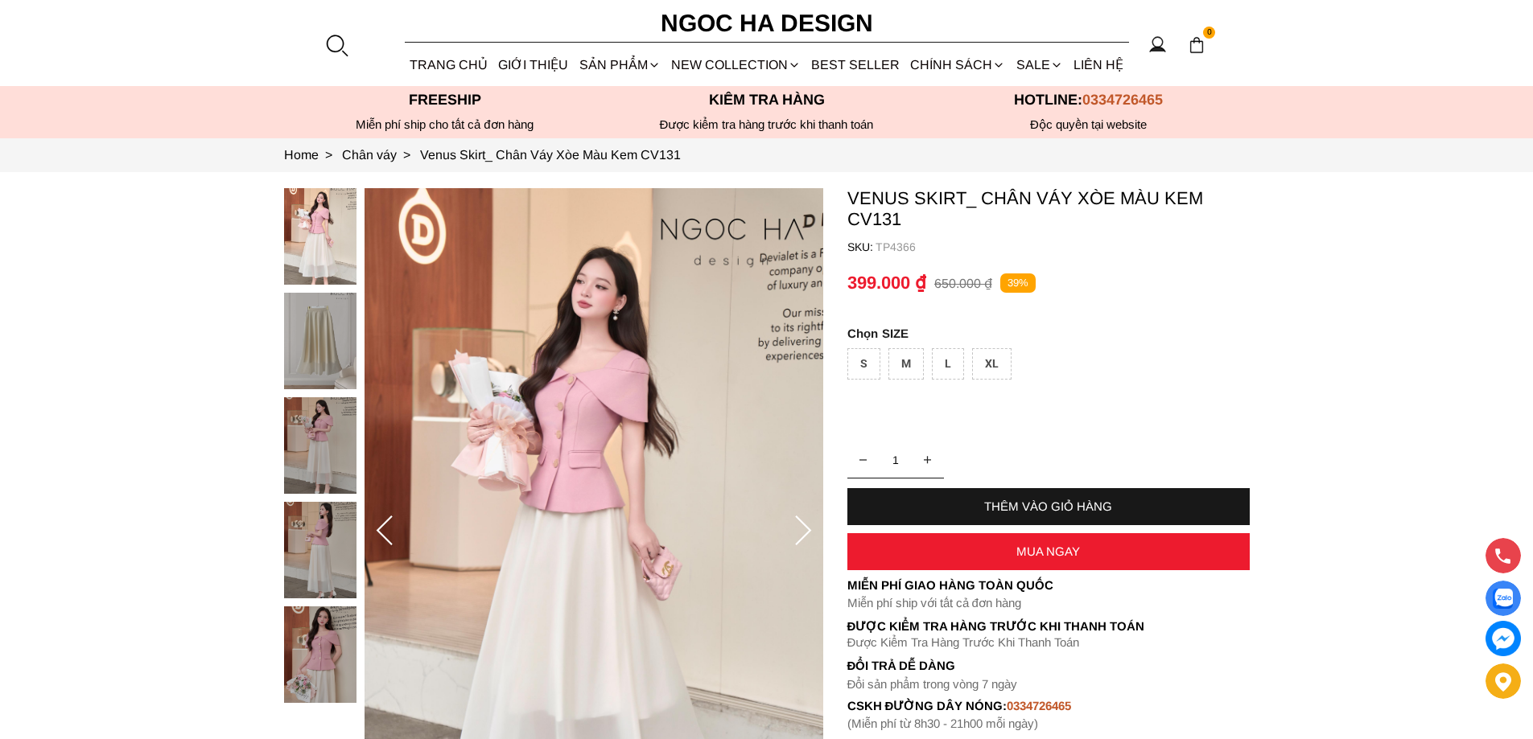
scroll to position [80, 0]
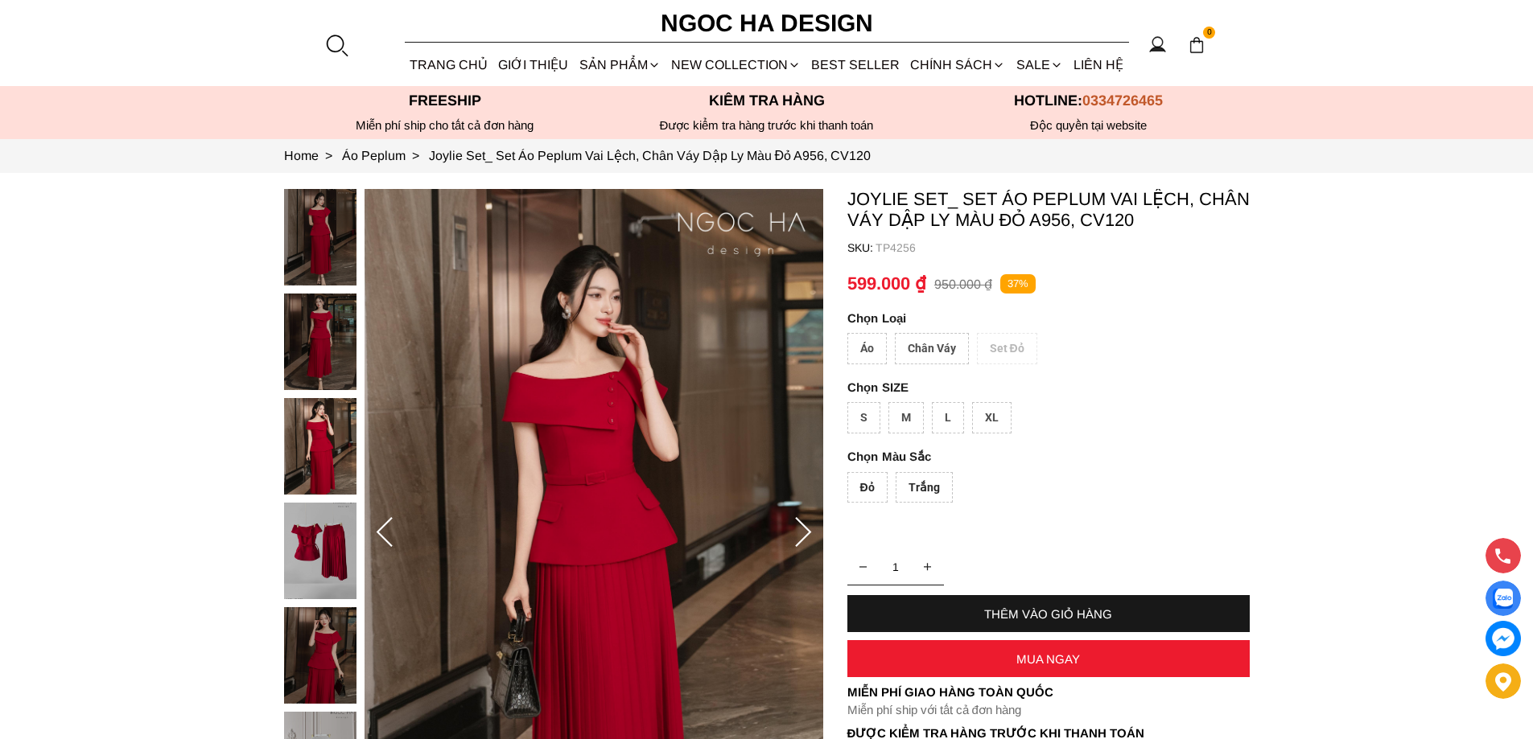
scroll to position [80, 0]
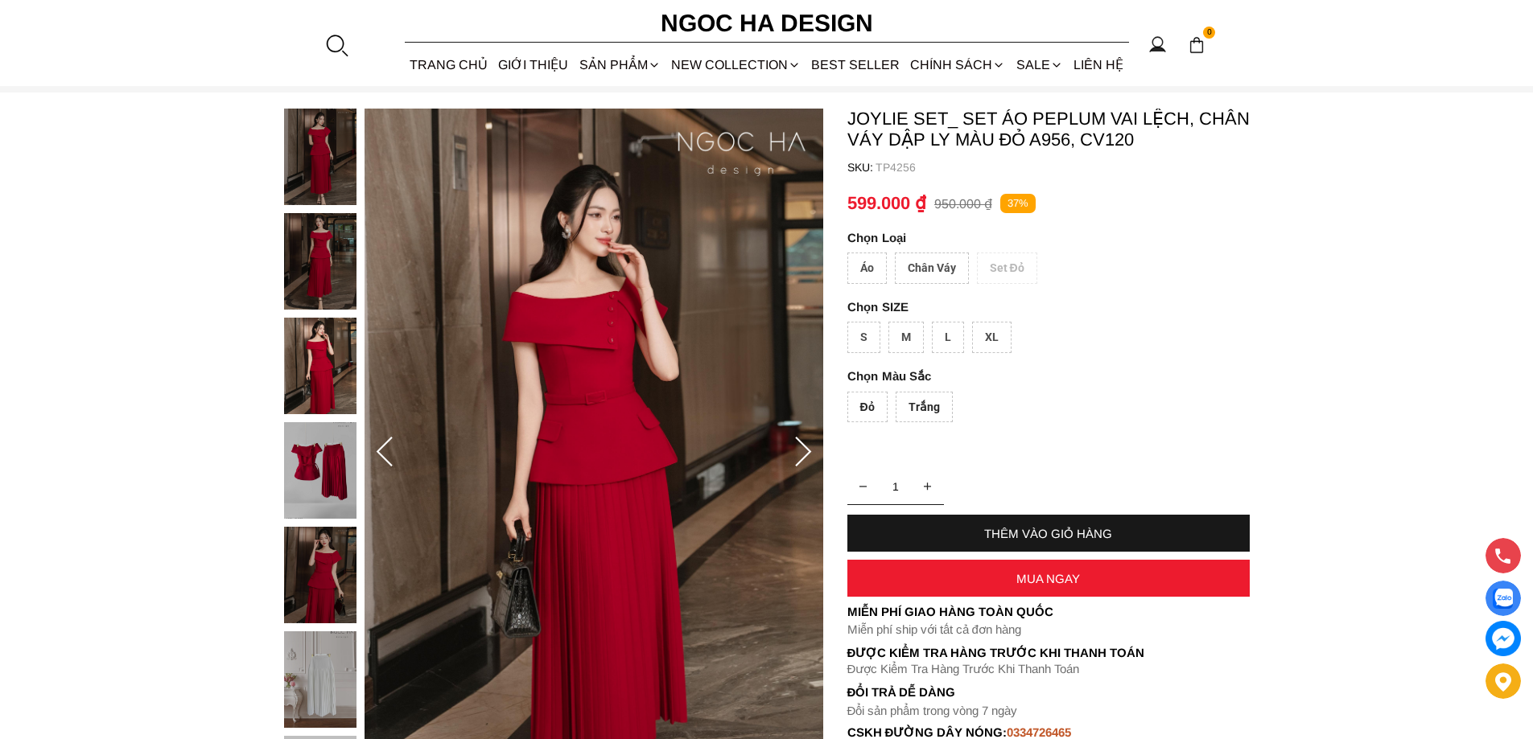
click at [333, 661] on img at bounding box center [320, 680] width 72 height 97
